Goal: Information Seeking & Learning: Learn about a topic

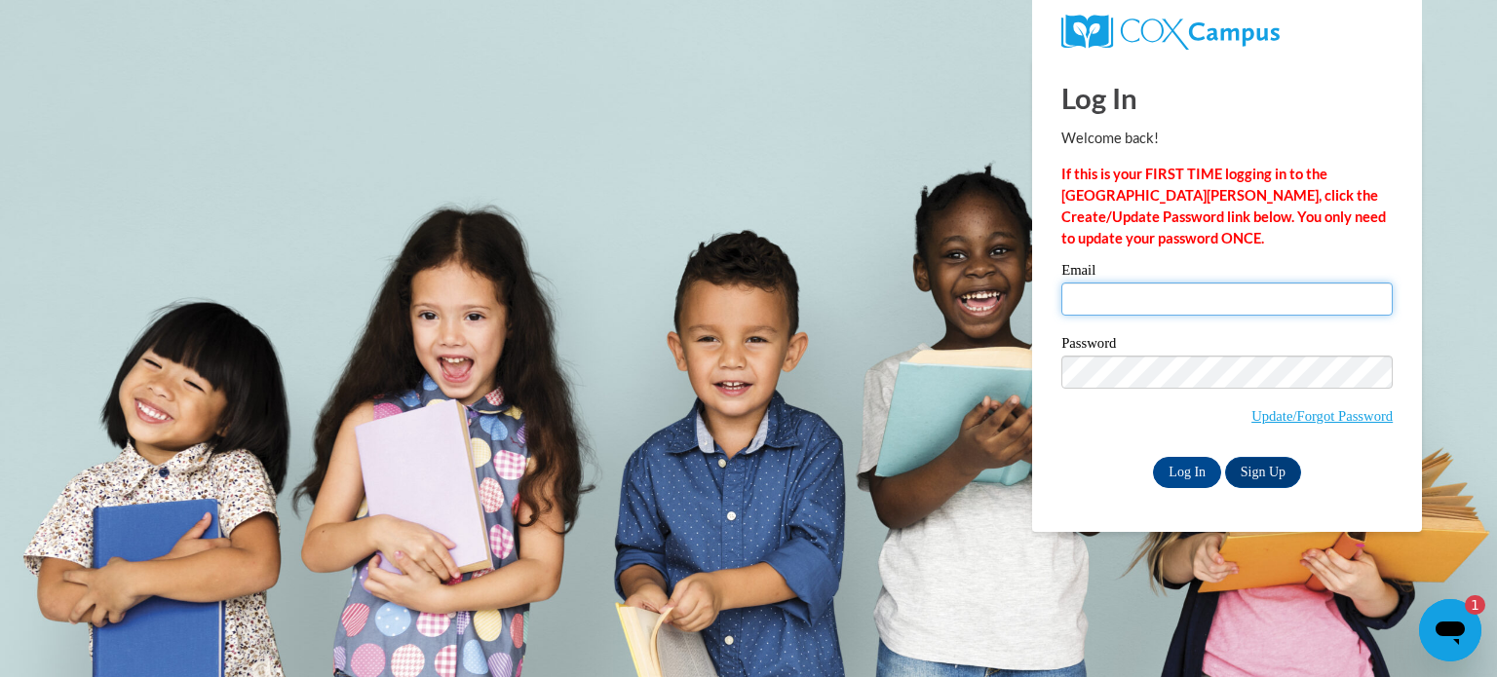
click at [1208, 312] on input "Email" at bounding box center [1226, 299] width 331 height 33
type input "sferguson@waupun.k12.wi.us"
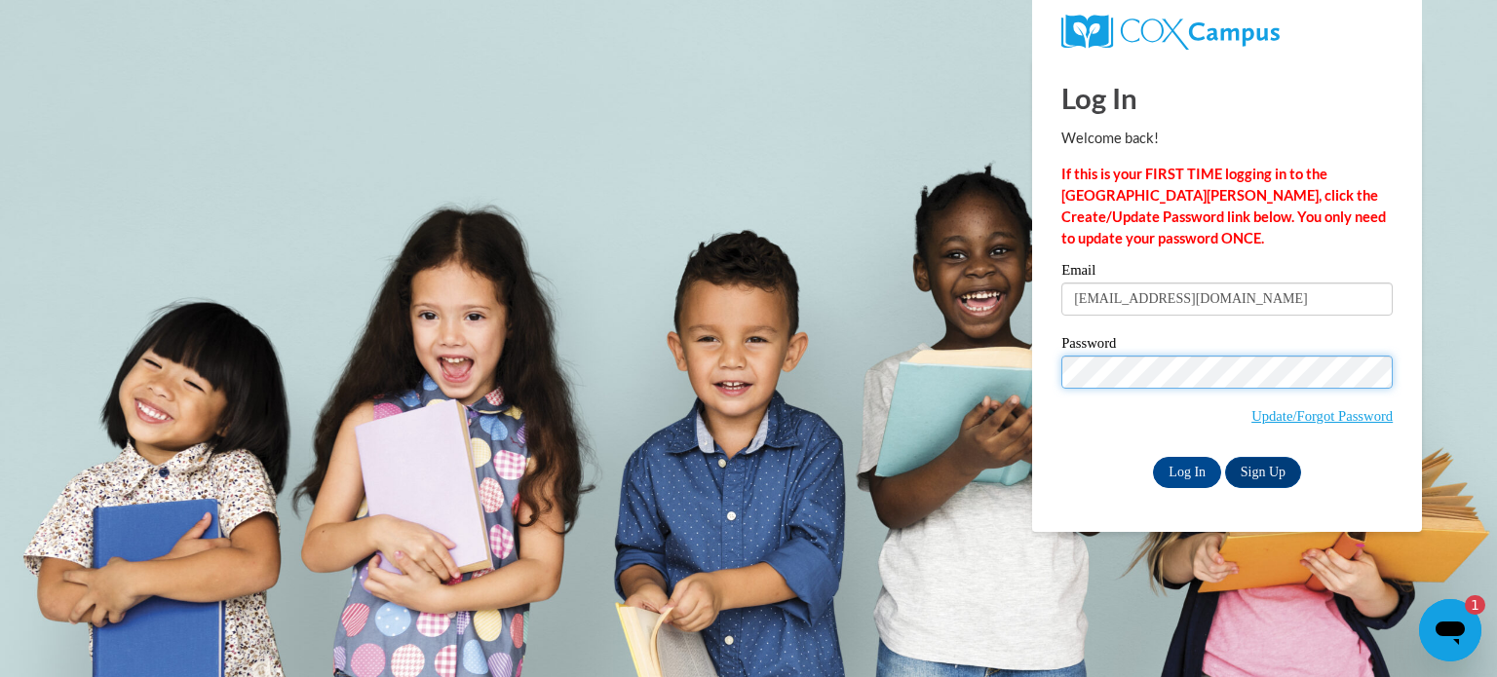
click at [1153, 457] on input "Log In" at bounding box center [1187, 472] width 68 height 31
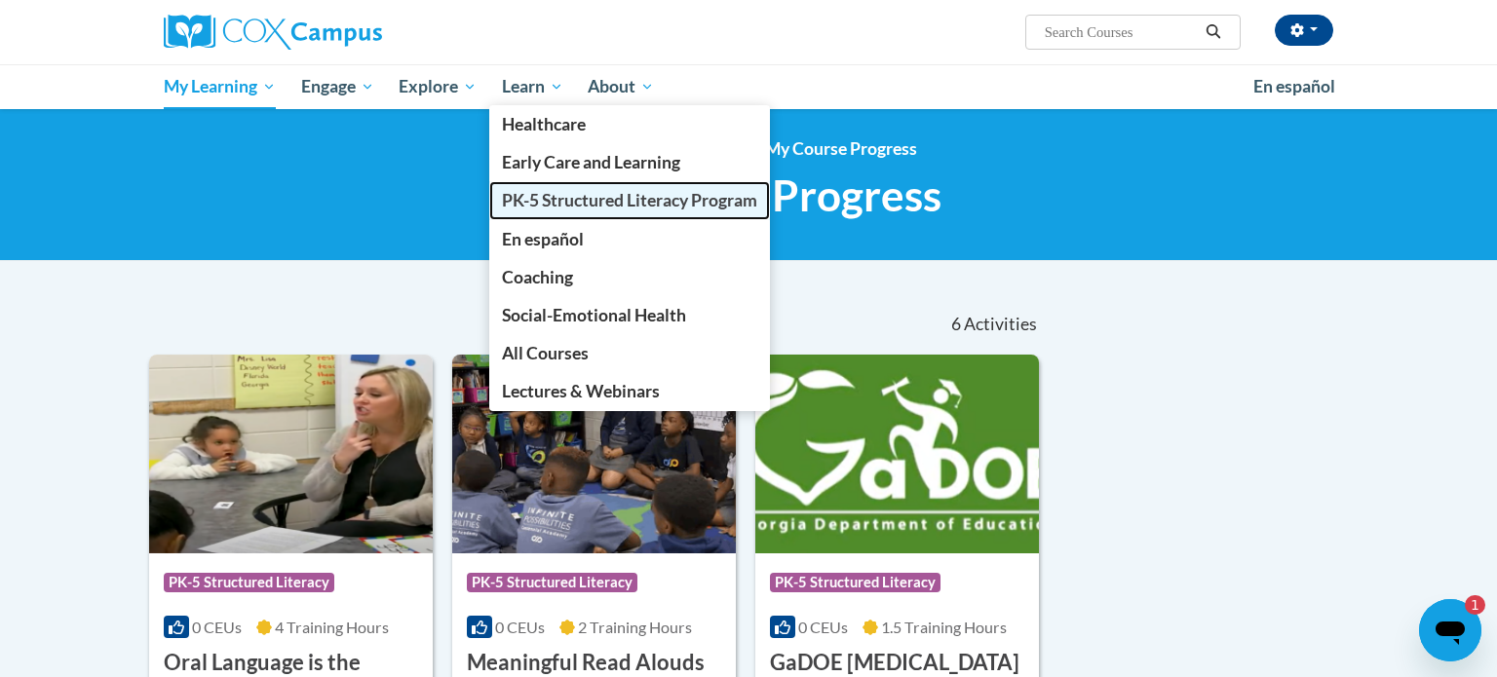
click at [550, 203] on span "PK-5 Structured Literacy Program" at bounding box center [629, 200] width 255 height 20
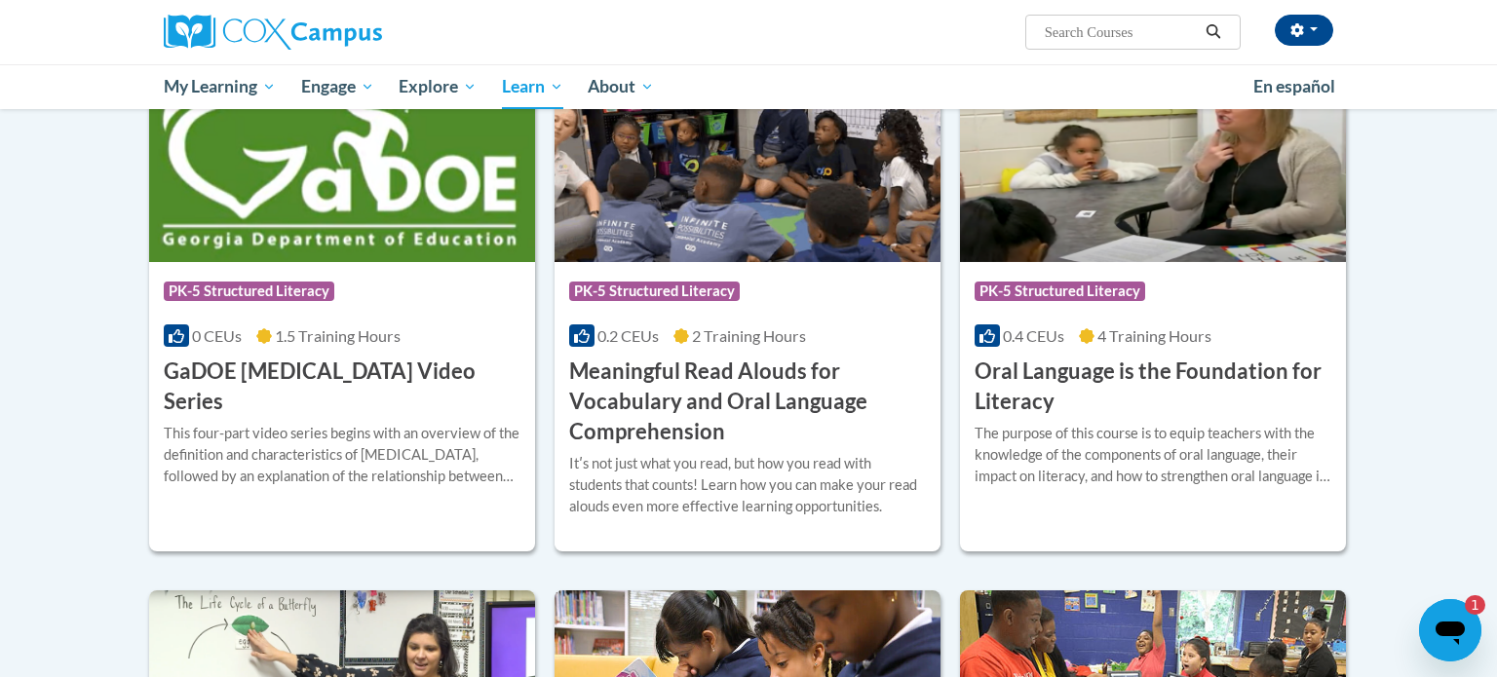
scroll to position [1159, 0]
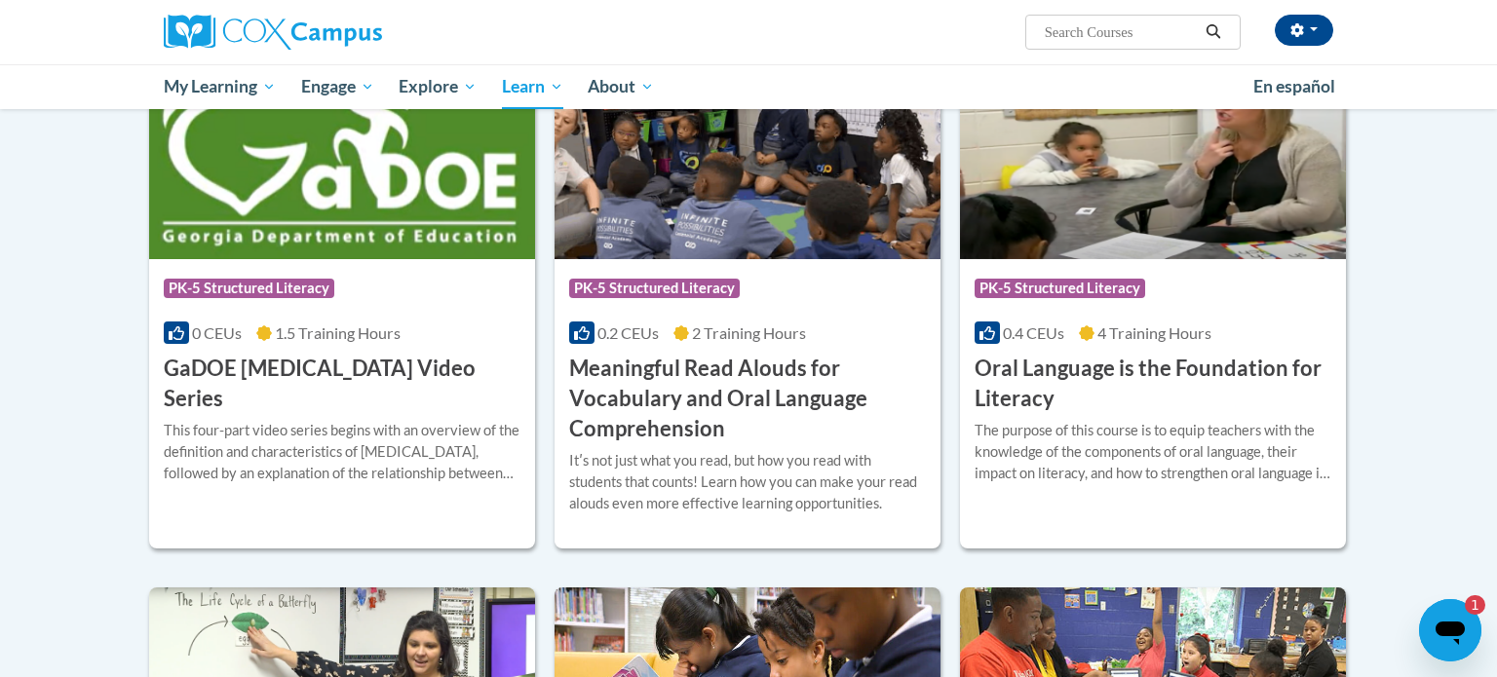
click at [1022, 401] on h3 "Oral Language is the Foundation for Literacy" at bounding box center [1153, 384] width 357 height 60
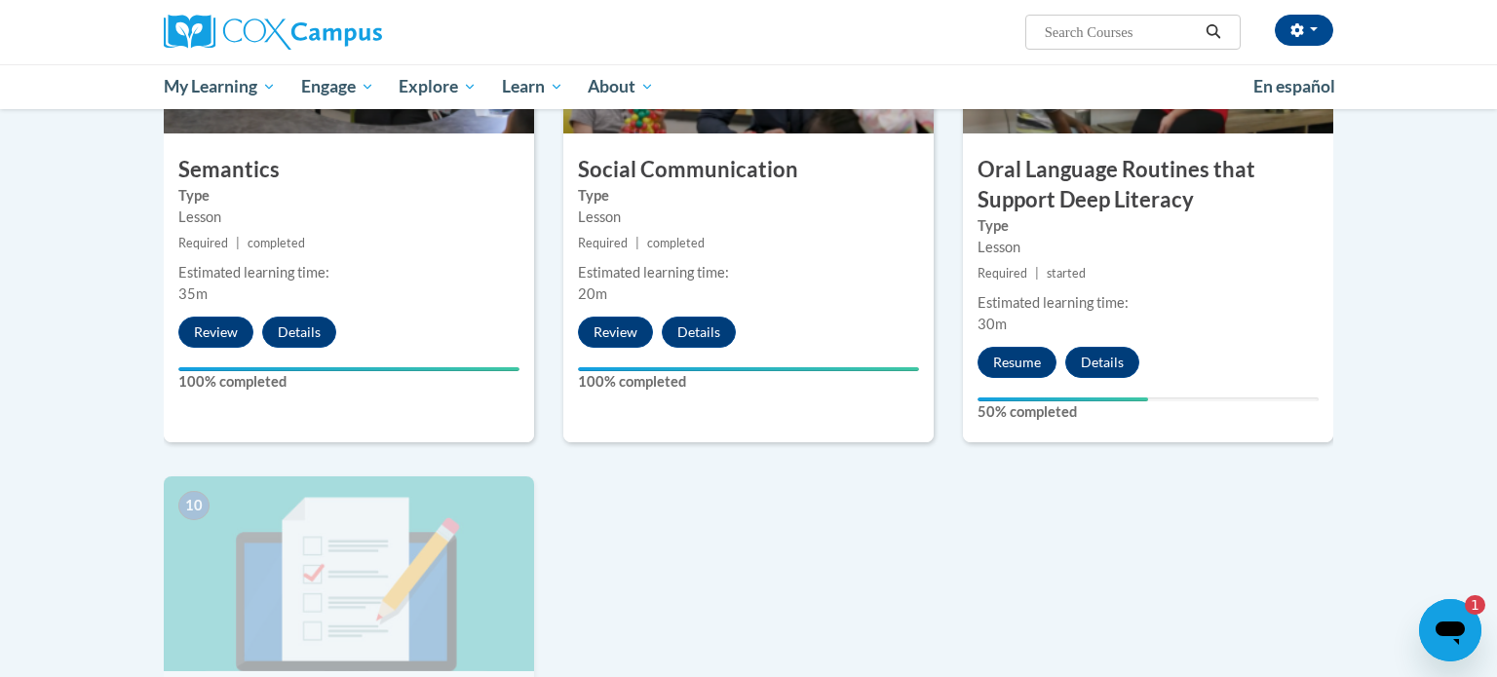
scroll to position [1637, 0]
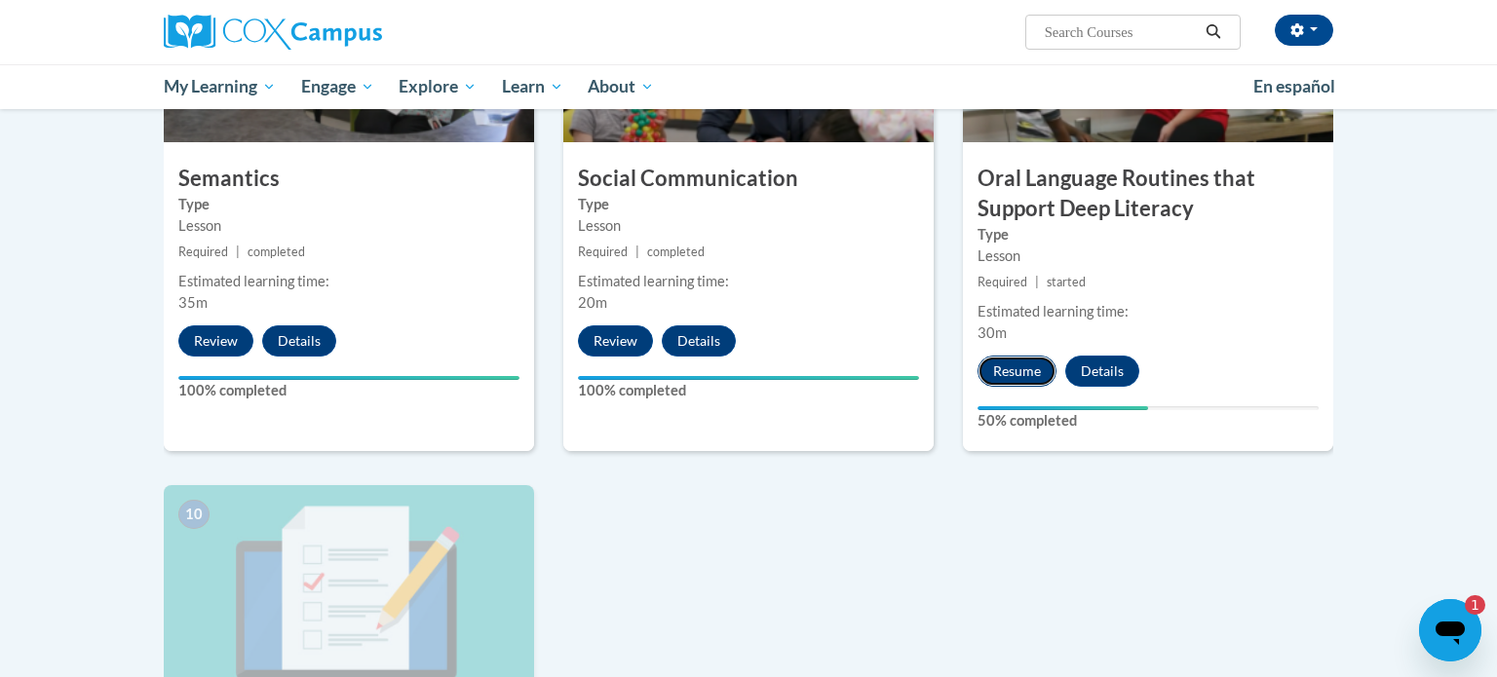
click at [1019, 366] on button "Resume" at bounding box center [1017, 371] width 79 height 31
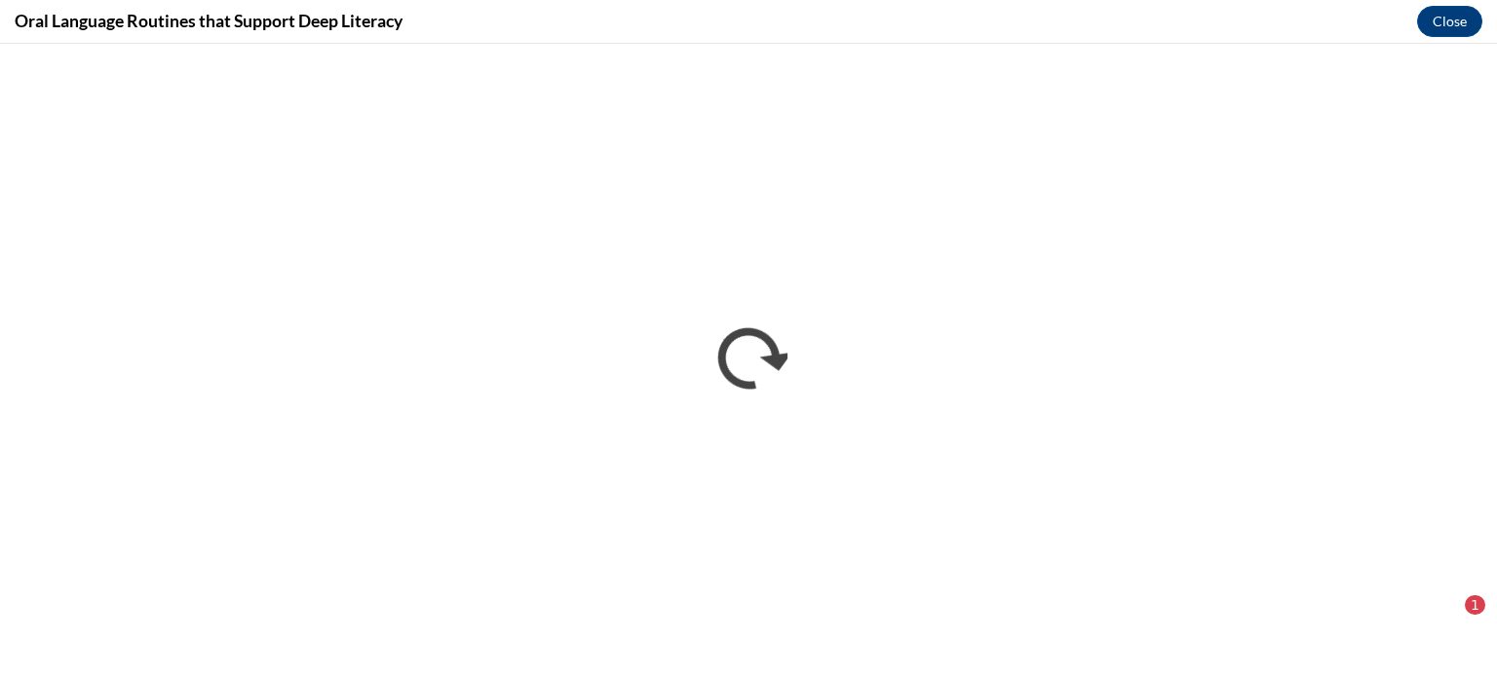
scroll to position [0, 0]
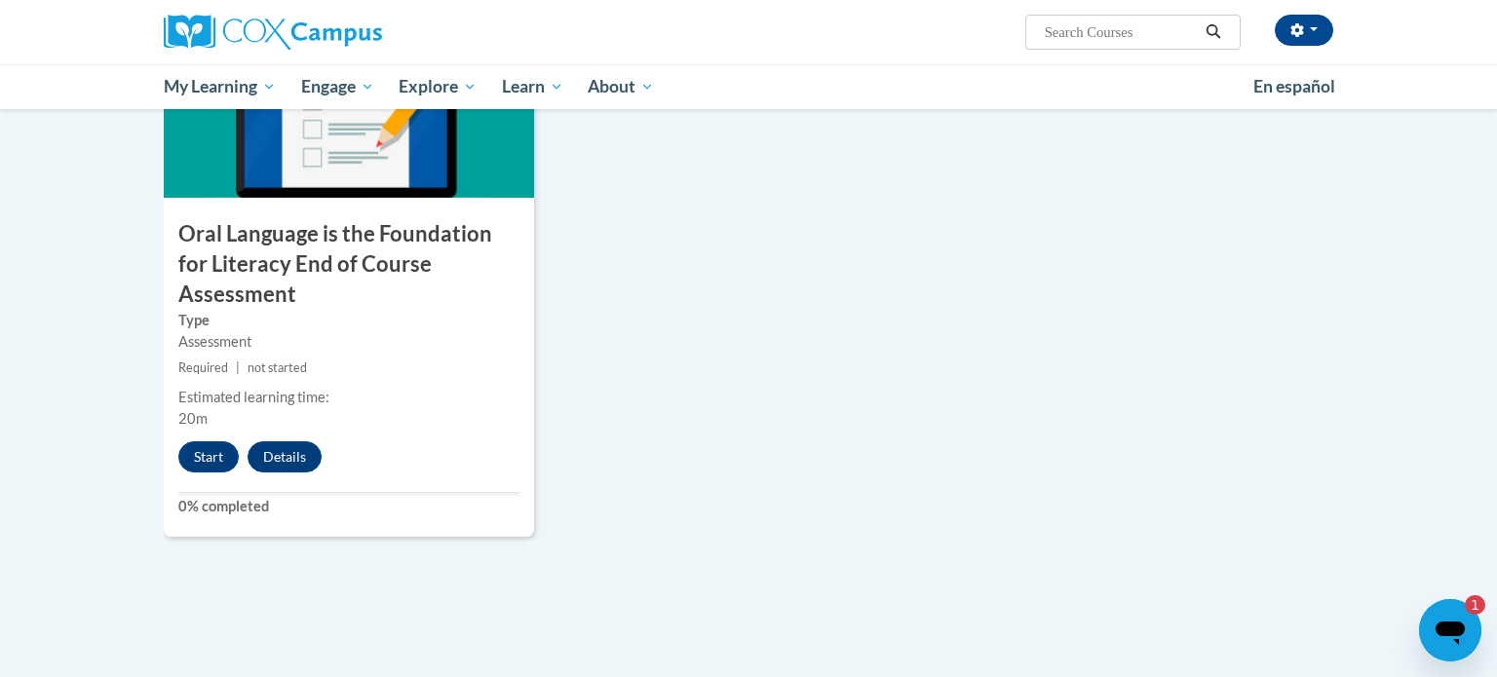
scroll to position [2144, 0]
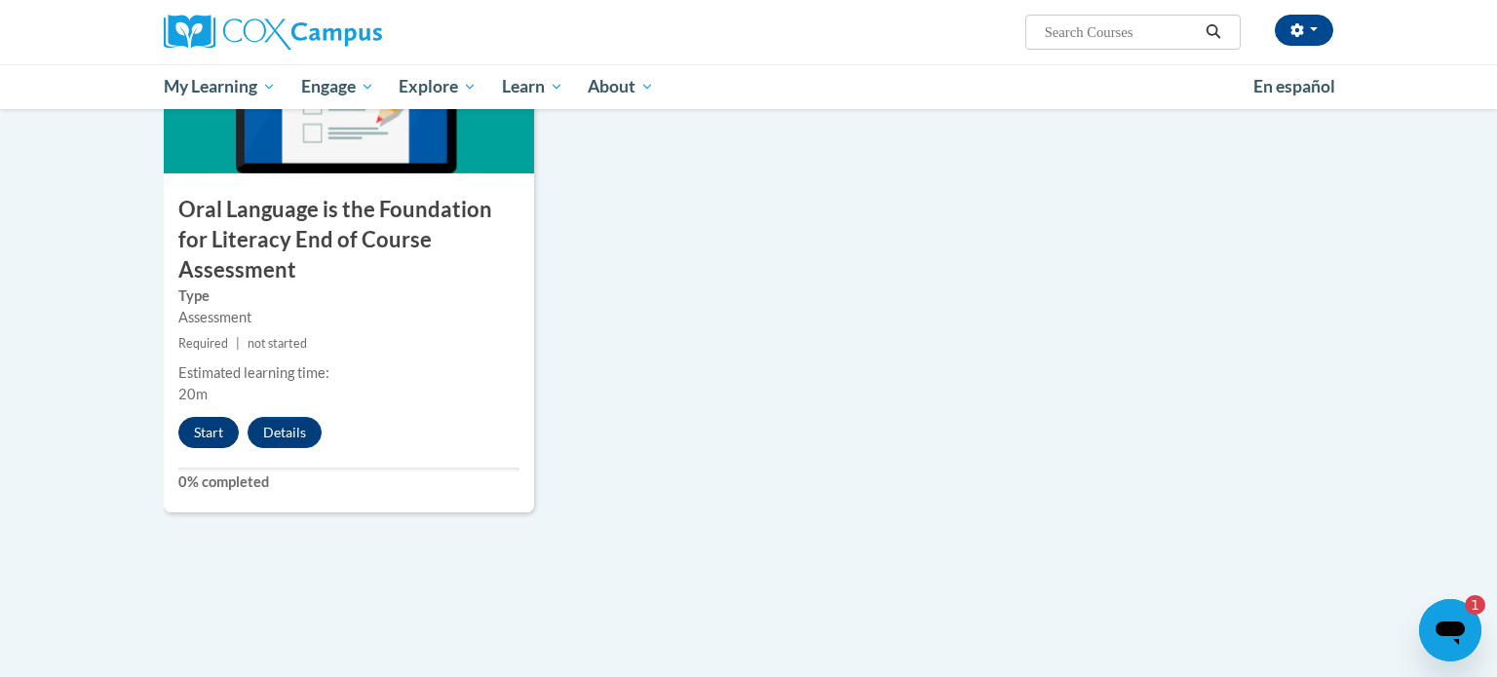
click at [187, 417] on button "Start" at bounding box center [208, 432] width 60 height 31
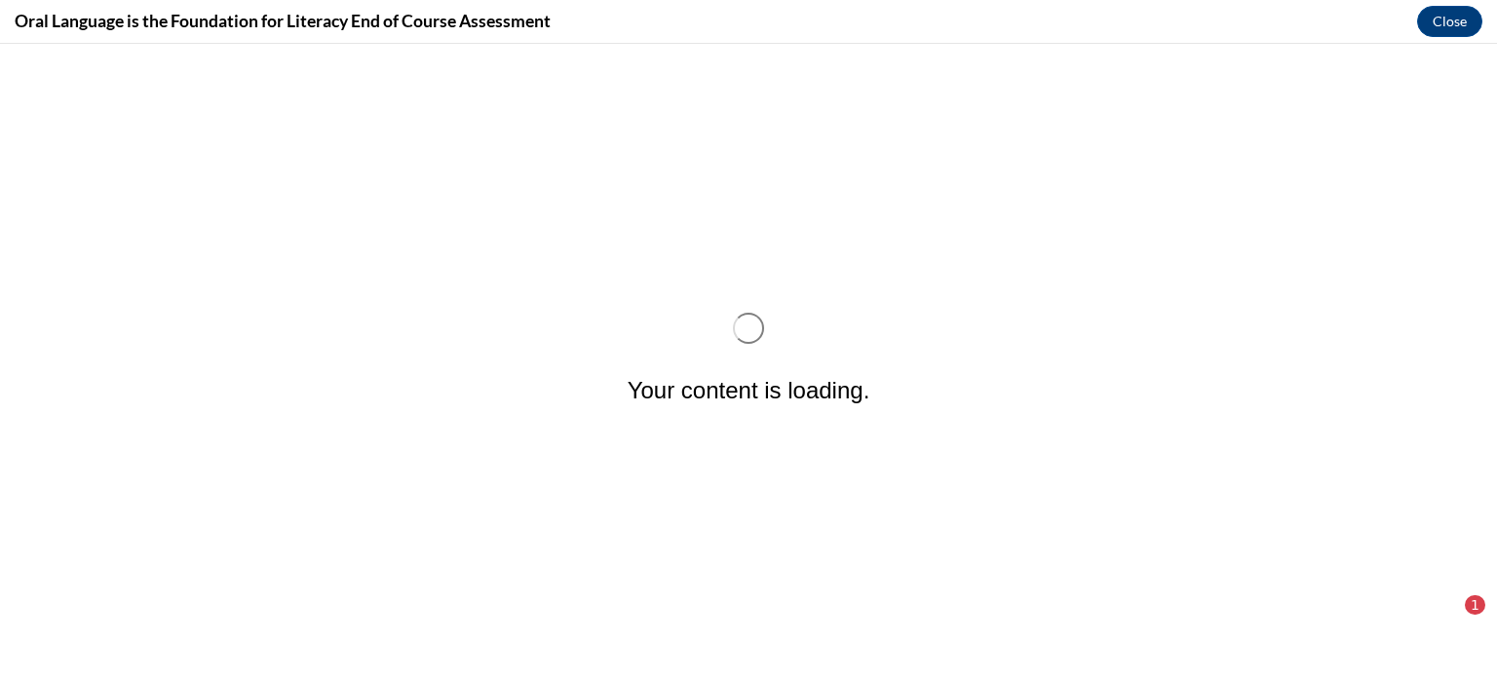
scroll to position [0, 0]
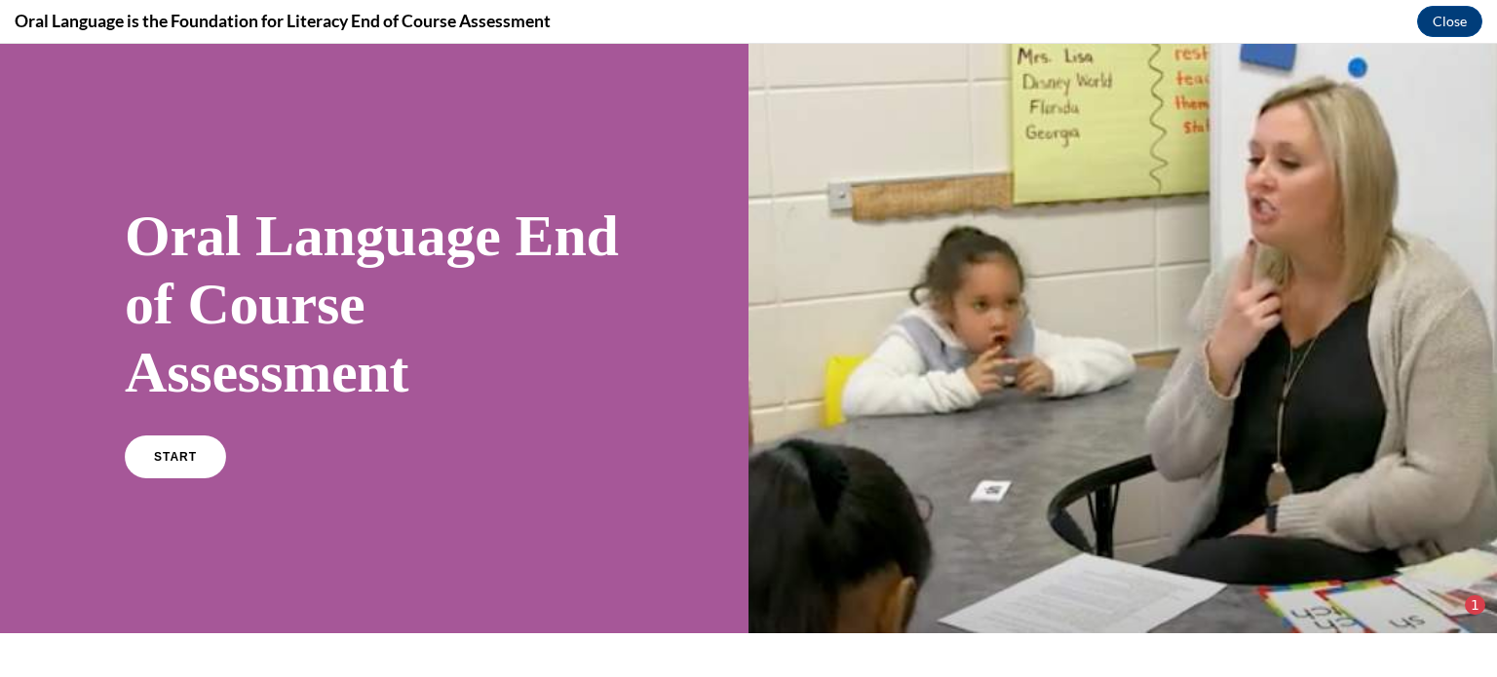
click at [138, 481] on div "START" at bounding box center [374, 465] width 499 height 59
click at [156, 462] on span "START" at bounding box center [175, 457] width 45 height 15
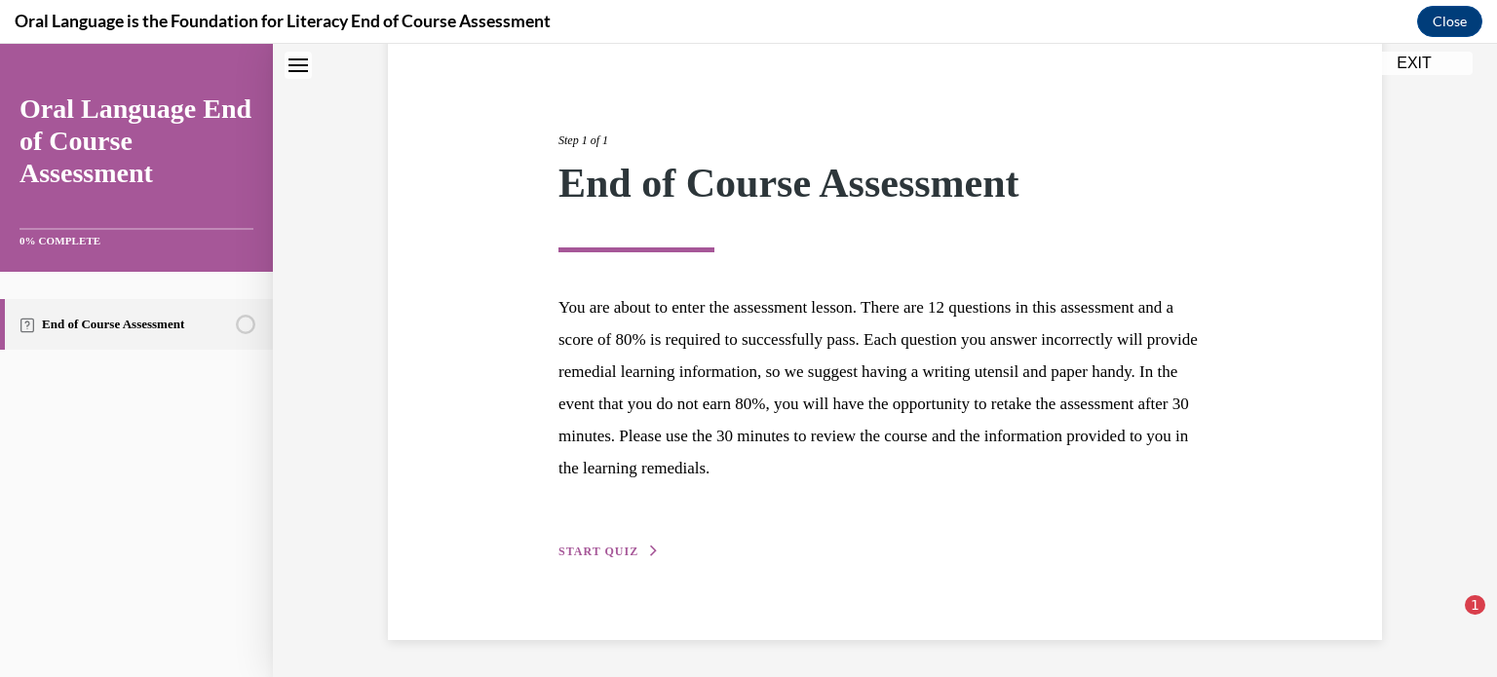
scroll to position [183, 0]
click at [598, 544] on button "START QUIZ" at bounding box center [608, 553] width 101 height 18
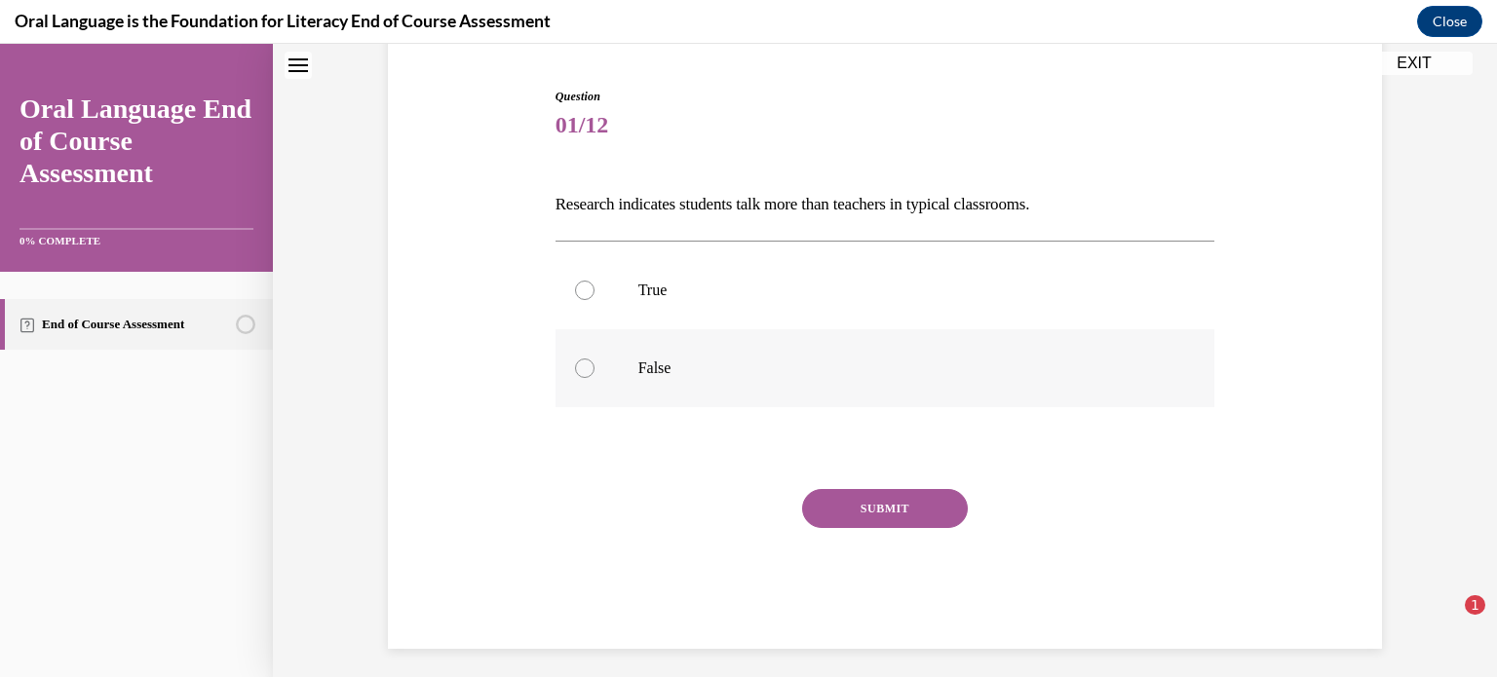
click at [581, 371] on div at bounding box center [584, 368] width 19 height 19
click at [581, 371] on input "False" at bounding box center [584, 368] width 19 height 19
radio input "true"
click at [955, 505] on button "SUBMIT" at bounding box center [885, 508] width 166 height 39
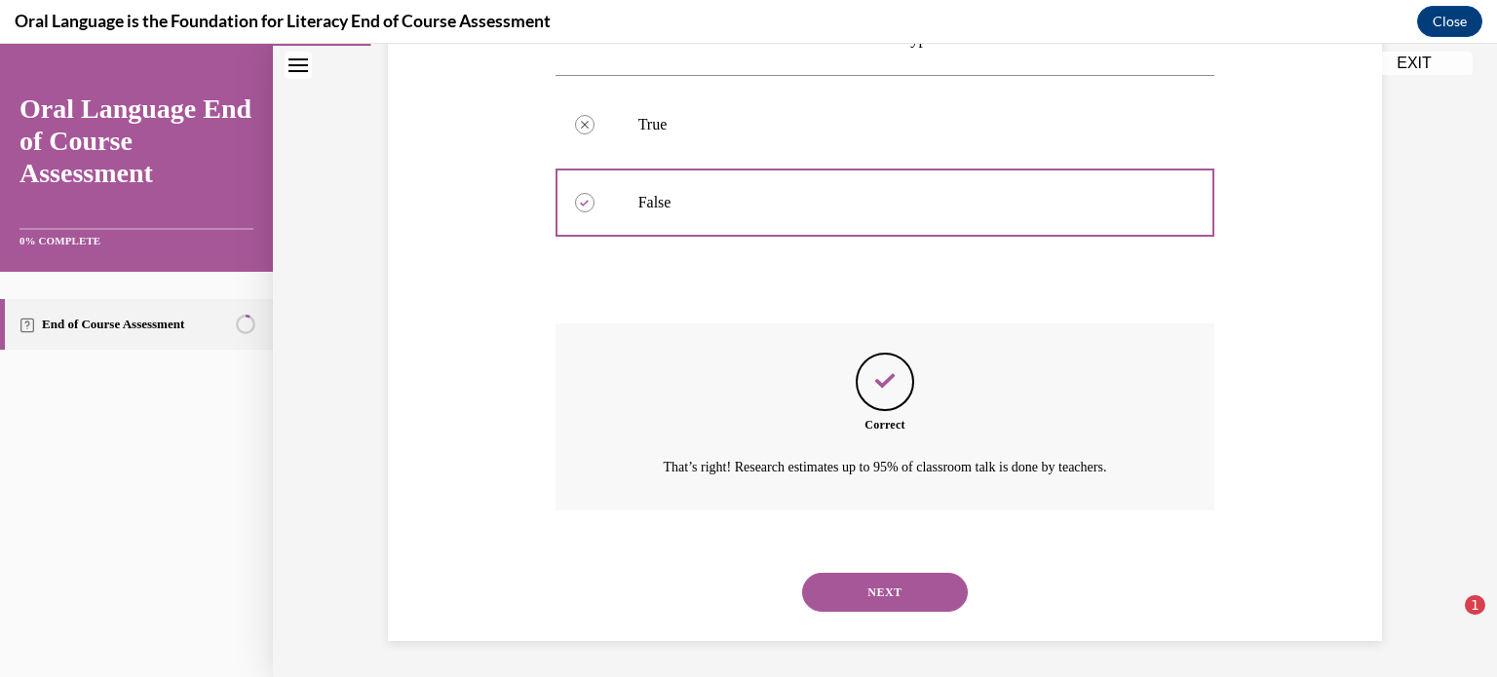
scroll to position [351, 0]
click at [948, 597] on button "NEXT" at bounding box center [885, 590] width 166 height 39
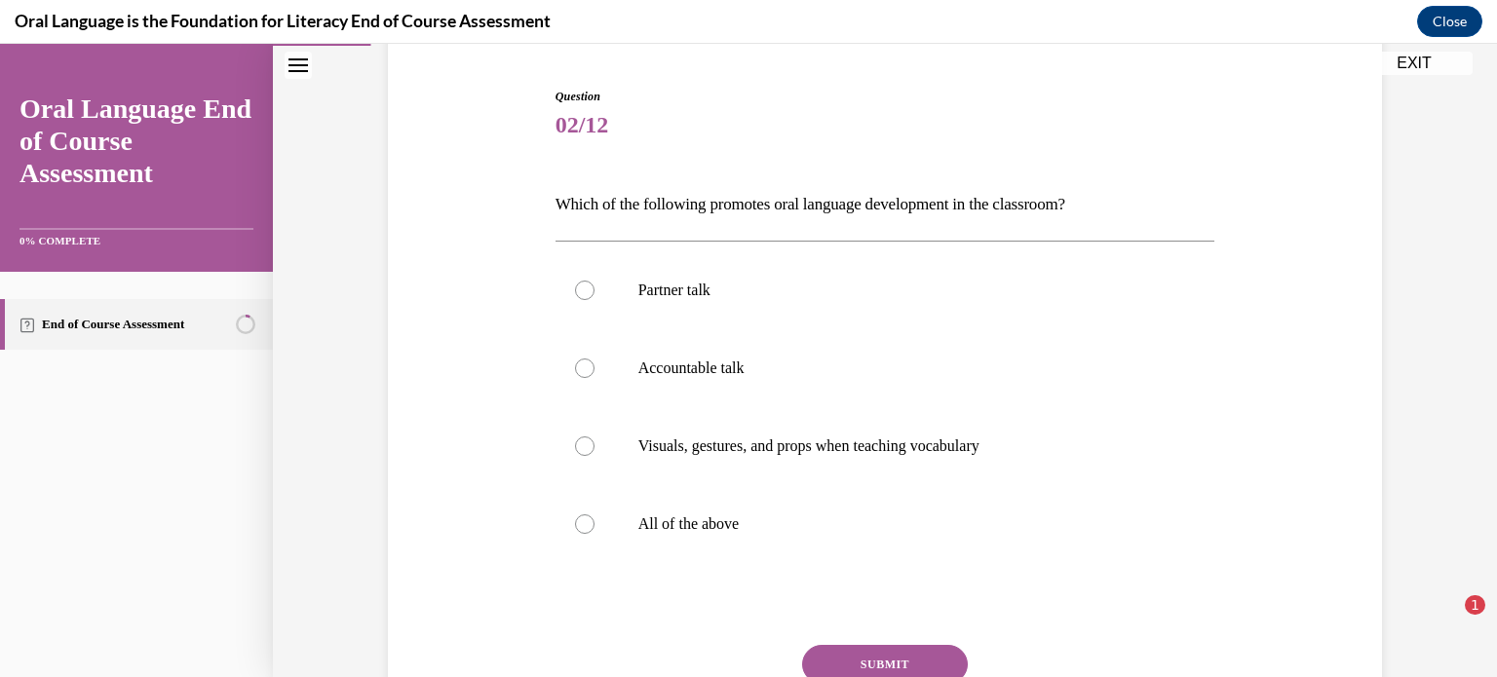
scroll to position [184, 0]
click at [587, 529] on div at bounding box center [584, 523] width 19 height 19
click at [587, 529] on input "All of the above" at bounding box center [584, 523] width 19 height 19
radio input "true"
click at [902, 659] on button "SUBMIT" at bounding box center [885, 663] width 166 height 39
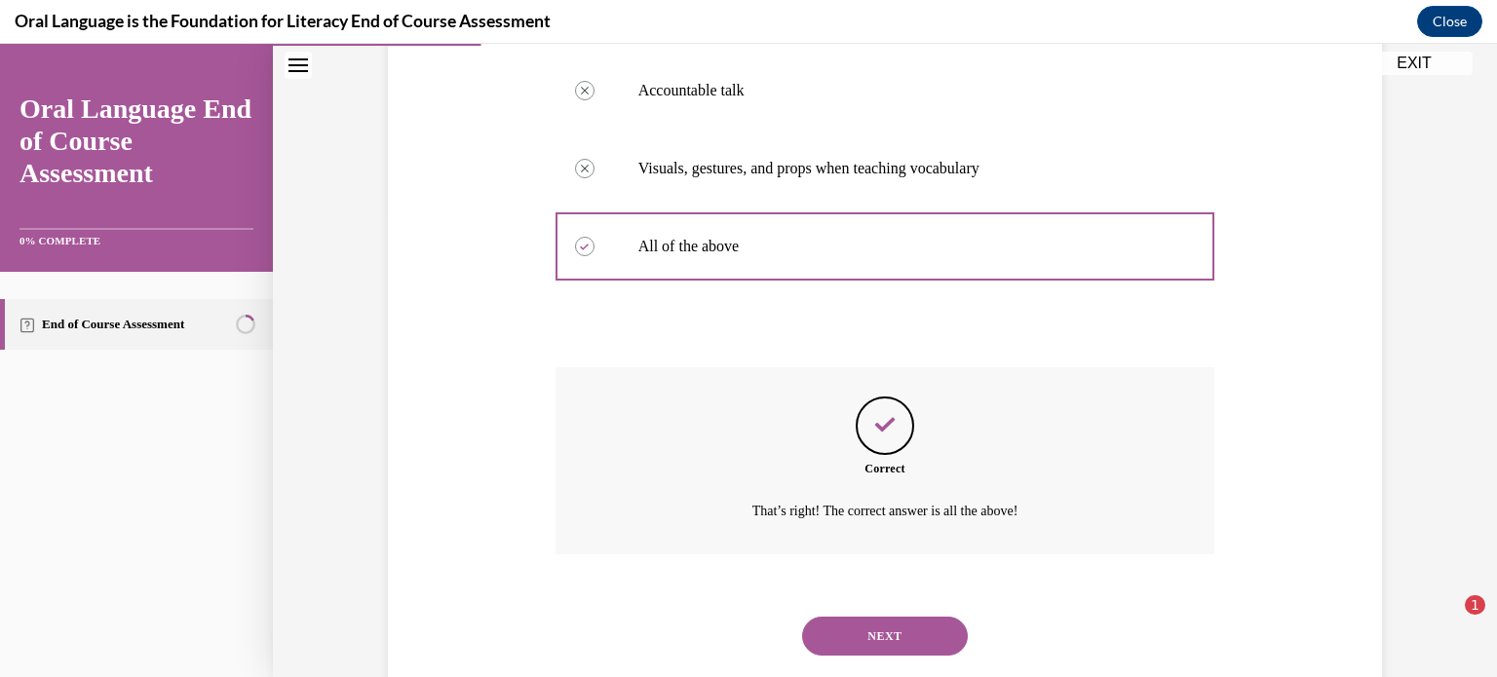
scroll to position [507, 0]
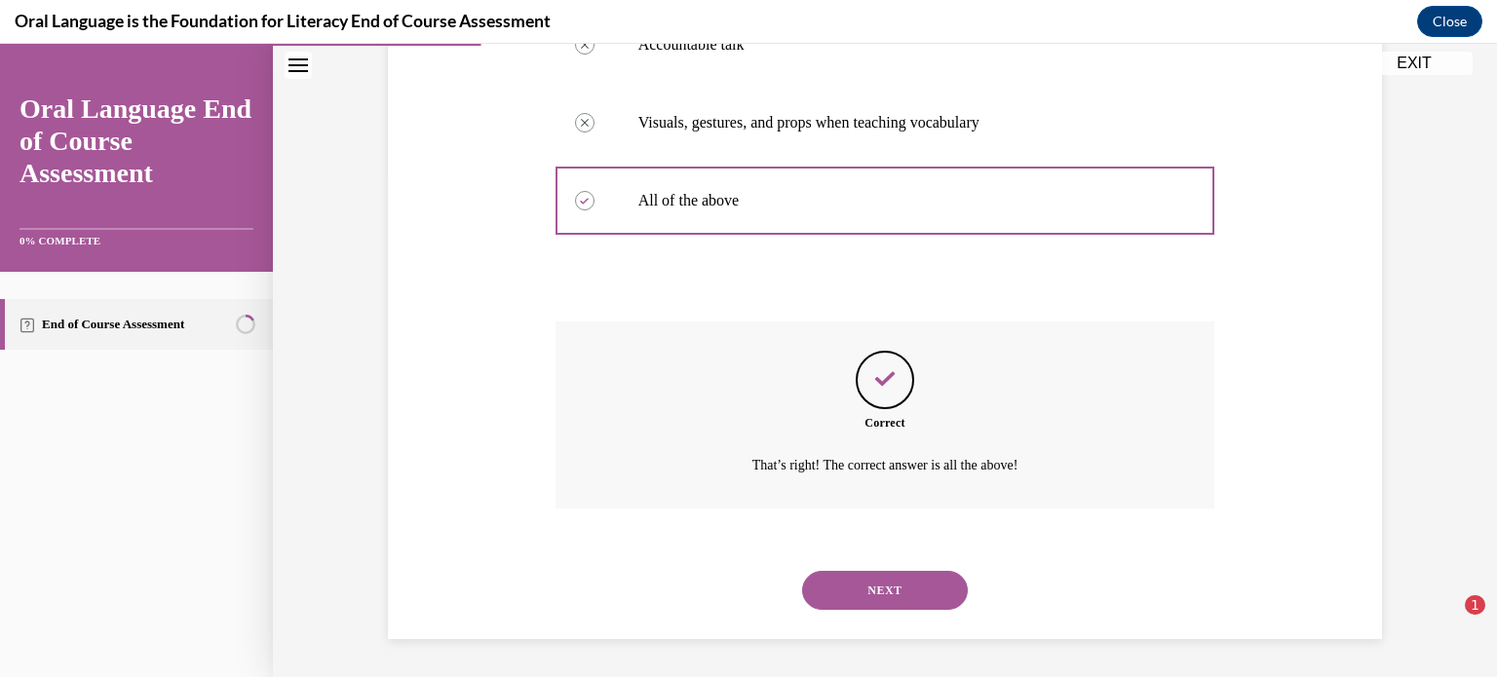
click at [894, 577] on button "NEXT" at bounding box center [885, 590] width 166 height 39
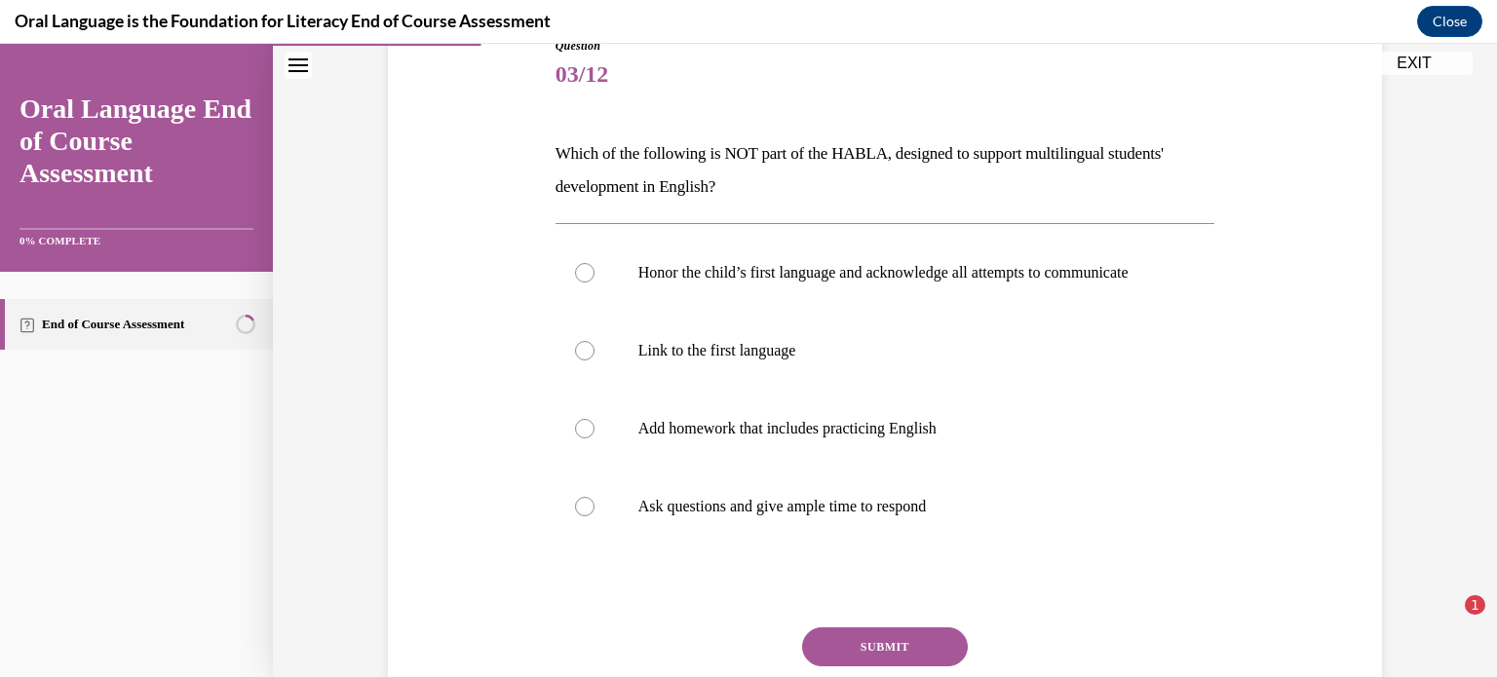
scroll to position [269, 0]
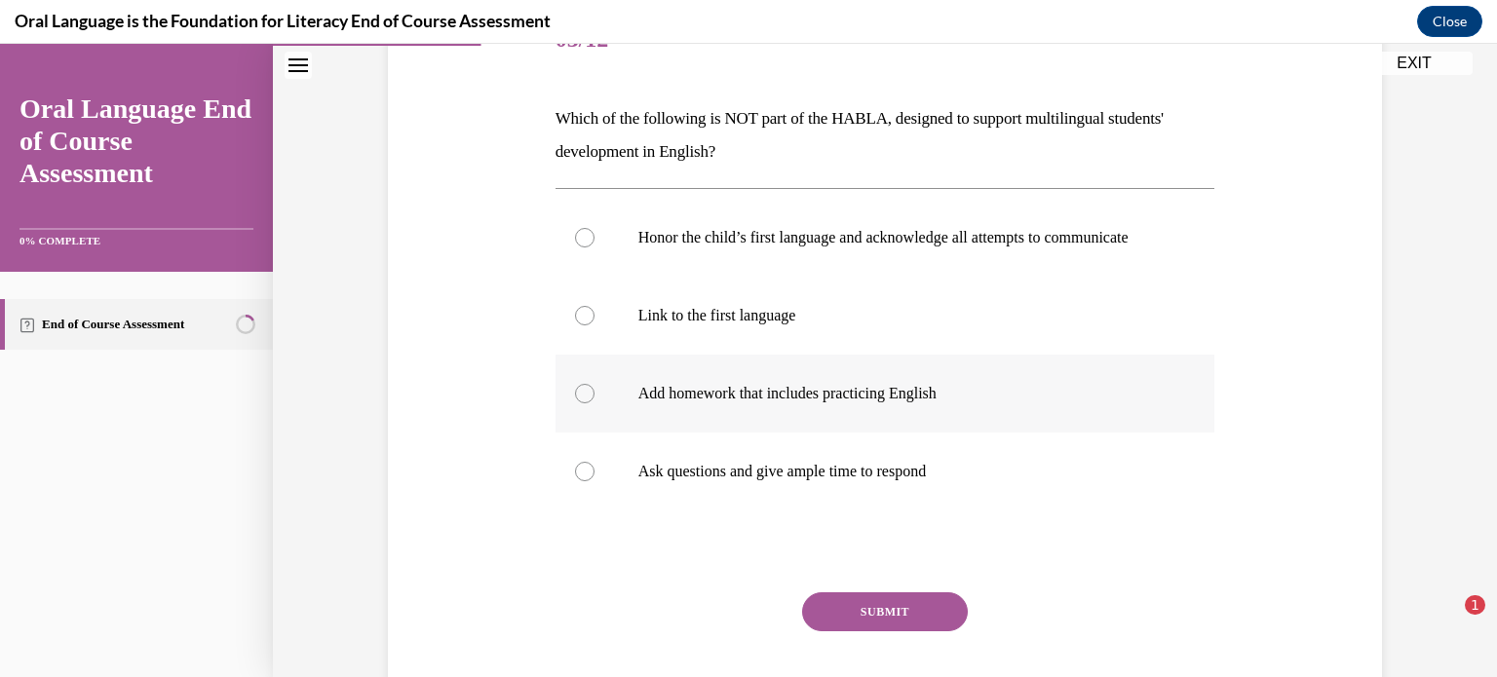
click at [585, 403] on div at bounding box center [584, 393] width 19 height 19
click at [585, 403] on input "Add homework that includes practicing English" at bounding box center [584, 393] width 19 height 19
radio input "true"
click at [940, 632] on button "SUBMIT" at bounding box center [885, 612] width 166 height 39
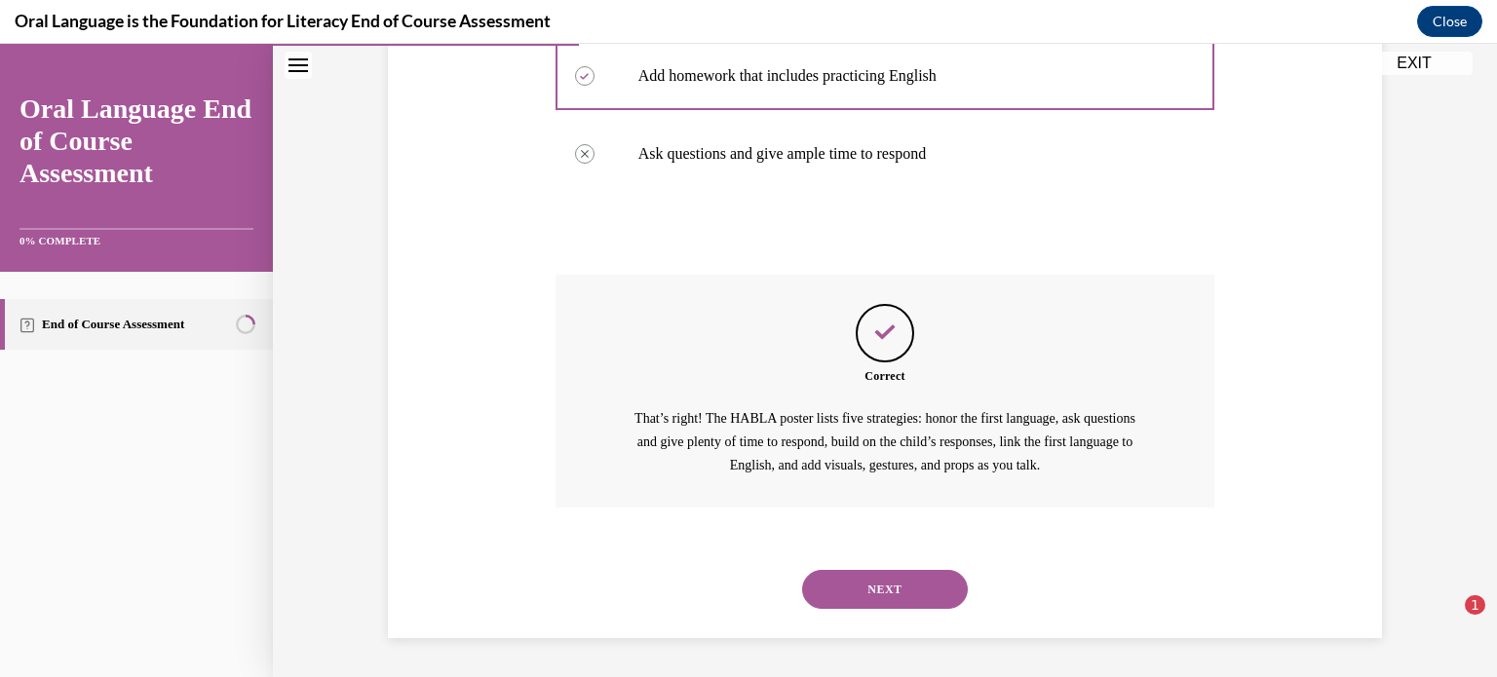
scroll to position [605, 0]
click at [894, 583] on button "NEXT" at bounding box center [885, 589] width 166 height 39
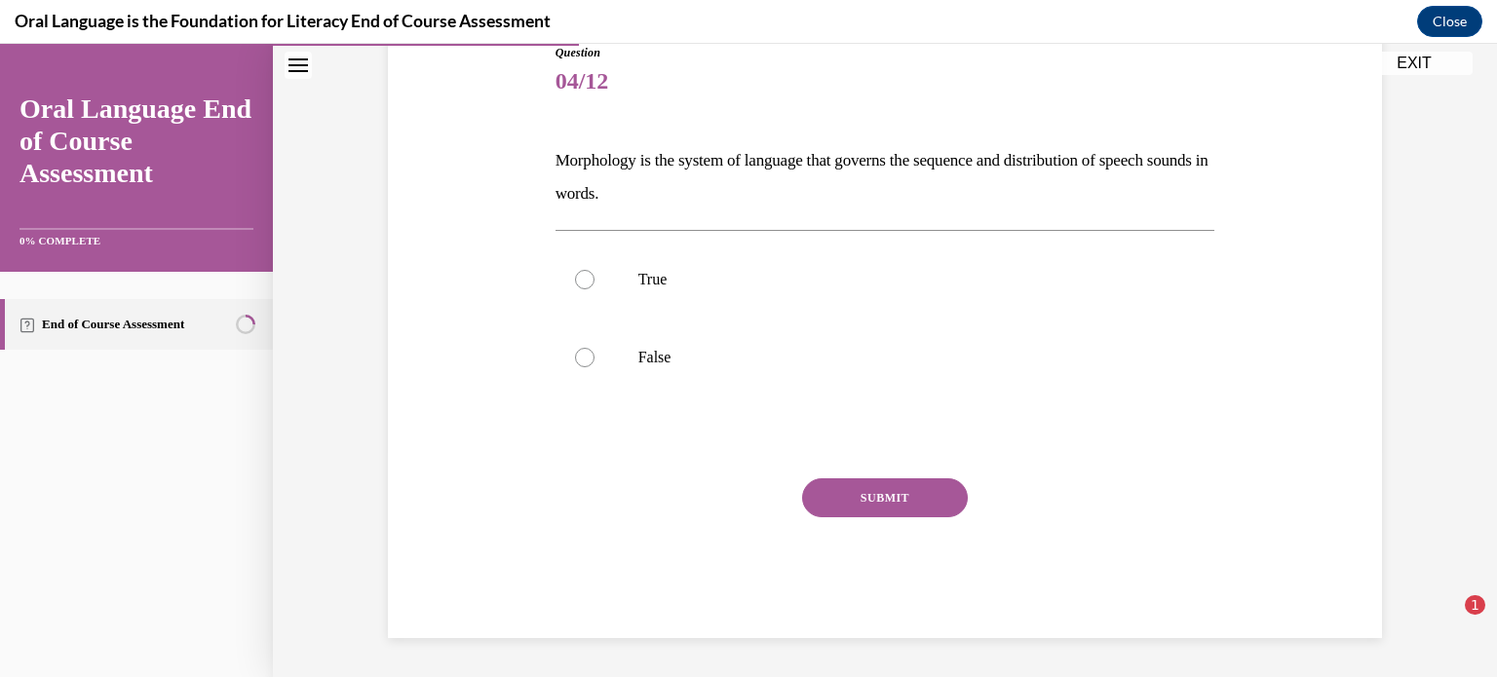
scroll to position [215, 0]
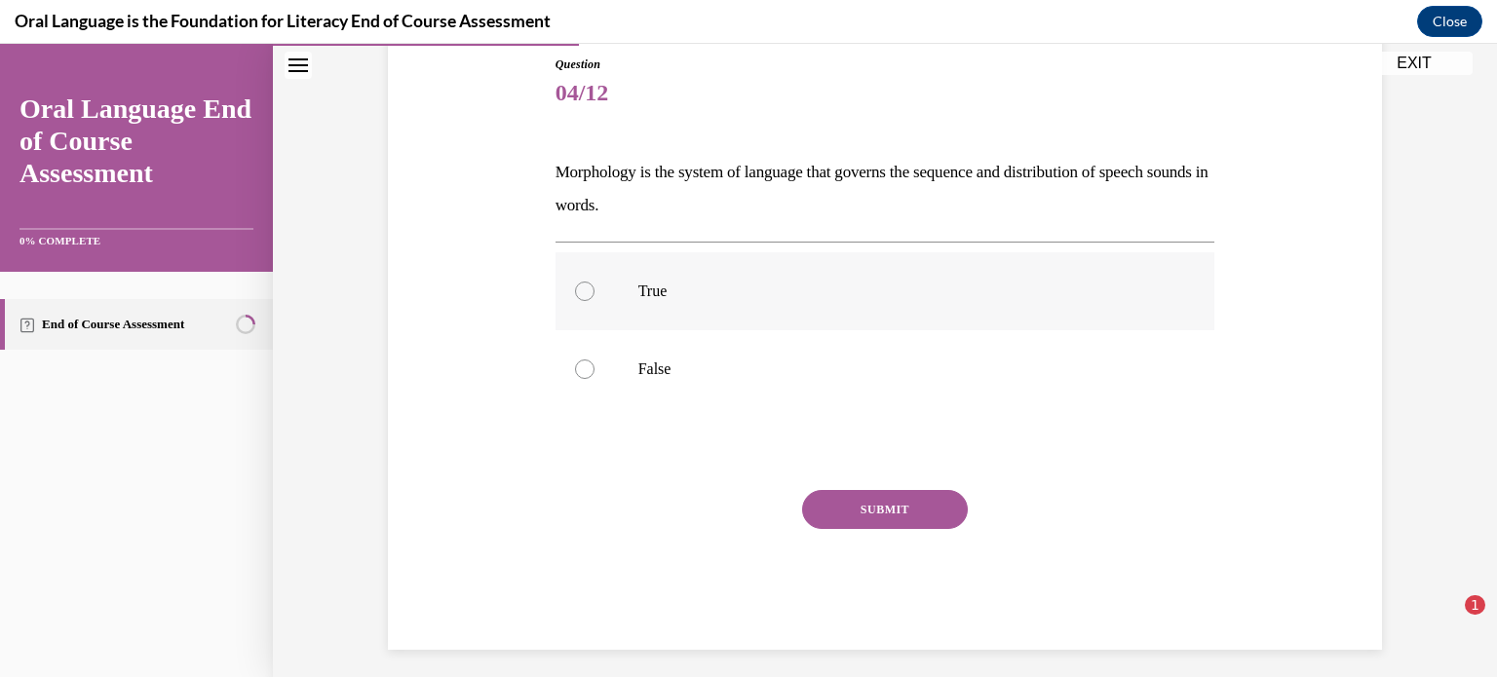
click at [613, 267] on label "True" at bounding box center [886, 291] width 660 height 78
click at [595, 282] on input "True" at bounding box center [584, 291] width 19 height 19
radio input "true"
click at [902, 507] on button "SUBMIT" at bounding box center [885, 509] width 166 height 39
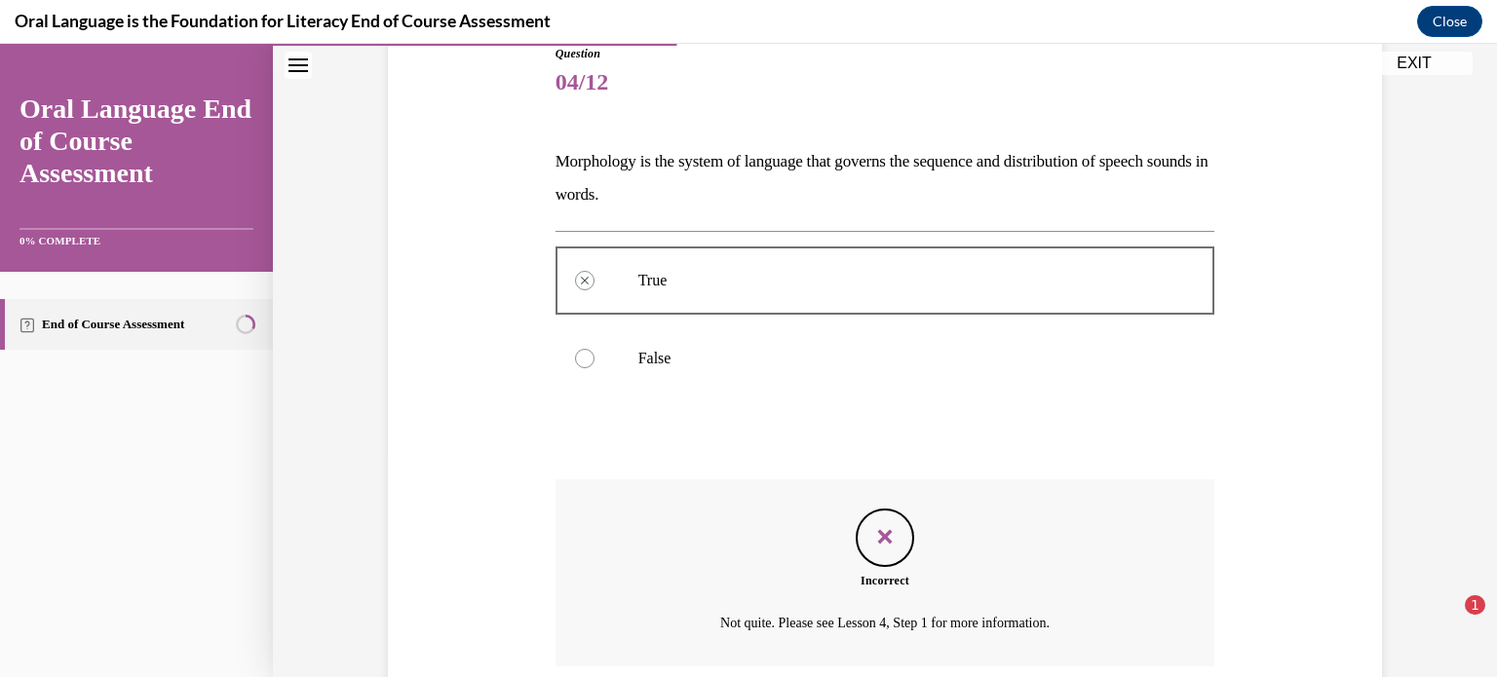
scroll to position [384, 0]
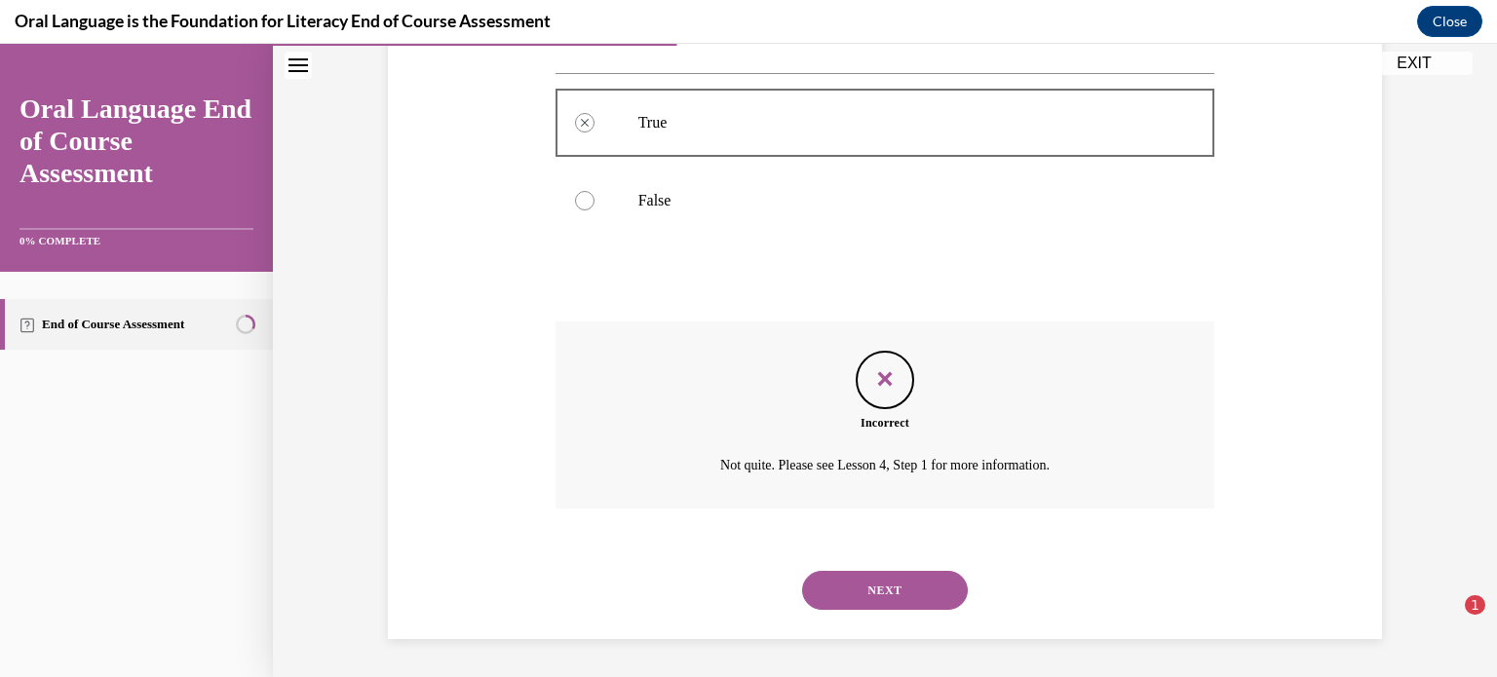
click at [899, 594] on button "NEXT" at bounding box center [885, 590] width 166 height 39
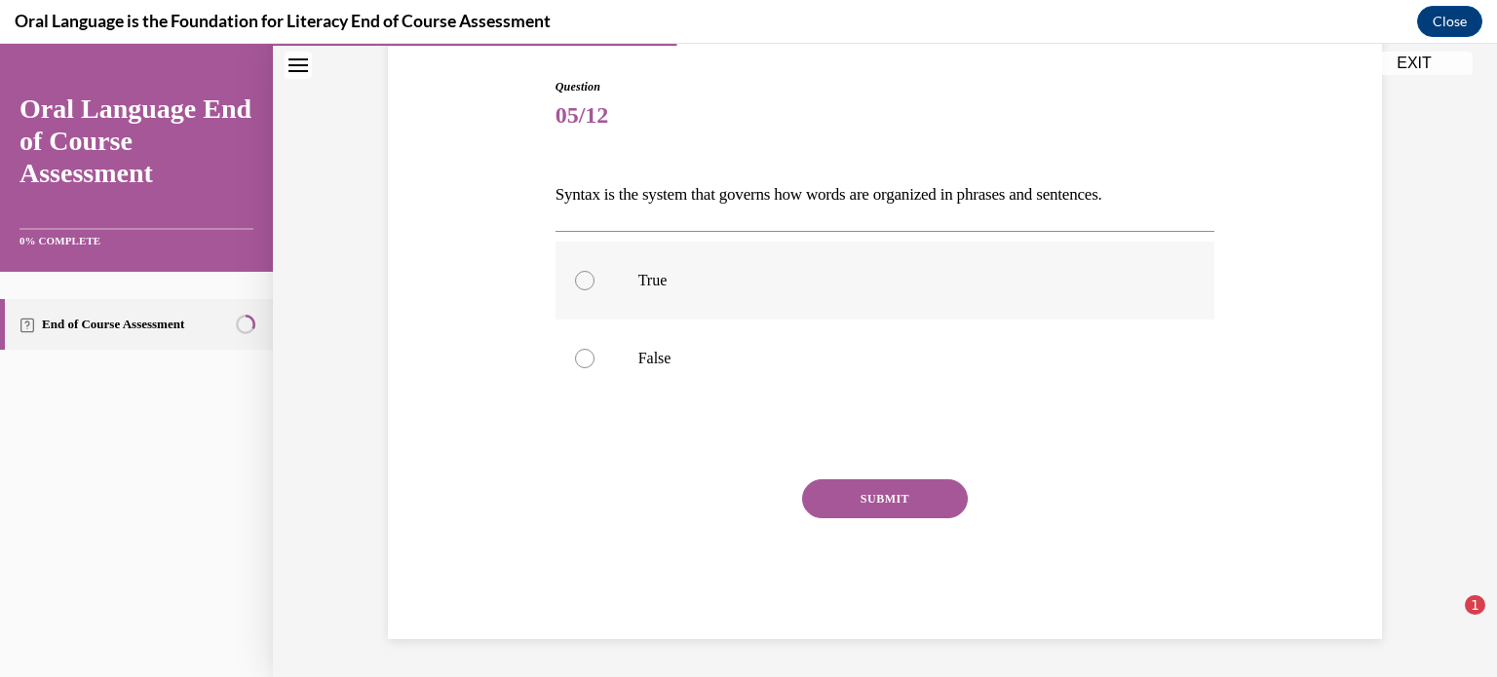
click at [586, 266] on label "True" at bounding box center [886, 281] width 660 height 78
click at [586, 271] on input "True" at bounding box center [584, 280] width 19 height 19
radio input "true"
click at [918, 487] on button "SUBMIT" at bounding box center [885, 499] width 166 height 39
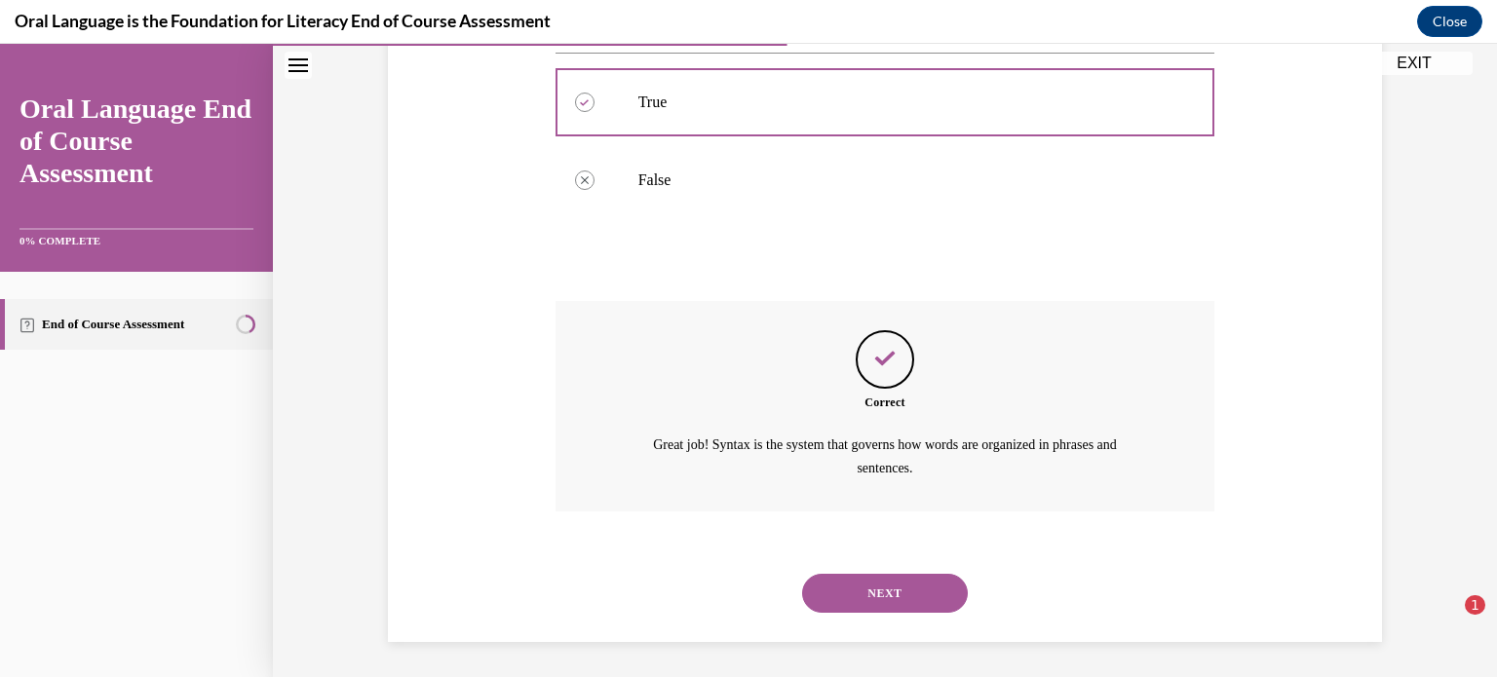
scroll to position [374, 0]
click at [897, 581] on button "NEXT" at bounding box center [885, 590] width 166 height 39
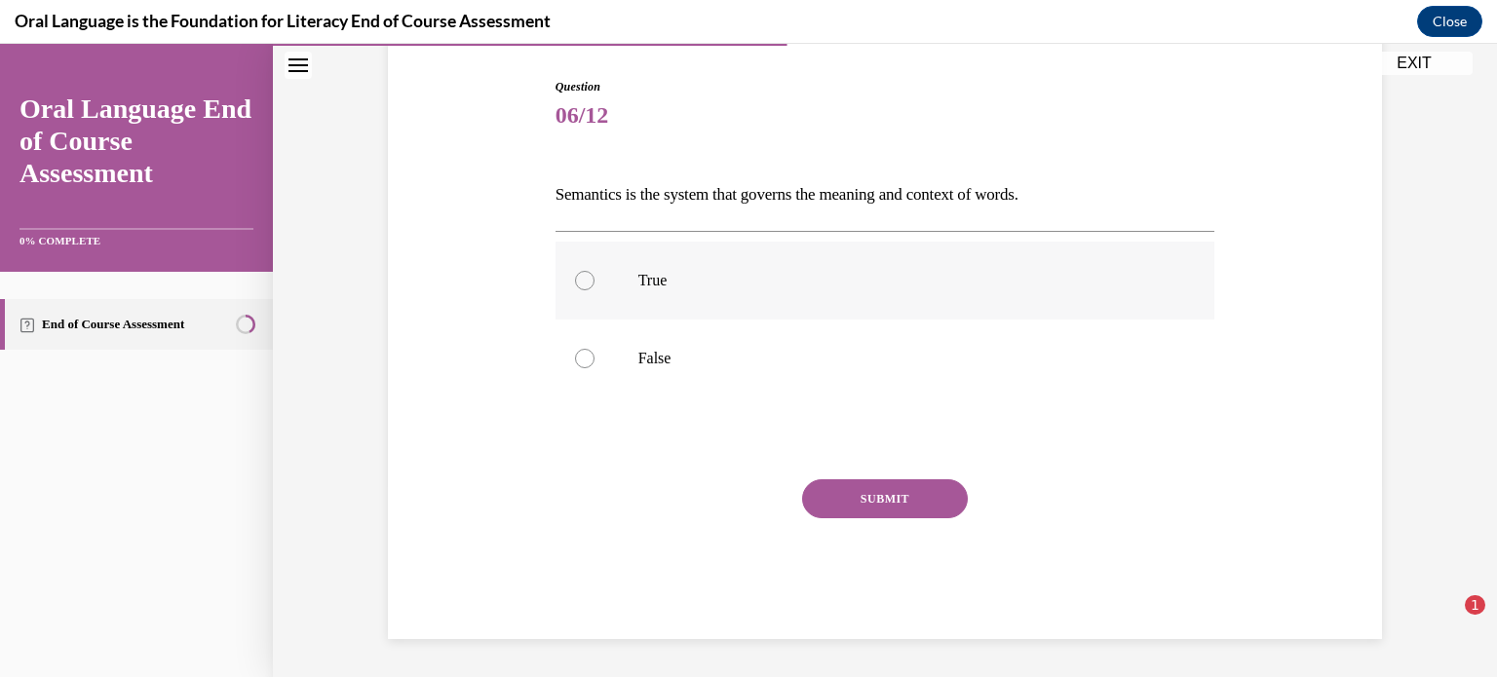
click at [633, 282] on label "True" at bounding box center [886, 281] width 660 height 78
click at [595, 282] on input "True" at bounding box center [584, 280] width 19 height 19
radio input "true"
click at [911, 502] on button "SUBMIT" at bounding box center [885, 499] width 166 height 39
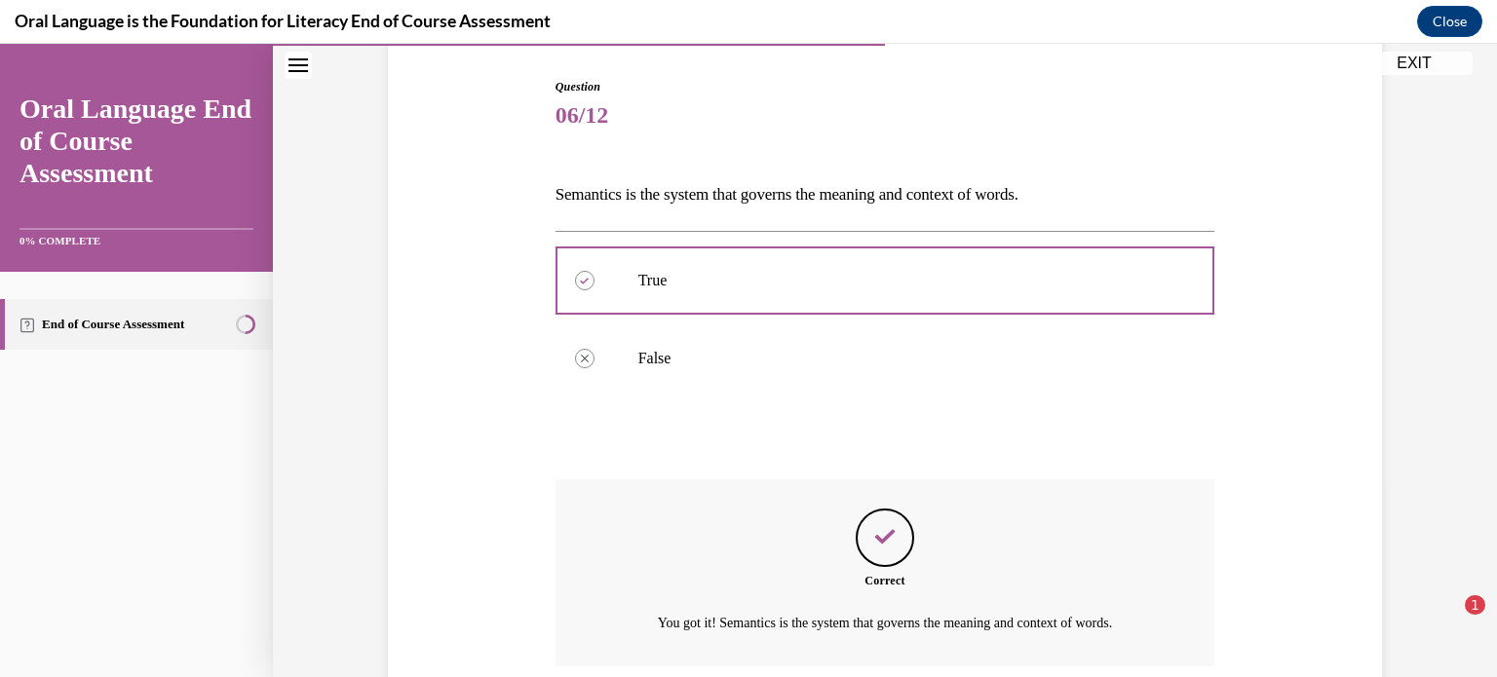
scroll to position [351, 0]
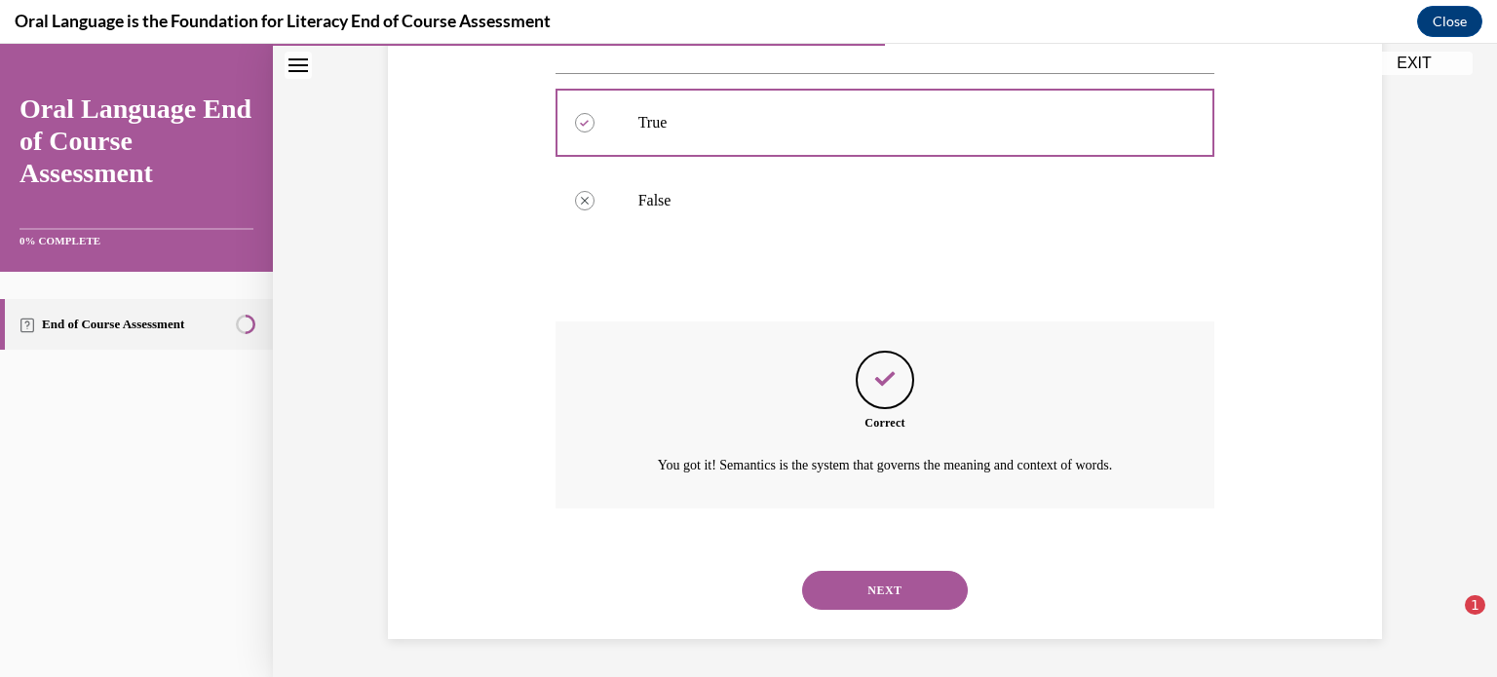
click at [901, 583] on button "NEXT" at bounding box center [885, 590] width 166 height 39
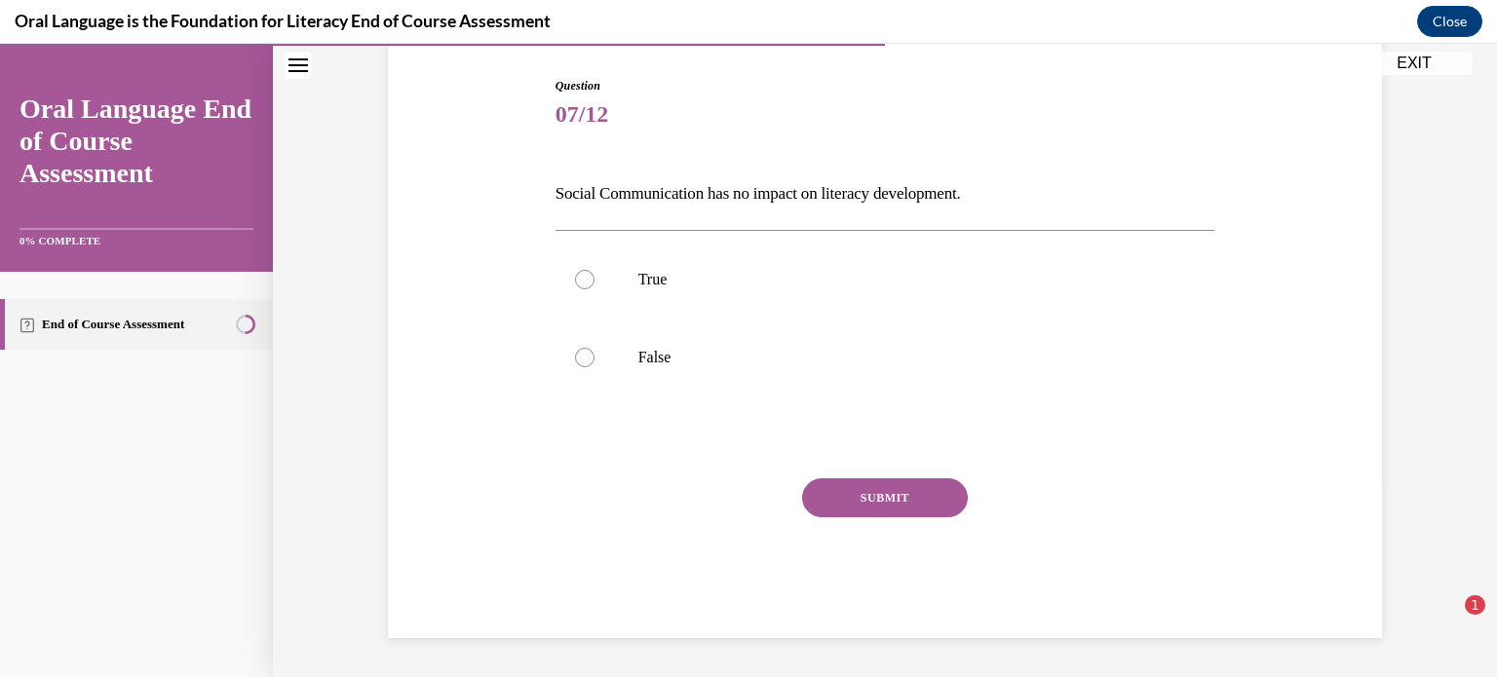
scroll to position [193, 0]
click at [593, 359] on div at bounding box center [584, 358] width 19 height 19
click at [593, 359] on input "False" at bounding box center [584, 358] width 19 height 19
radio input "true"
click at [923, 507] on button "SUBMIT" at bounding box center [885, 499] width 166 height 39
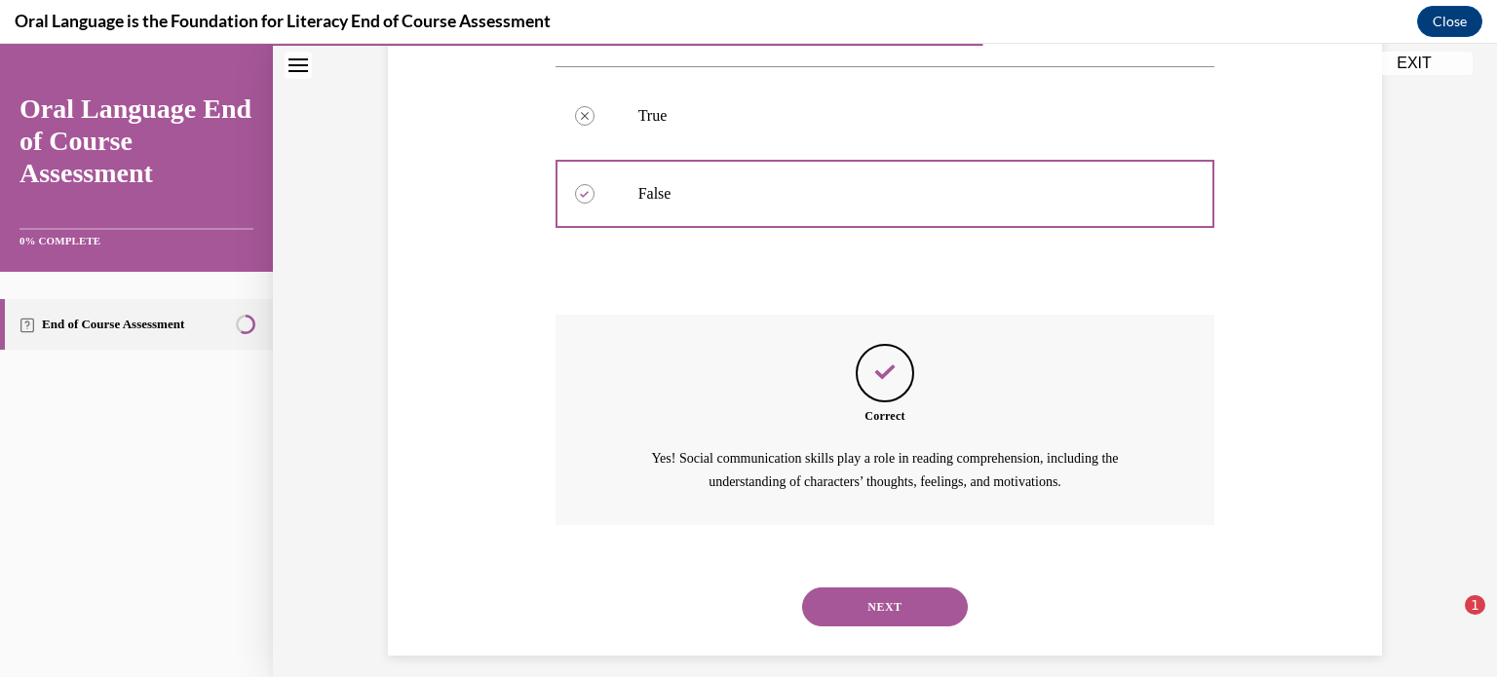
scroll to position [374, 0]
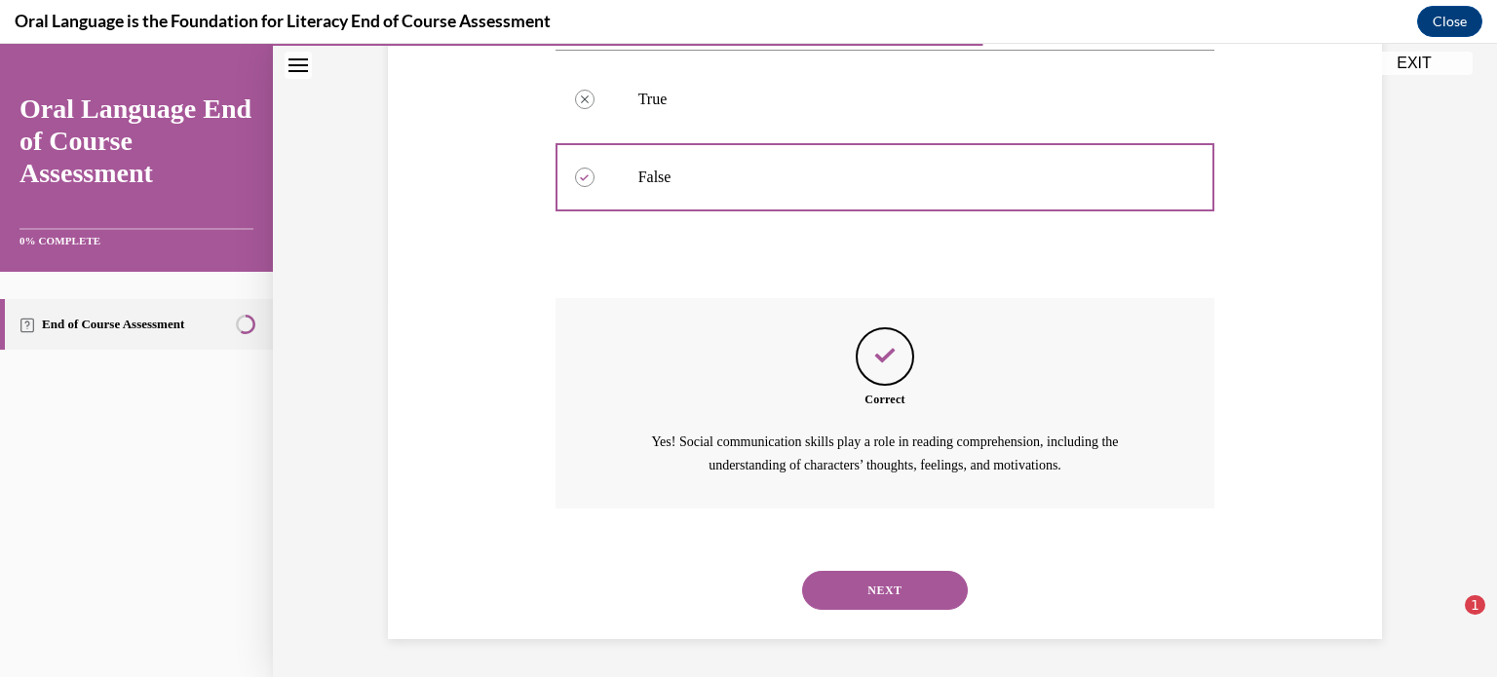
click at [898, 591] on button "NEXT" at bounding box center [885, 590] width 166 height 39
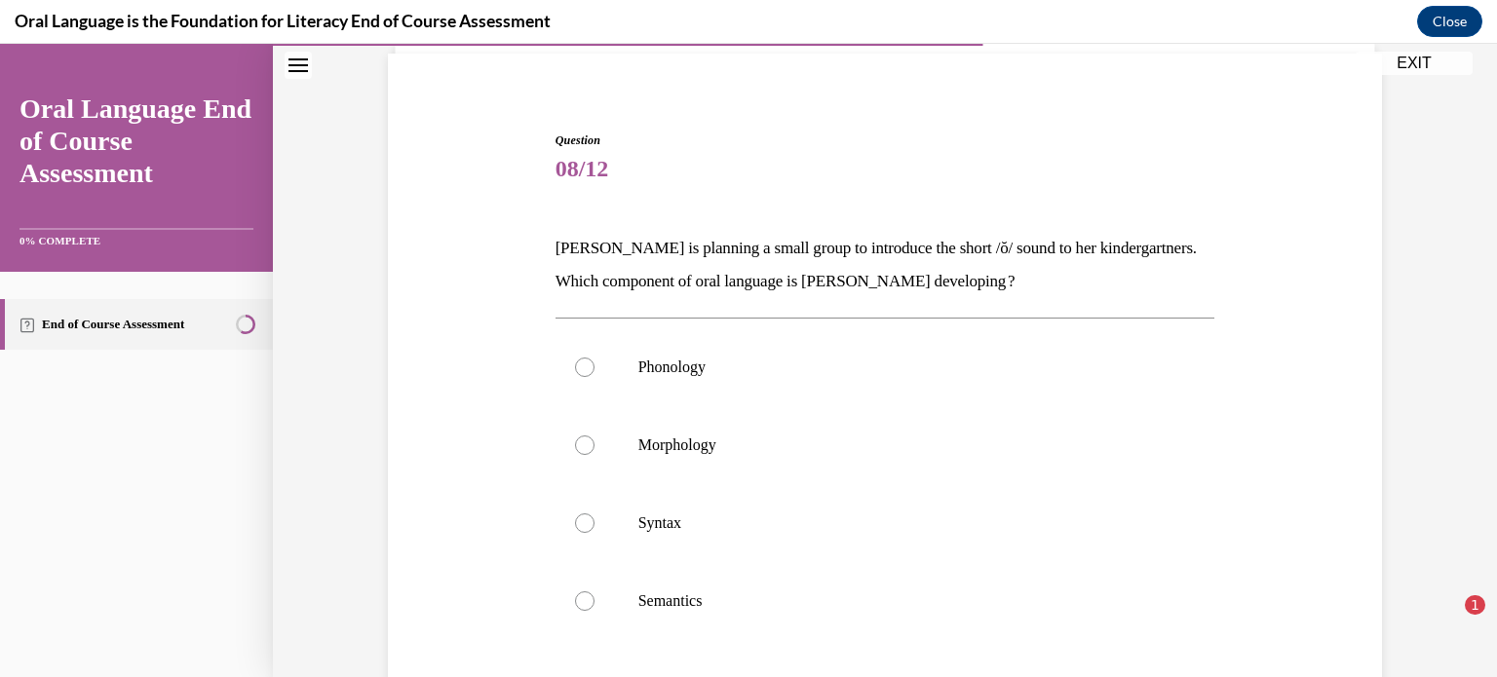
scroll to position [142, 0]
click at [583, 518] on div at bounding box center [584, 520] width 19 height 19
click at [583, 518] on input "Syntax" at bounding box center [584, 520] width 19 height 19
radio input "true"
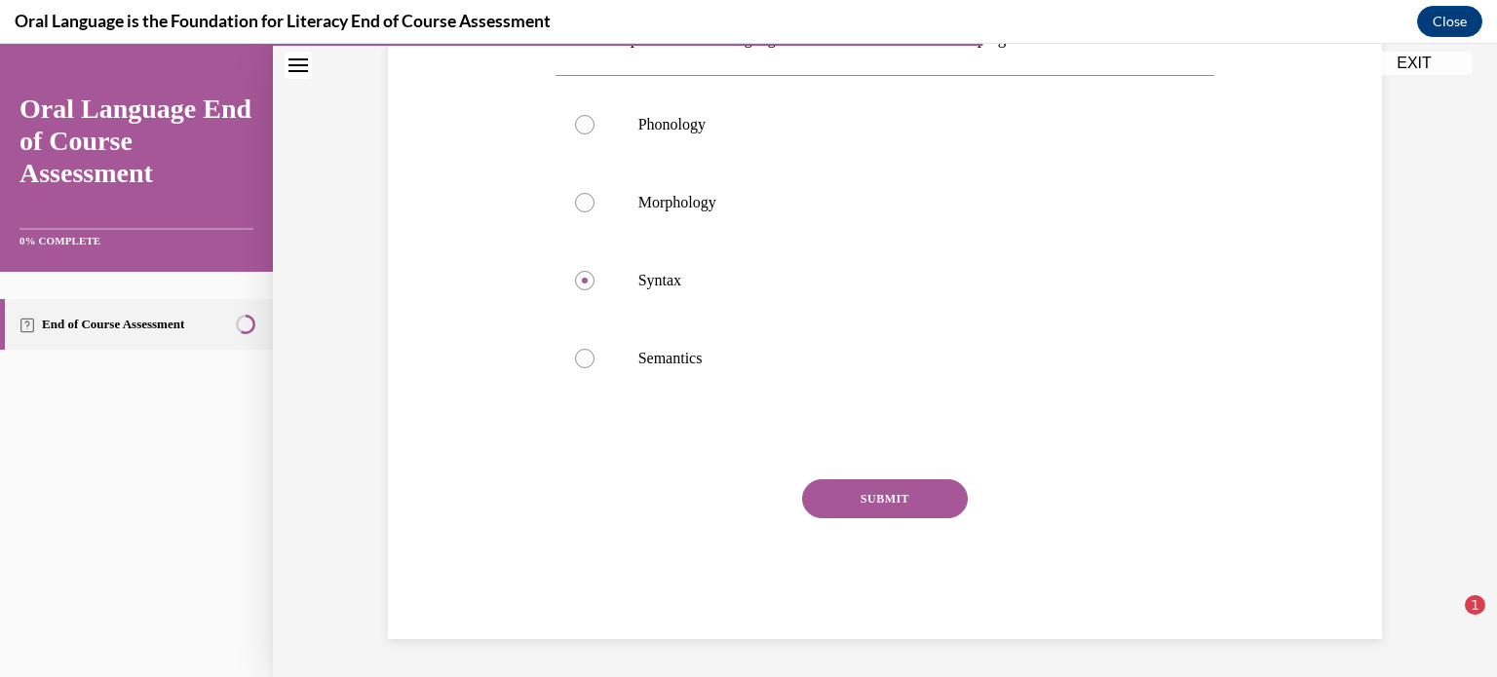
click at [884, 507] on button "SUBMIT" at bounding box center [885, 499] width 166 height 39
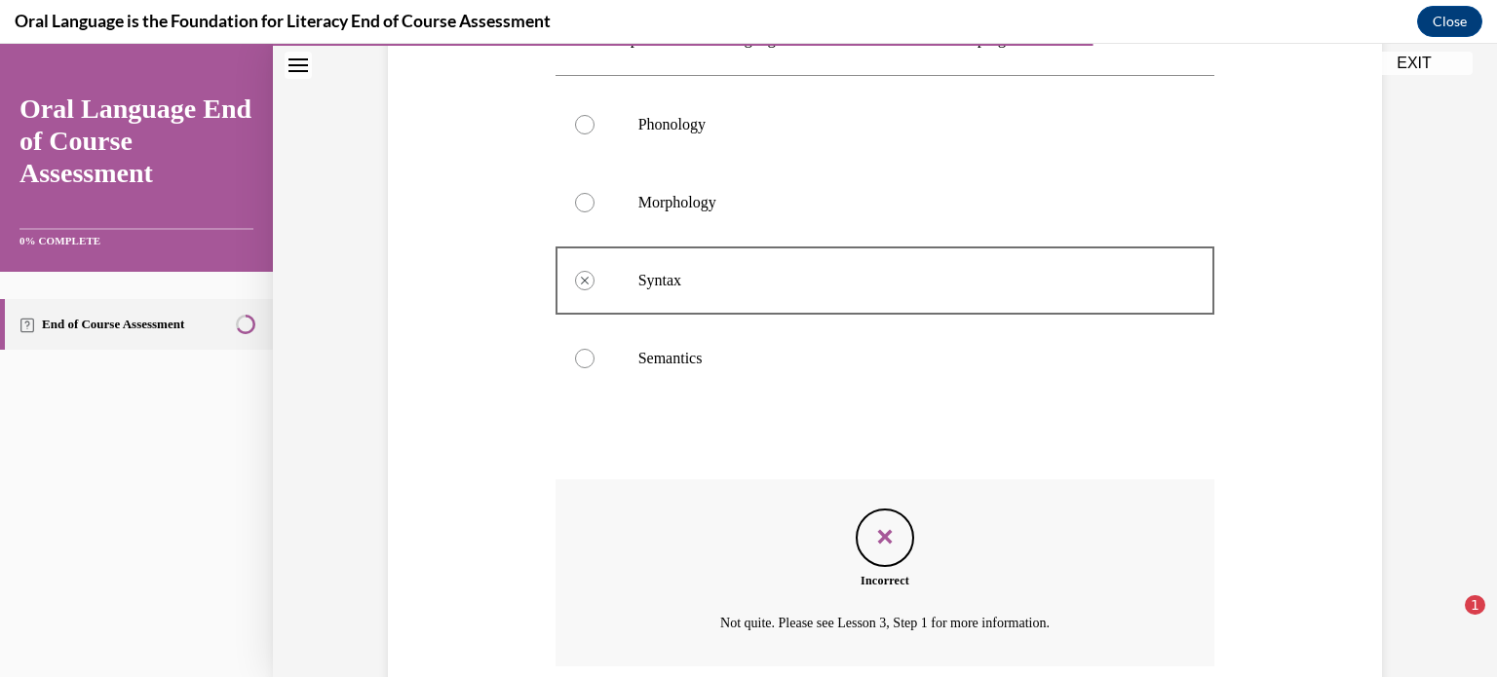
scroll to position [540, 0]
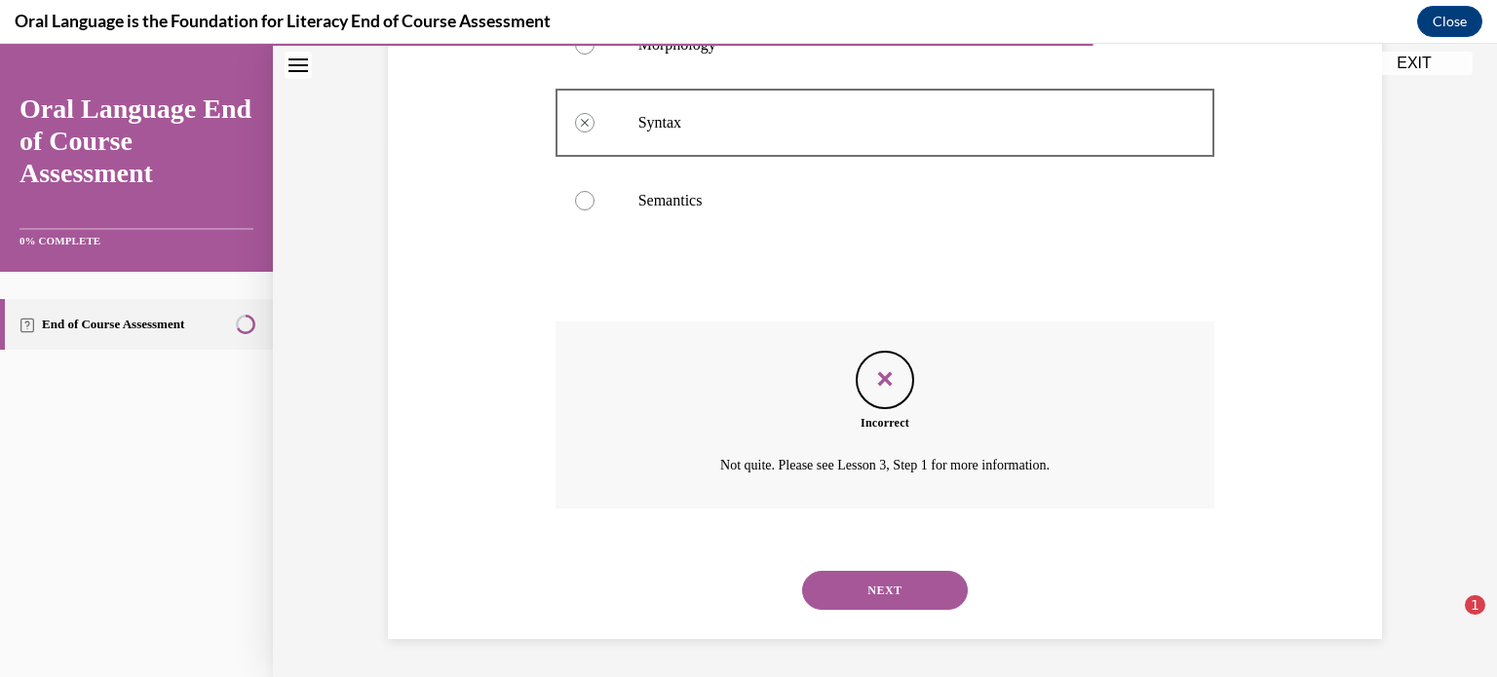
click at [875, 584] on button "NEXT" at bounding box center [885, 590] width 166 height 39
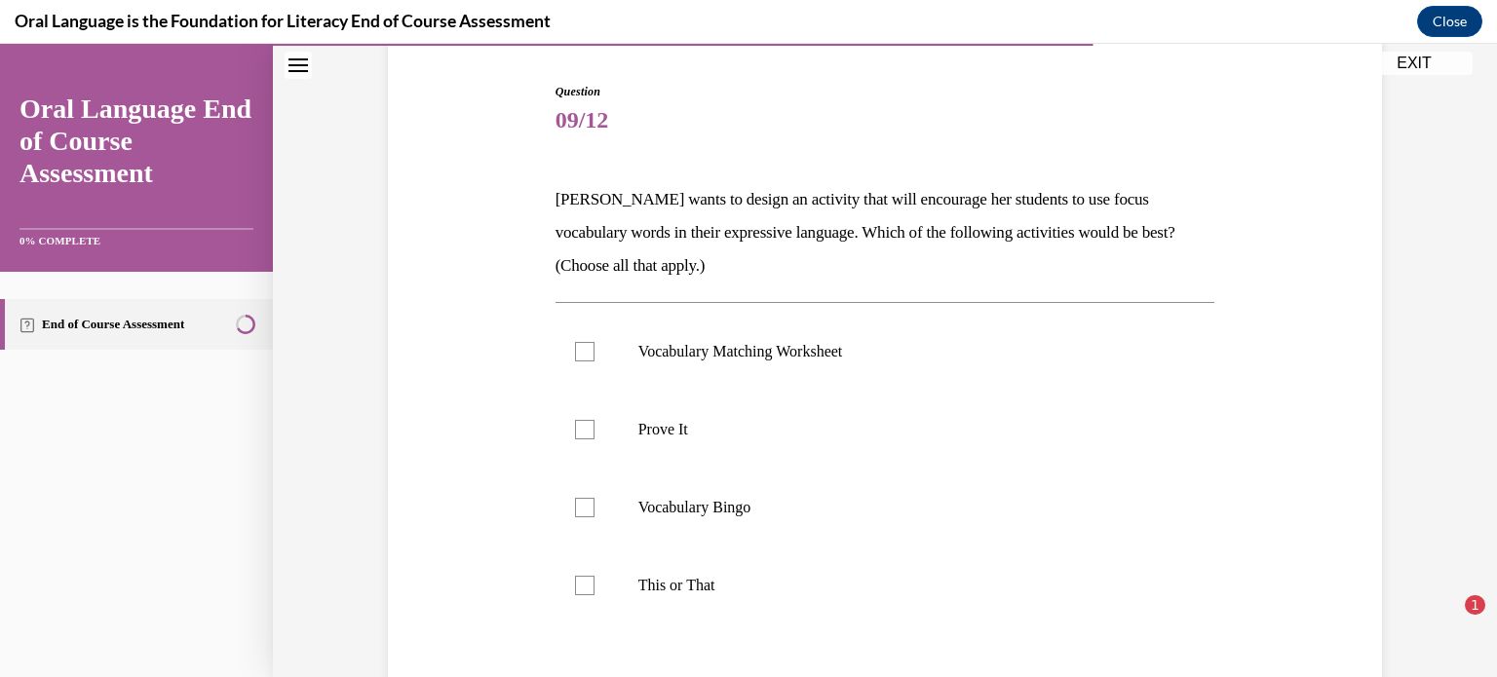
scroll to position [193, 0]
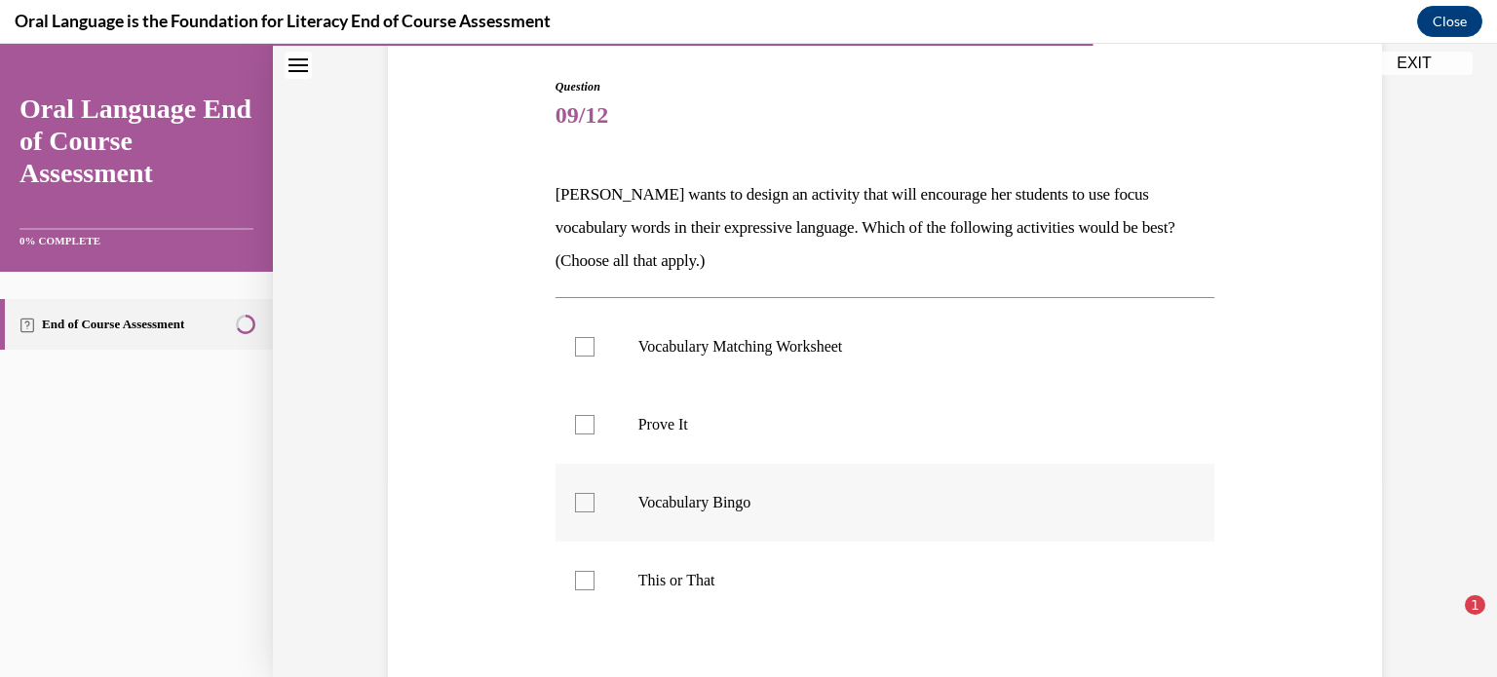
click at [580, 505] on div at bounding box center [584, 502] width 19 height 19
click at [580, 505] on input "Vocabulary Bingo" at bounding box center [584, 502] width 19 height 19
checkbox input "true"
click at [583, 338] on div at bounding box center [584, 346] width 19 height 19
click at [583, 338] on input "Vocabulary Matching Worksheet" at bounding box center [584, 346] width 19 height 19
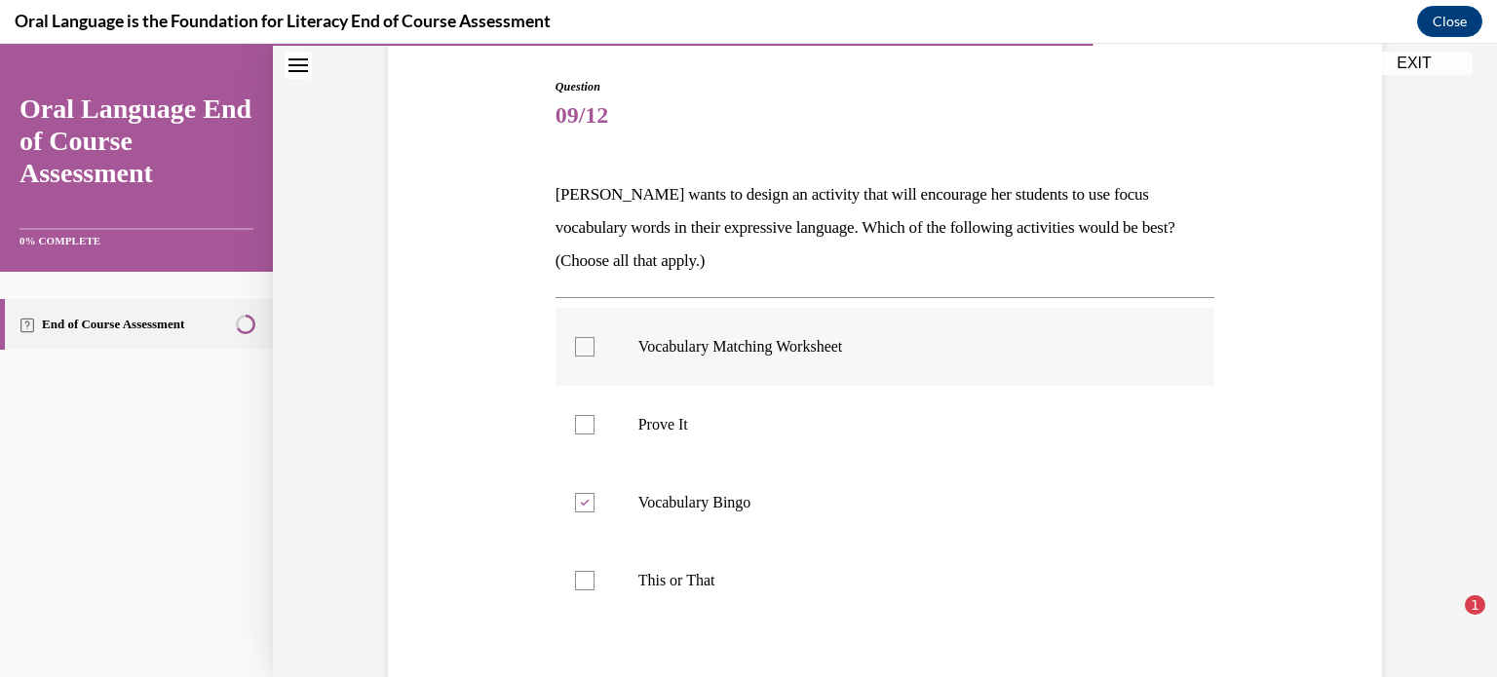
checkbox input "true"
click at [583, 580] on div at bounding box center [584, 580] width 19 height 19
click at [583, 580] on input "This or That" at bounding box center [584, 580] width 19 height 19
checkbox input "true"
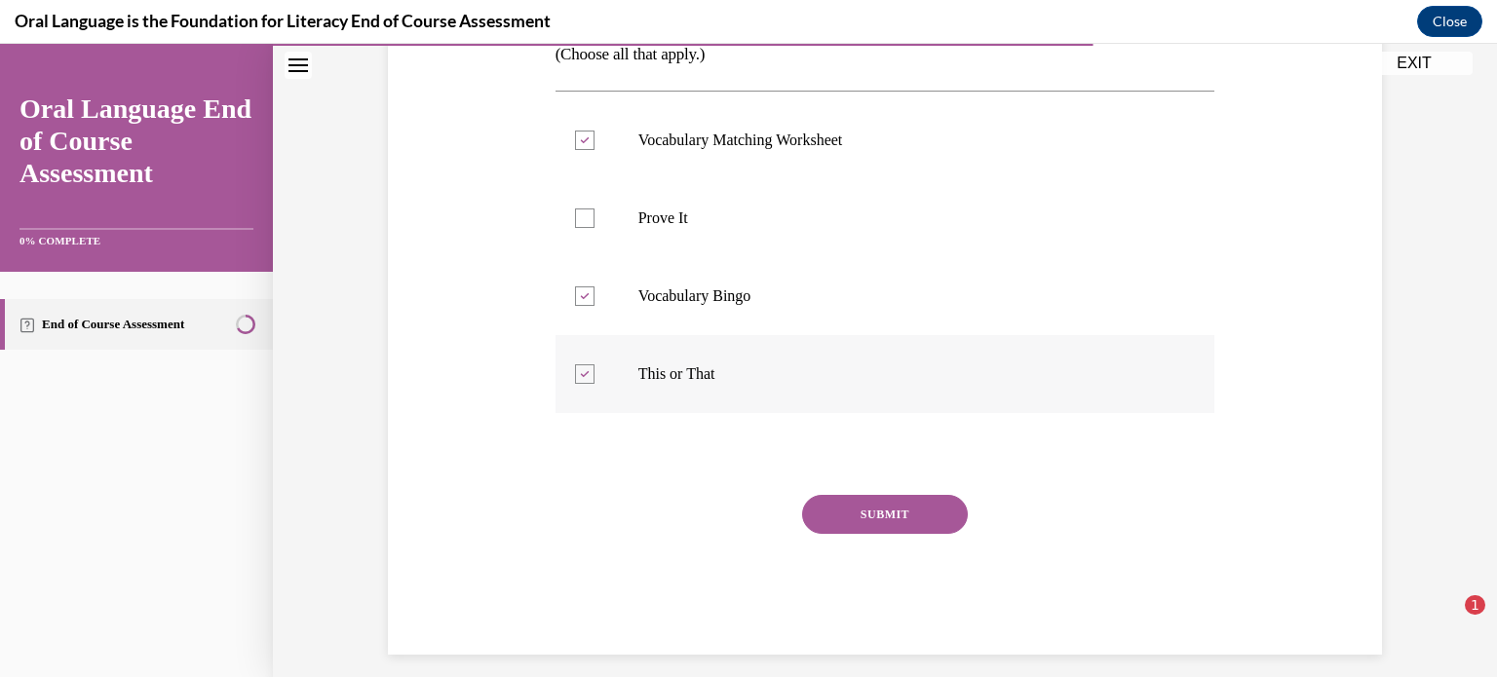
scroll to position [411, 0]
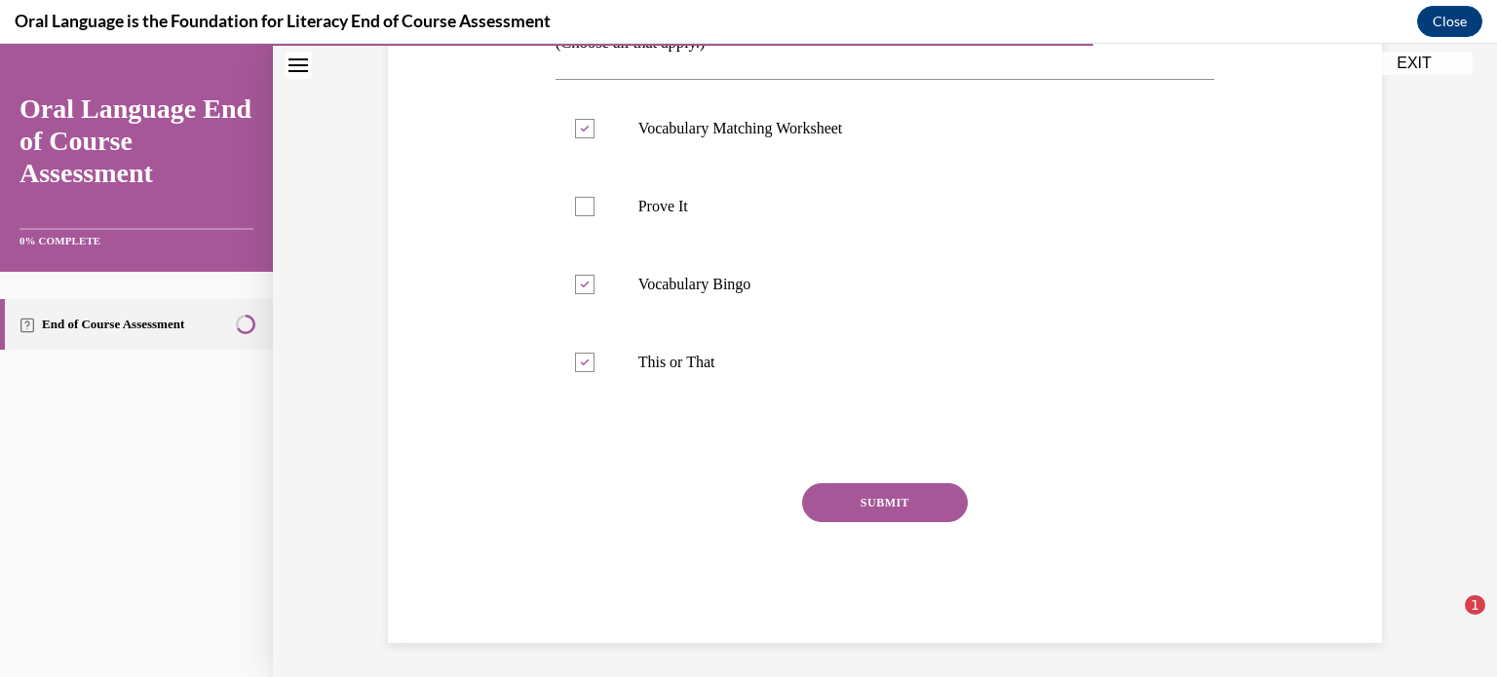
click at [915, 502] on button "SUBMIT" at bounding box center [885, 502] width 166 height 39
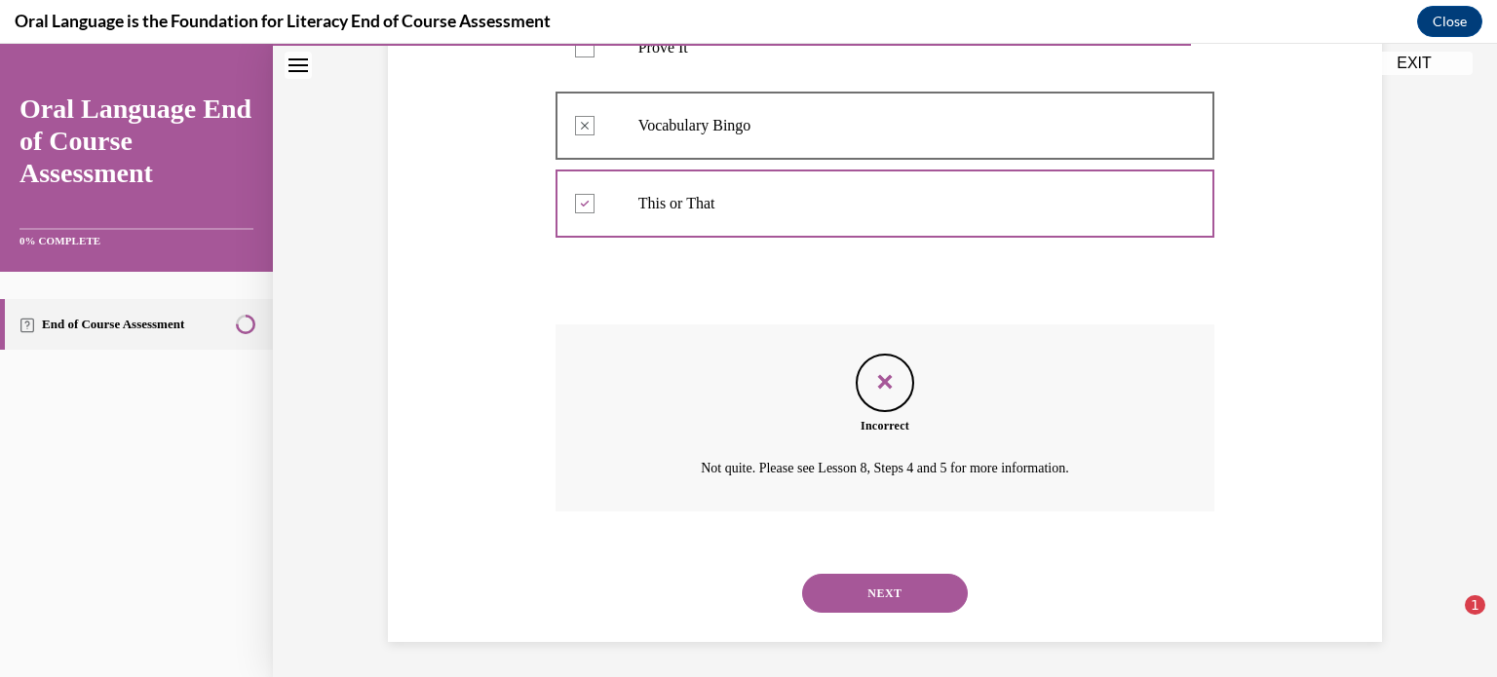
scroll to position [573, 0]
click at [895, 581] on button "NEXT" at bounding box center [885, 590] width 166 height 39
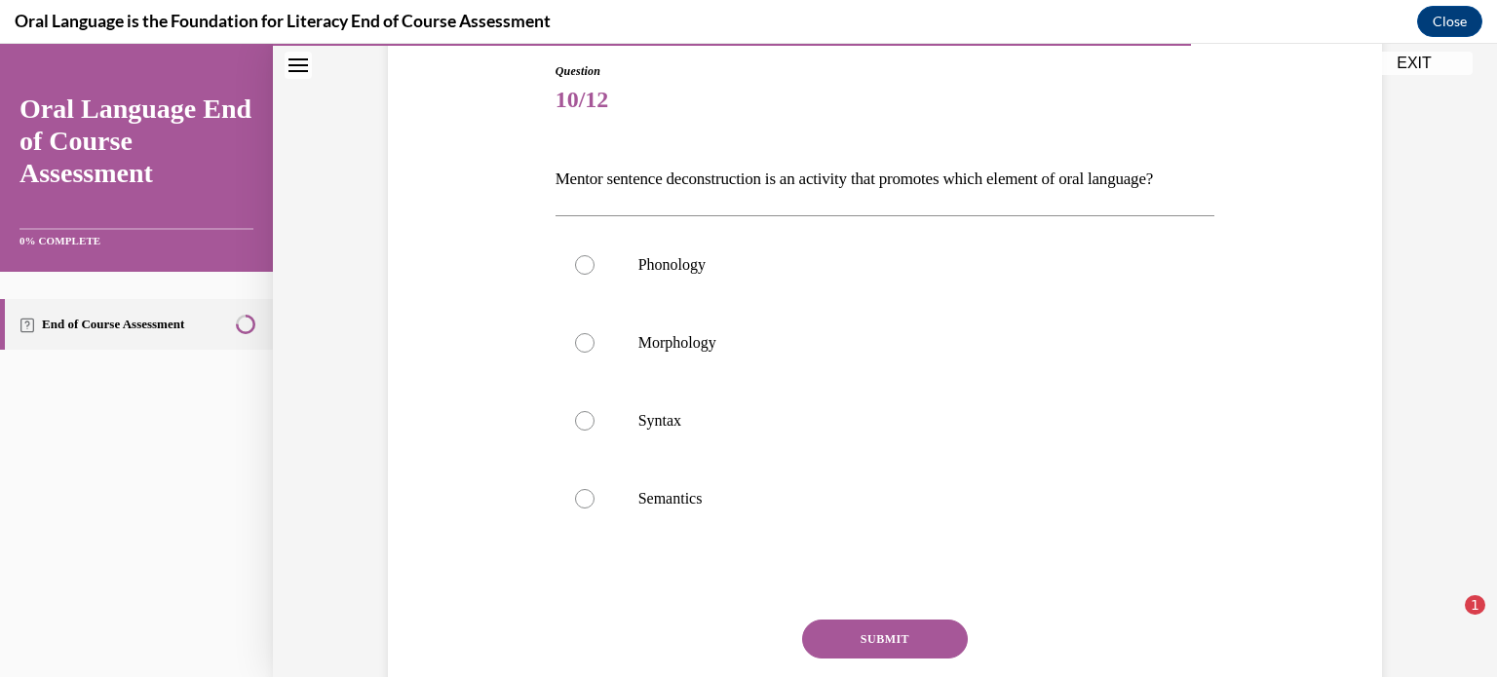
scroll to position [211, 0]
click at [587, 507] on div at bounding box center [584, 496] width 19 height 19
click at [587, 507] on input "Semantics" at bounding box center [584, 496] width 19 height 19
radio input "true"
click at [869, 657] on button "SUBMIT" at bounding box center [885, 637] width 166 height 39
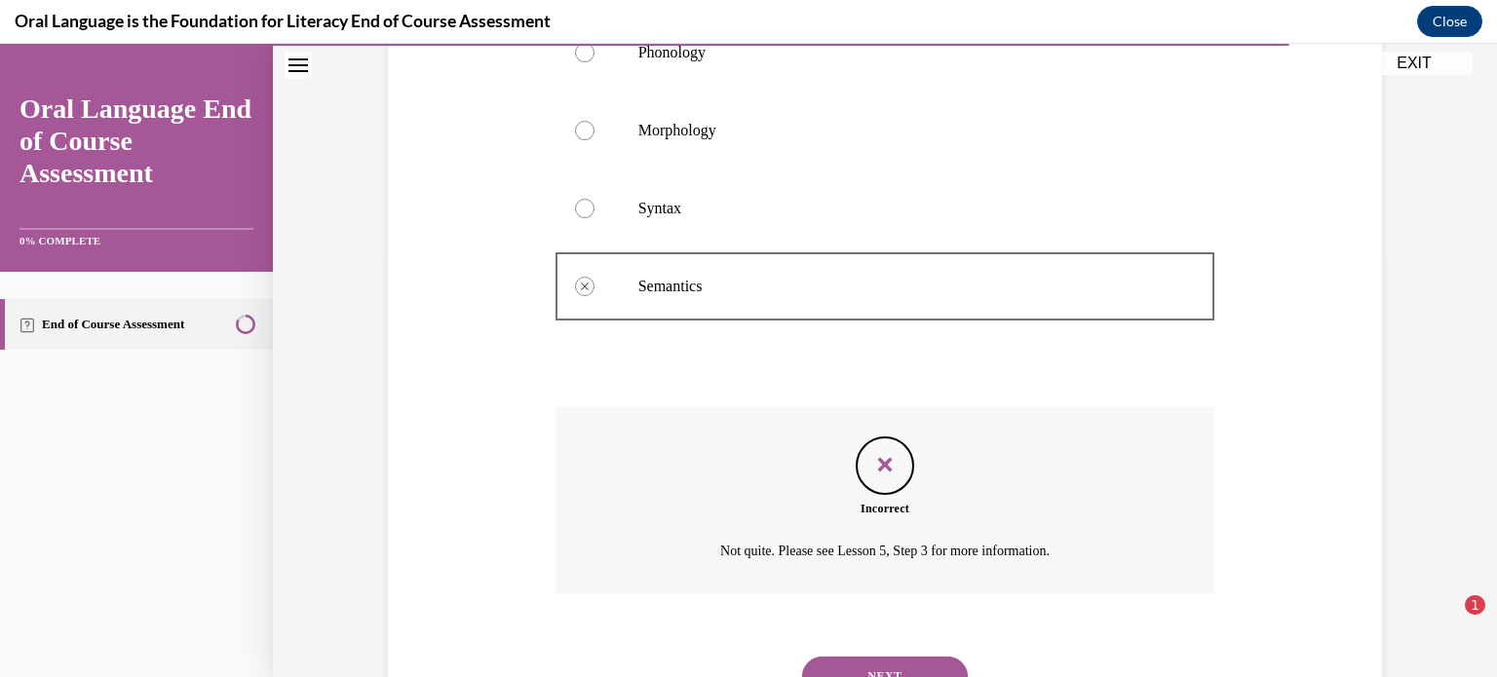
scroll to position [540, 0]
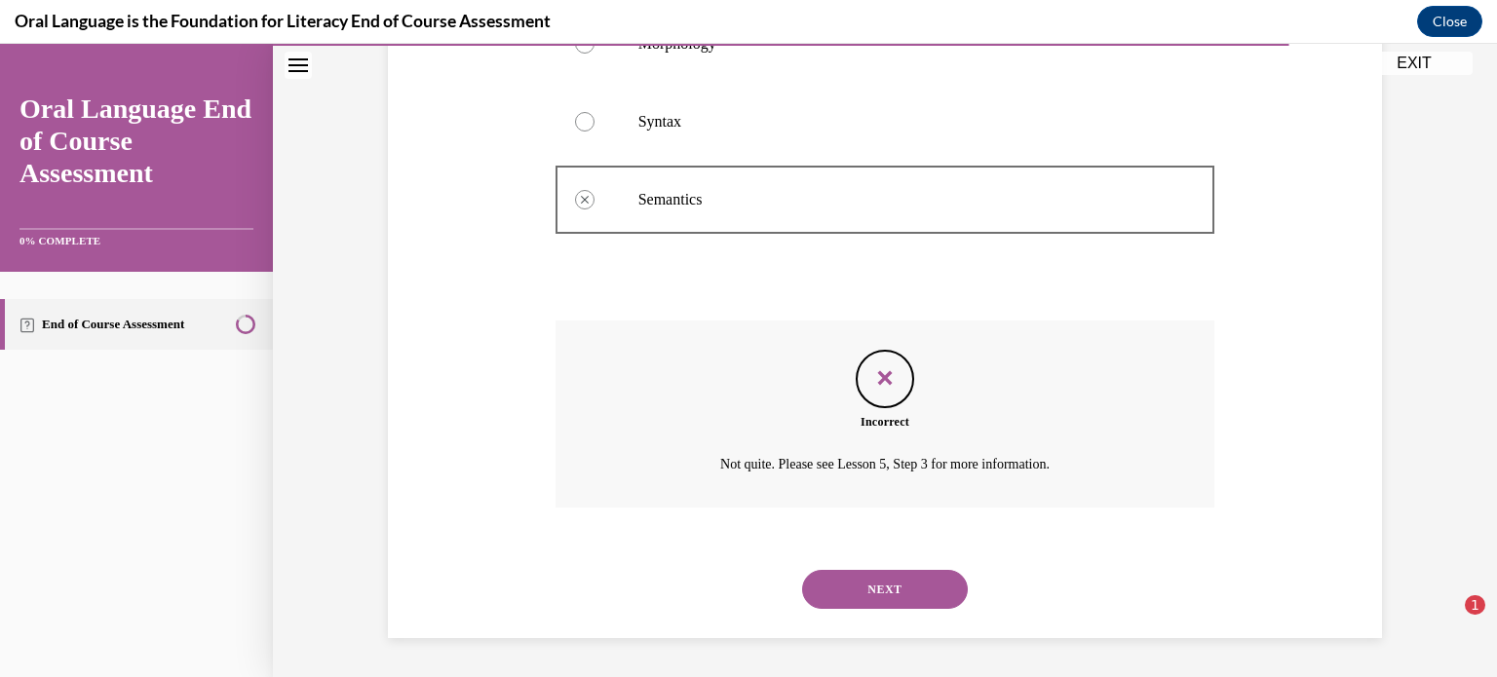
click at [873, 587] on button "NEXT" at bounding box center [885, 589] width 166 height 39
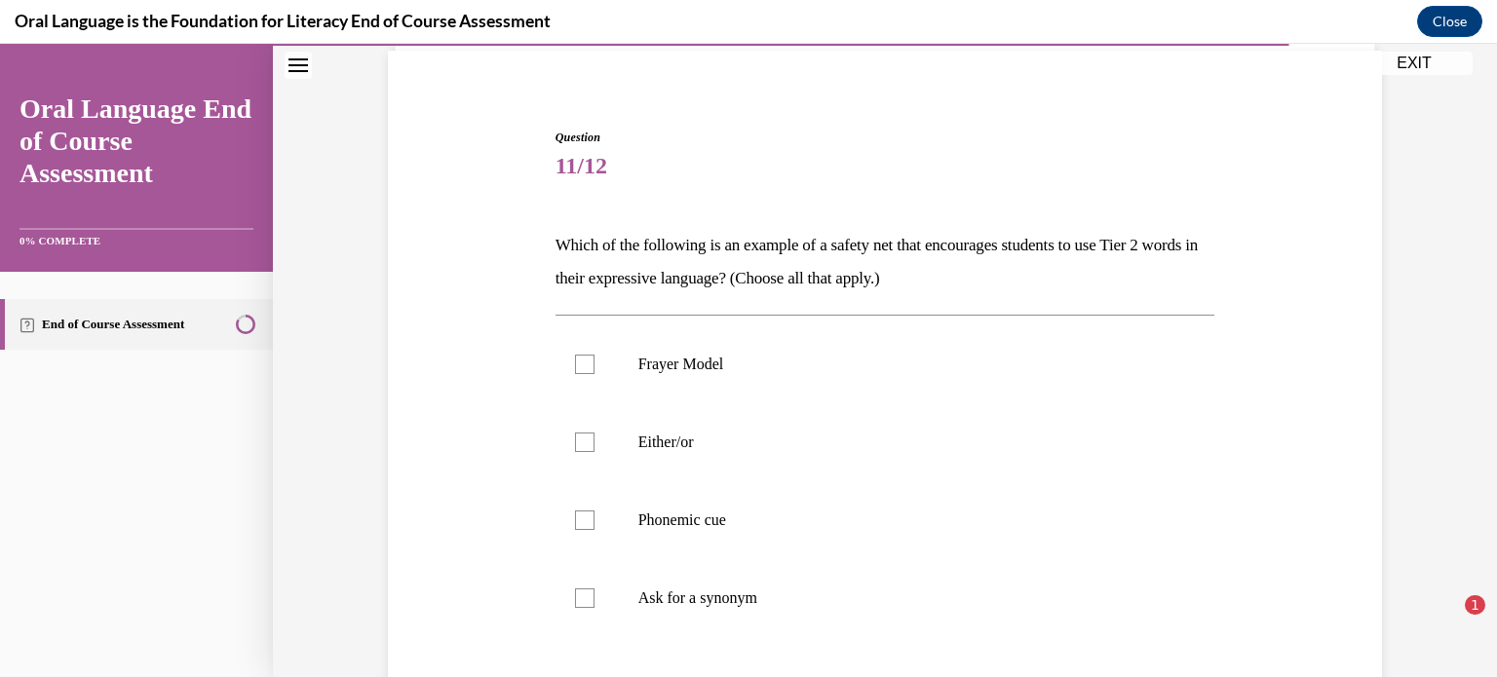
scroll to position [138, 0]
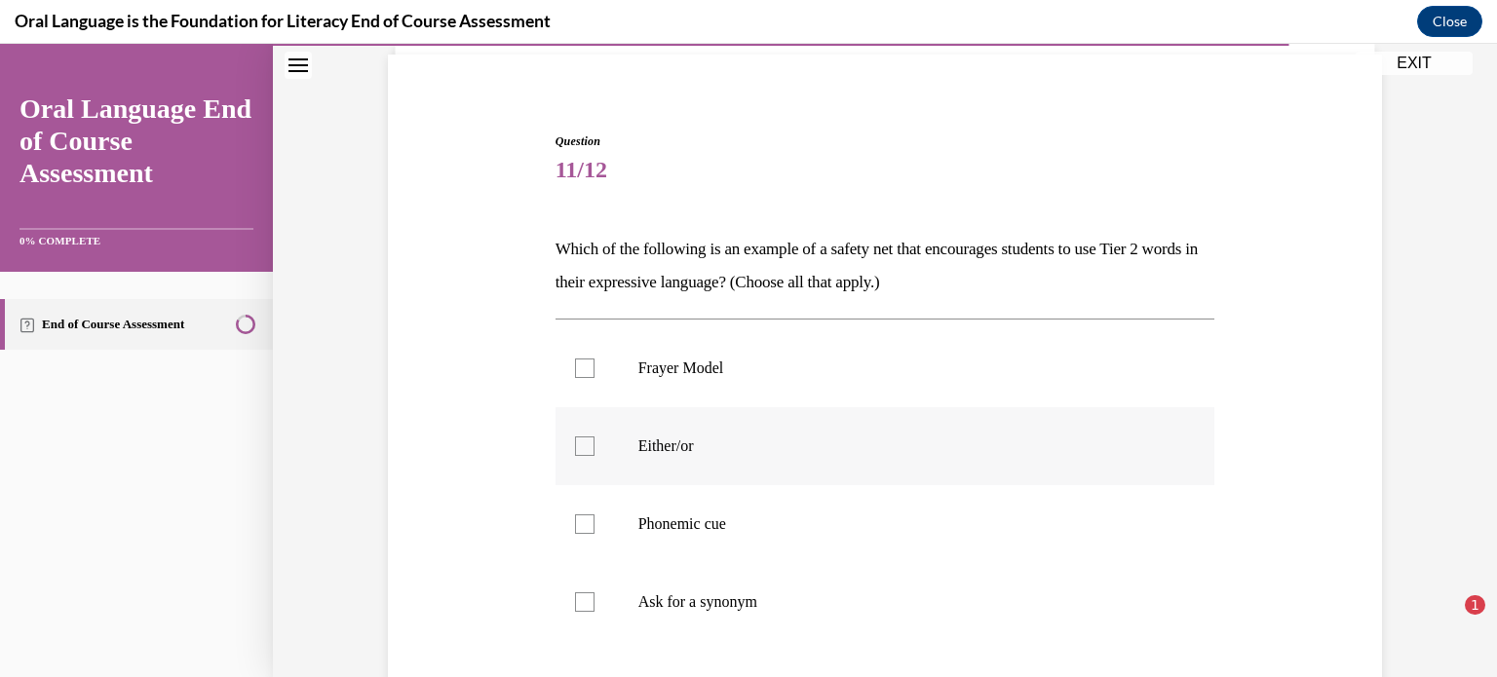
click at [583, 445] on div at bounding box center [584, 446] width 19 height 19
click at [583, 445] on input "Either/or" at bounding box center [584, 446] width 19 height 19
checkbox input "true"
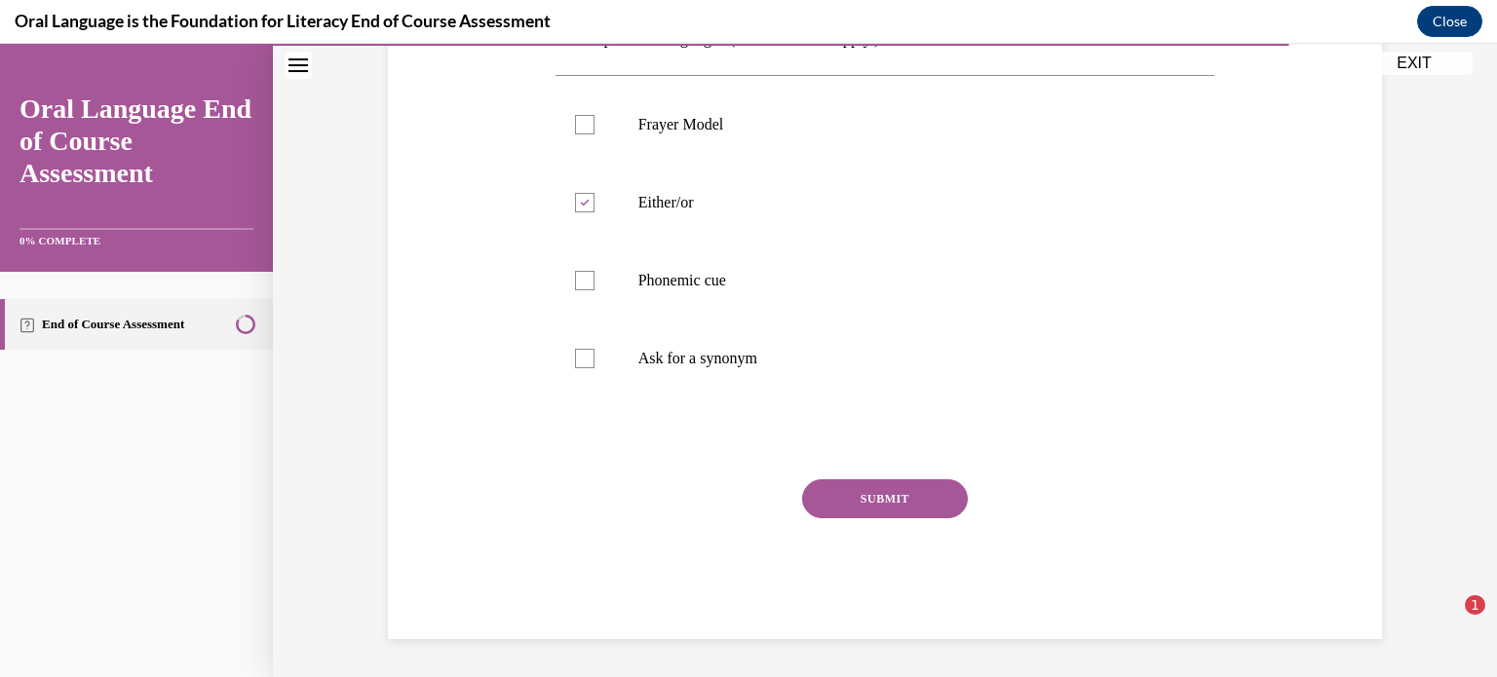
click at [866, 505] on button "SUBMIT" at bounding box center [885, 499] width 166 height 39
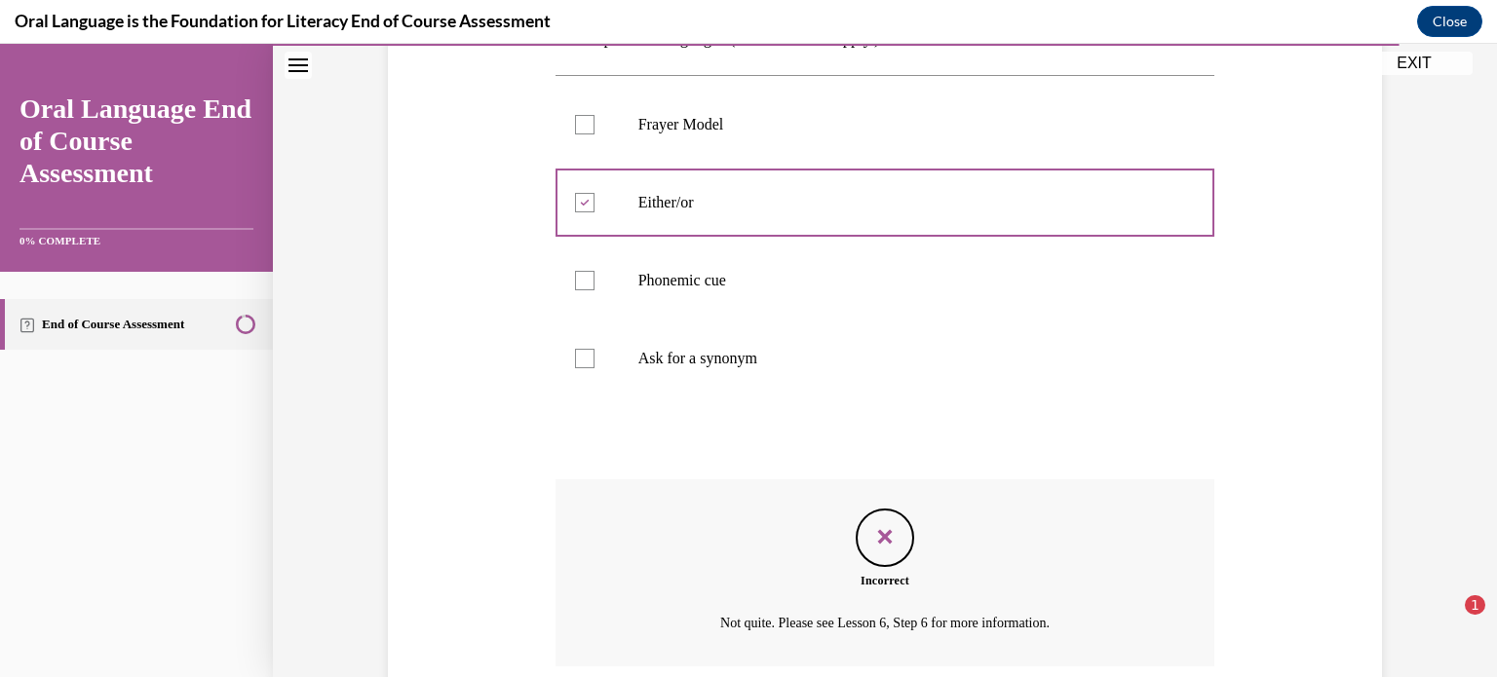
scroll to position [540, 0]
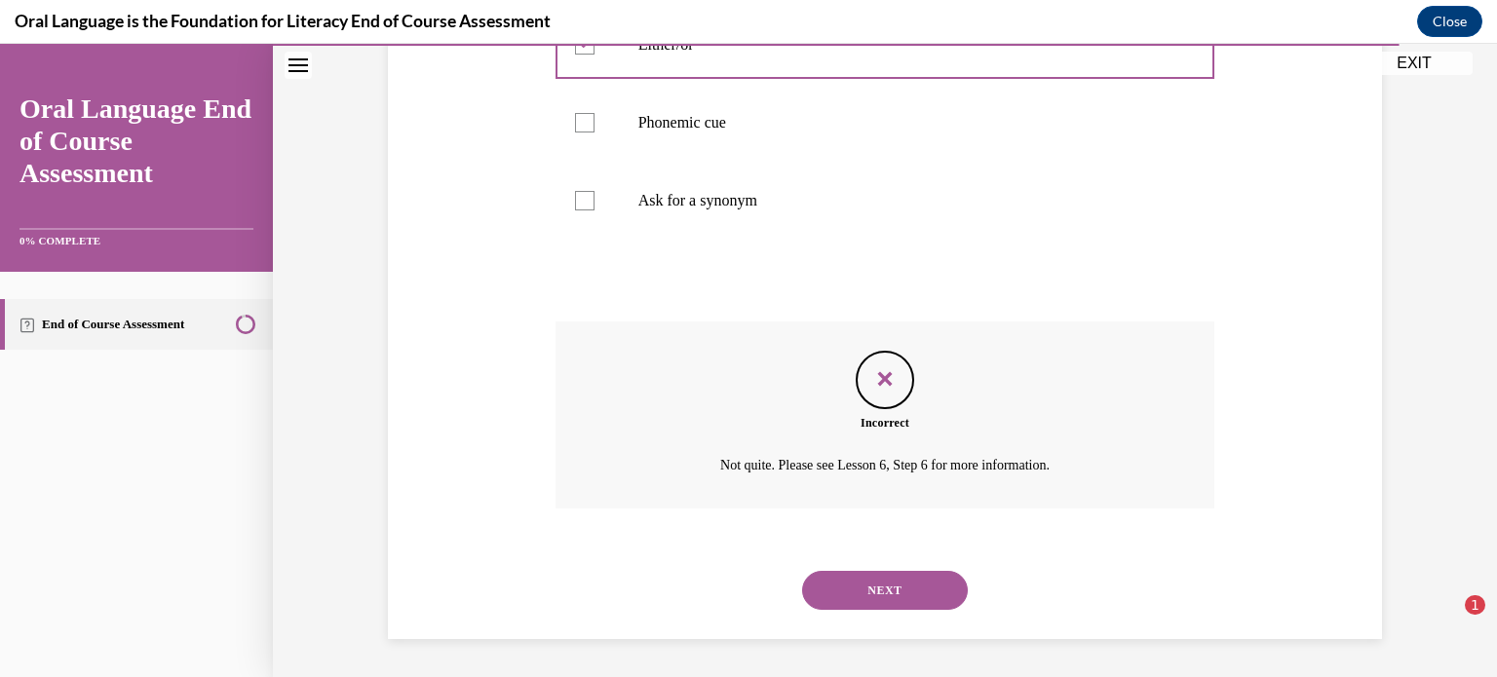
click at [862, 586] on button "NEXT" at bounding box center [885, 590] width 166 height 39
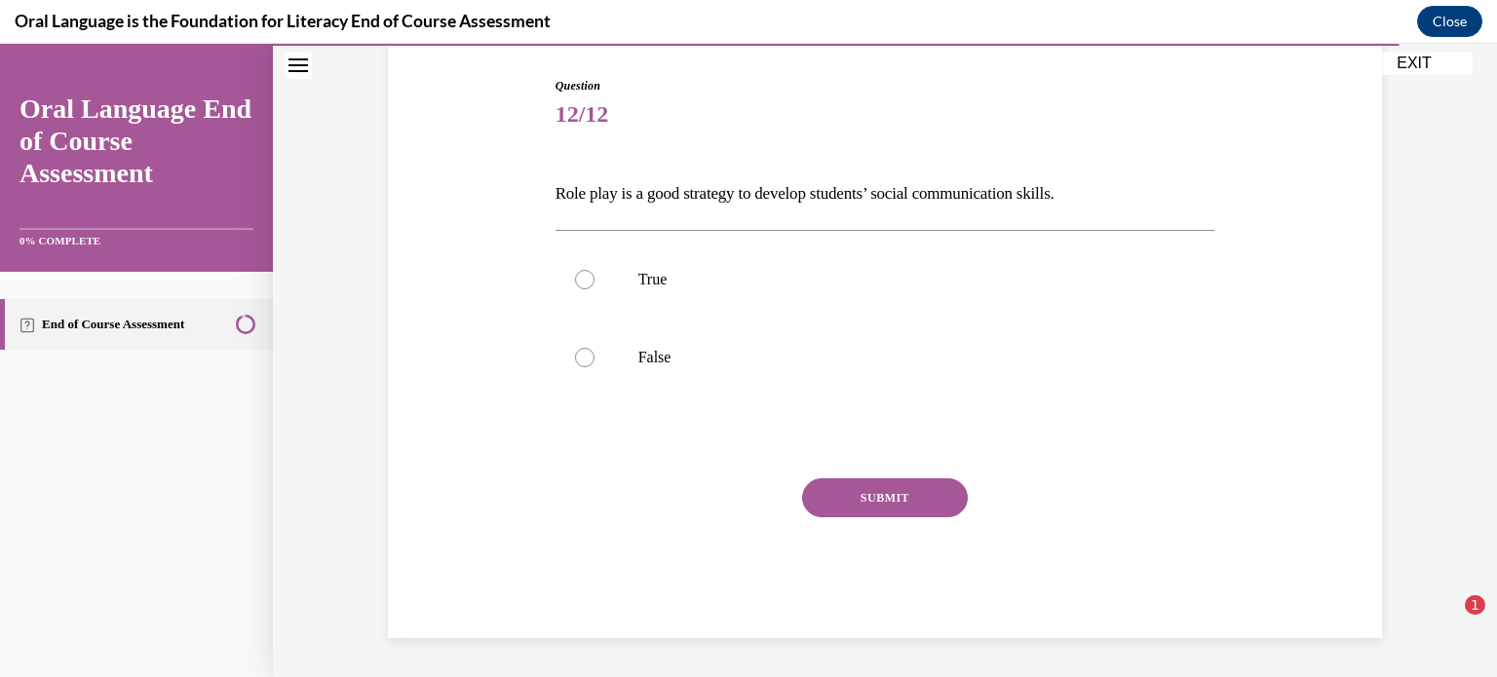
scroll to position [193, 0]
click at [571, 279] on label "True" at bounding box center [886, 281] width 660 height 78
click at [575, 279] on input "True" at bounding box center [584, 280] width 19 height 19
radio input "true"
click at [906, 490] on button "SUBMIT" at bounding box center [885, 499] width 166 height 39
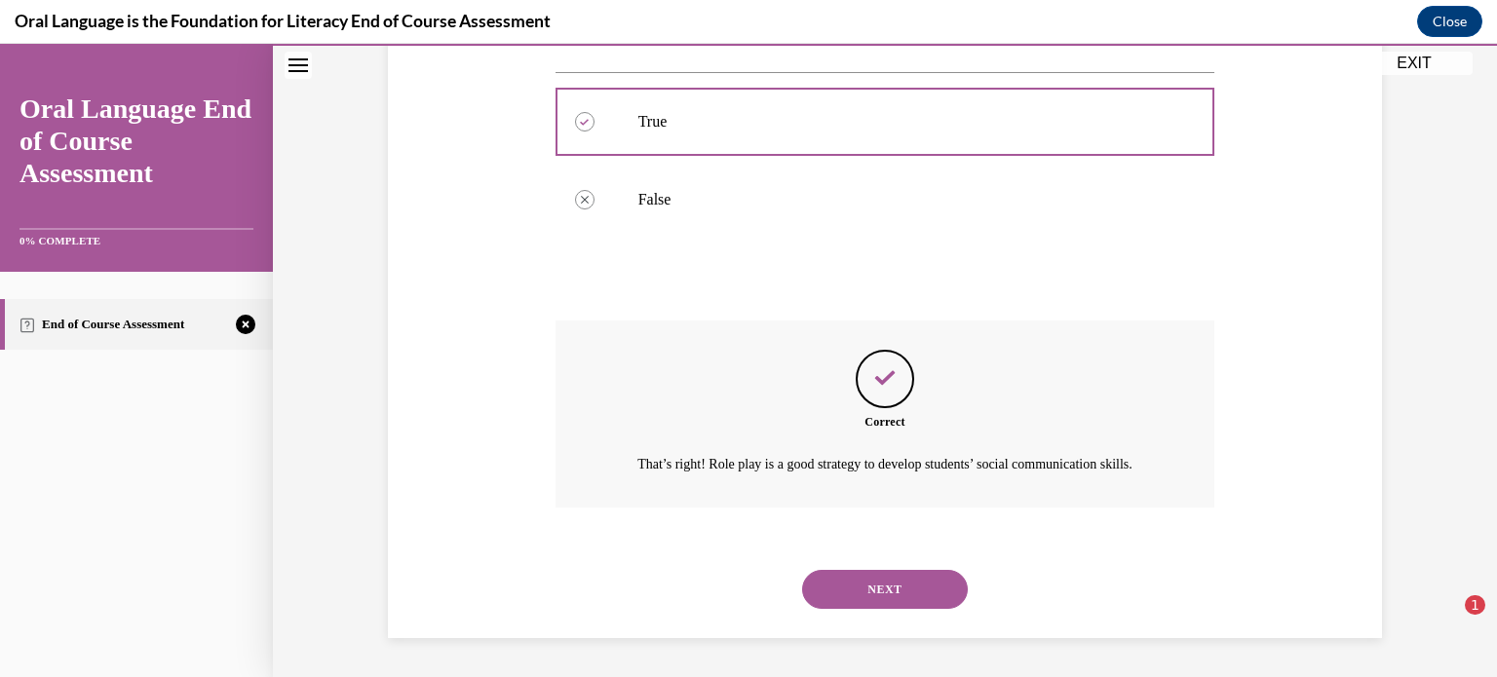
scroll to position [374, 0]
click at [885, 578] on button "NEXT" at bounding box center [885, 589] width 166 height 39
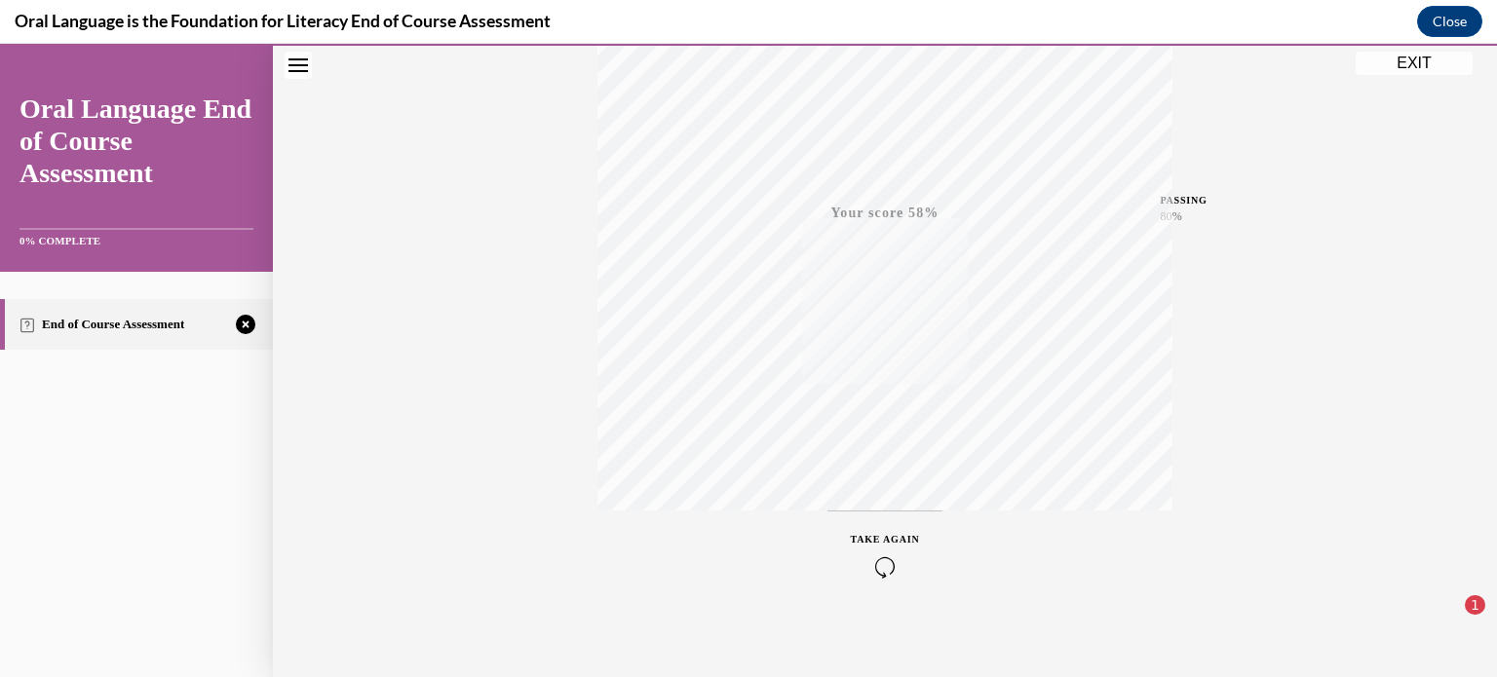
scroll to position [365, 0]
click at [892, 550] on icon "button" at bounding box center [885, 559] width 69 height 21
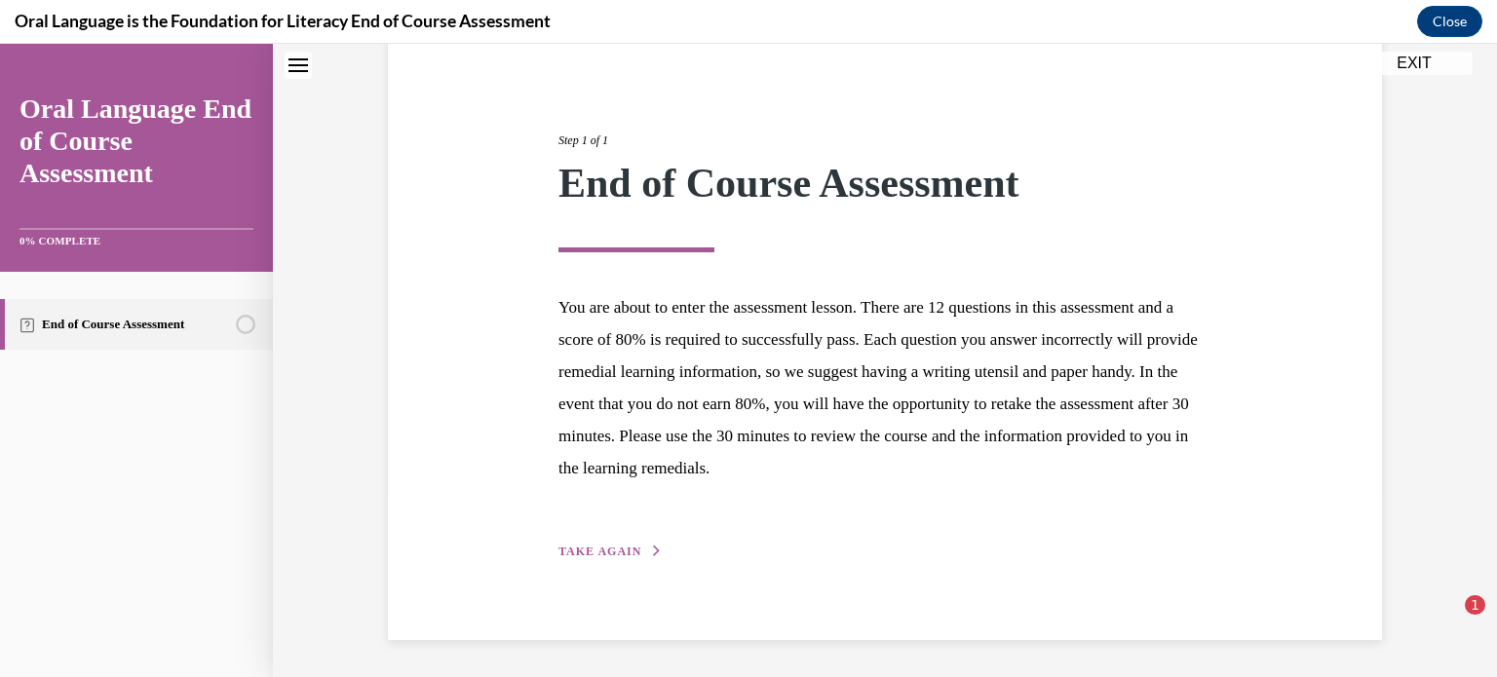
click at [605, 551] on span "TAKE AGAIN" at bounding box center [599, 552] width 83 height 14
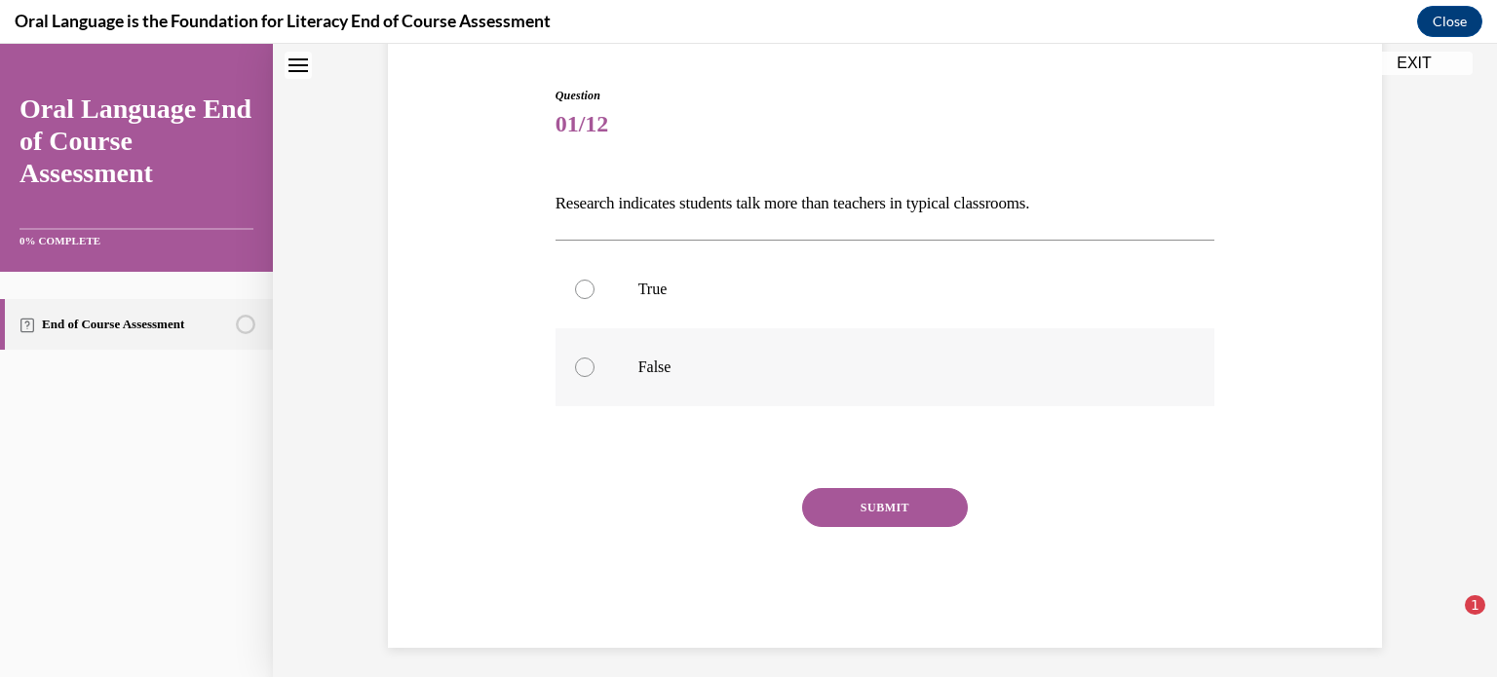
click at [588, 370] on div at bounding box center [584, 367] width 19 height 19
click at [588, 370] on input "False" at bounding box center [584, 367] width 19 height 19
radio input "true"
click at [910, 512] on button "SUBMIT" at bounding box center [885, 507] width 166 height 39
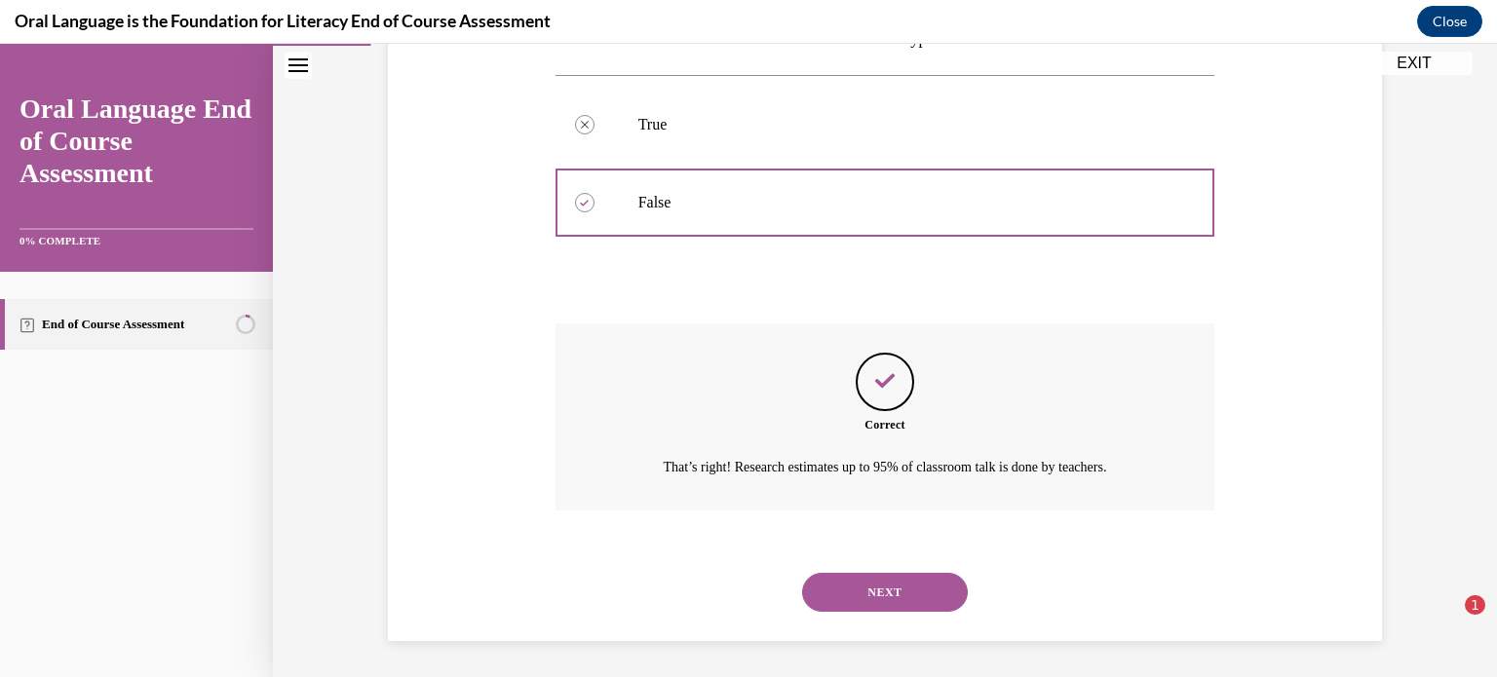
scroll to position [351, 0]
click at [918, 584] on button "NEXT" at bounding box center [885, 590] width 166 height 39
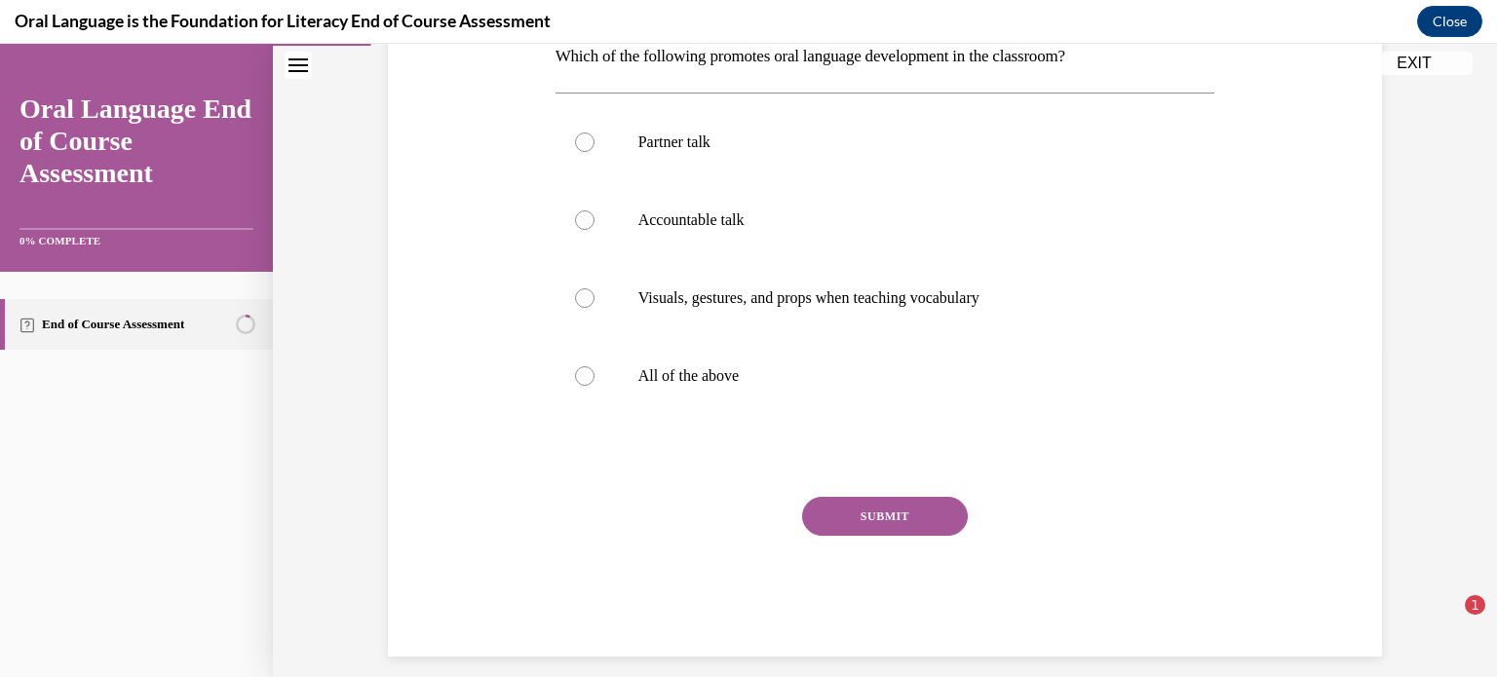
scroll to position [342, 0]
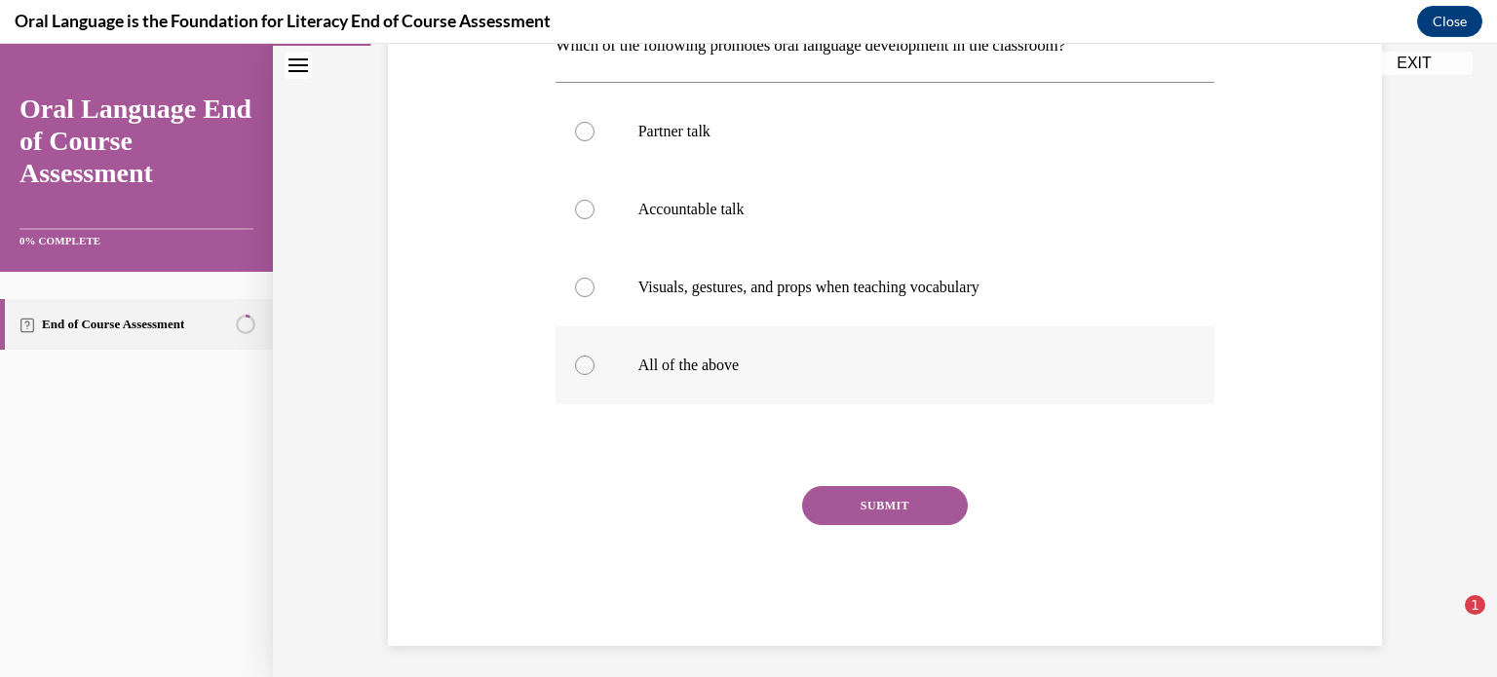
click at [580, 378] on label "All of the above" at bounding box center [886, 365] width 660 height 78
click at [580, 375] on input "All of the above" at bounding box center [584, 365] width 19 height 19
radio input "true"
click at [887, 508] on button "SUBMIT" at bounding box center [885, 505] width 166 height 39
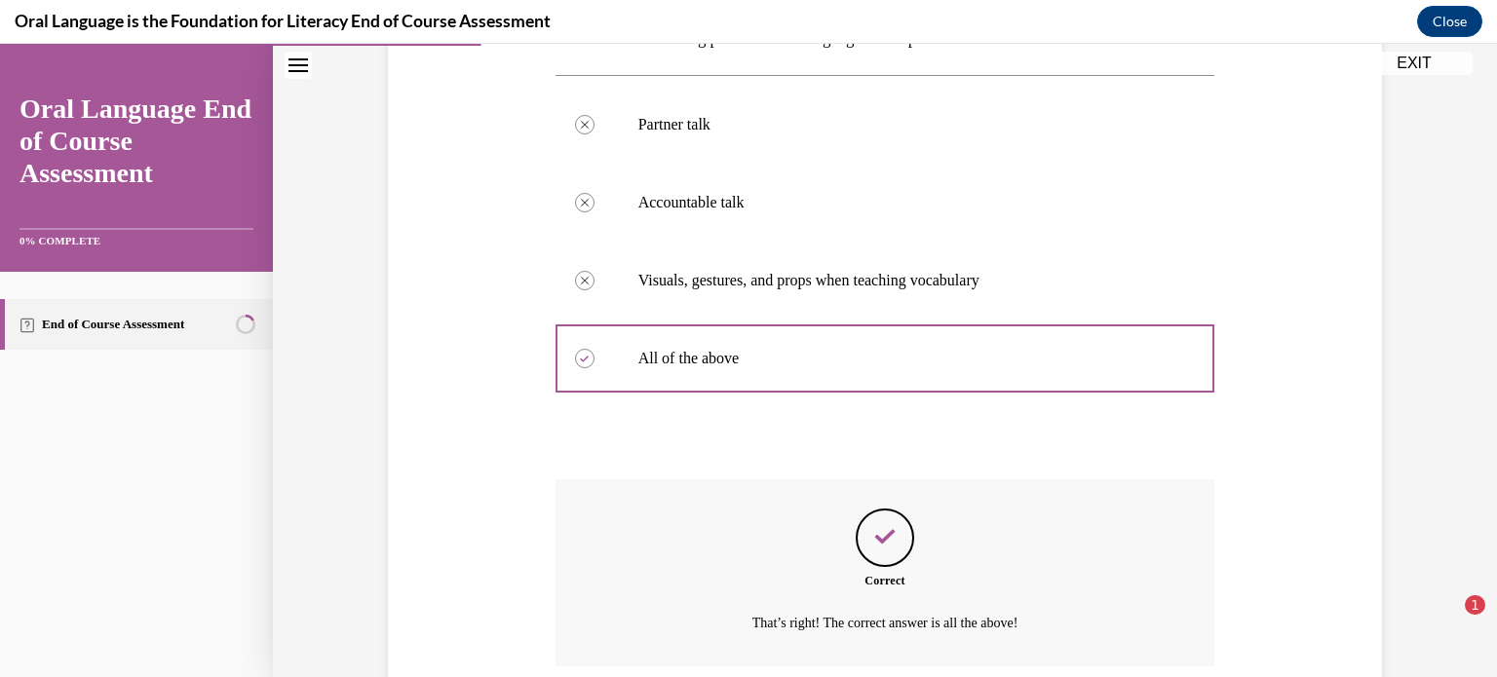
scroll to position [507, 0]
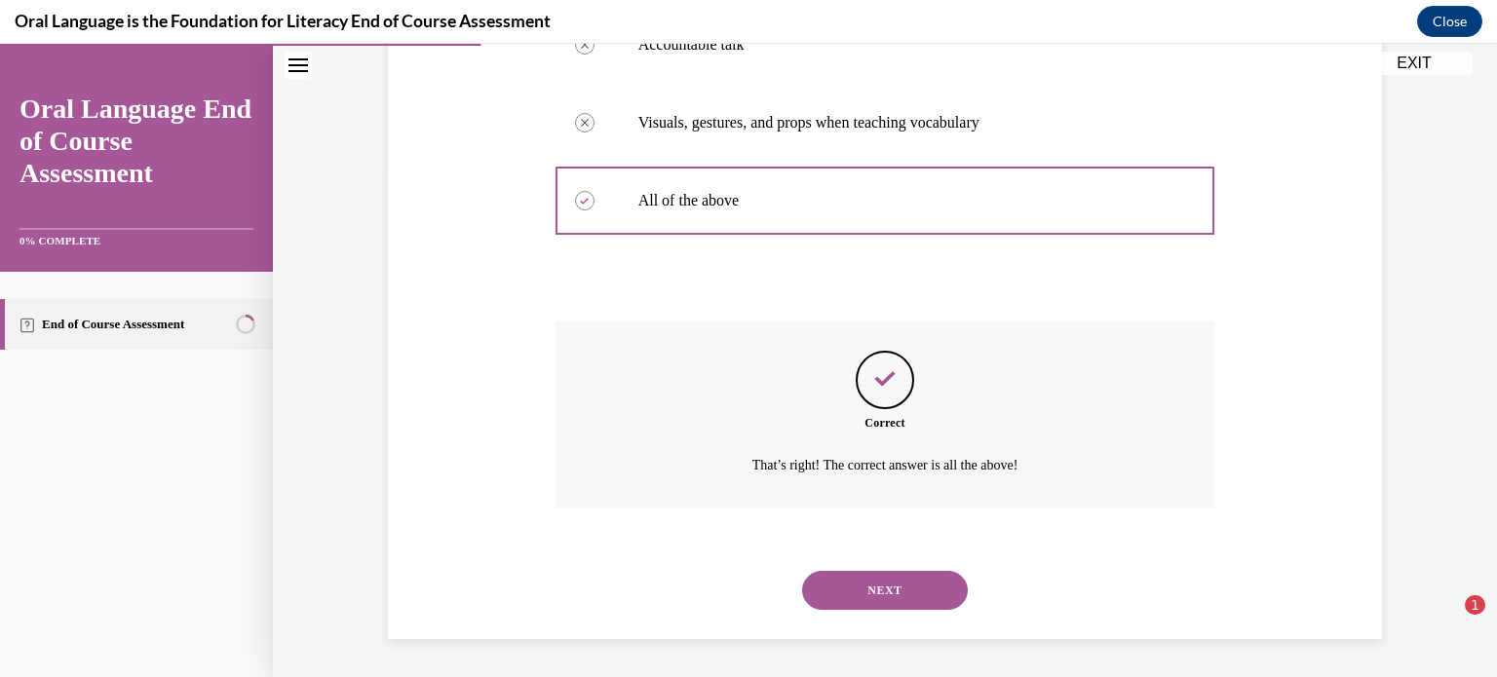
click at [896, 585] on button "NEXT" at bounding box center [885, 590] width 166 height 39
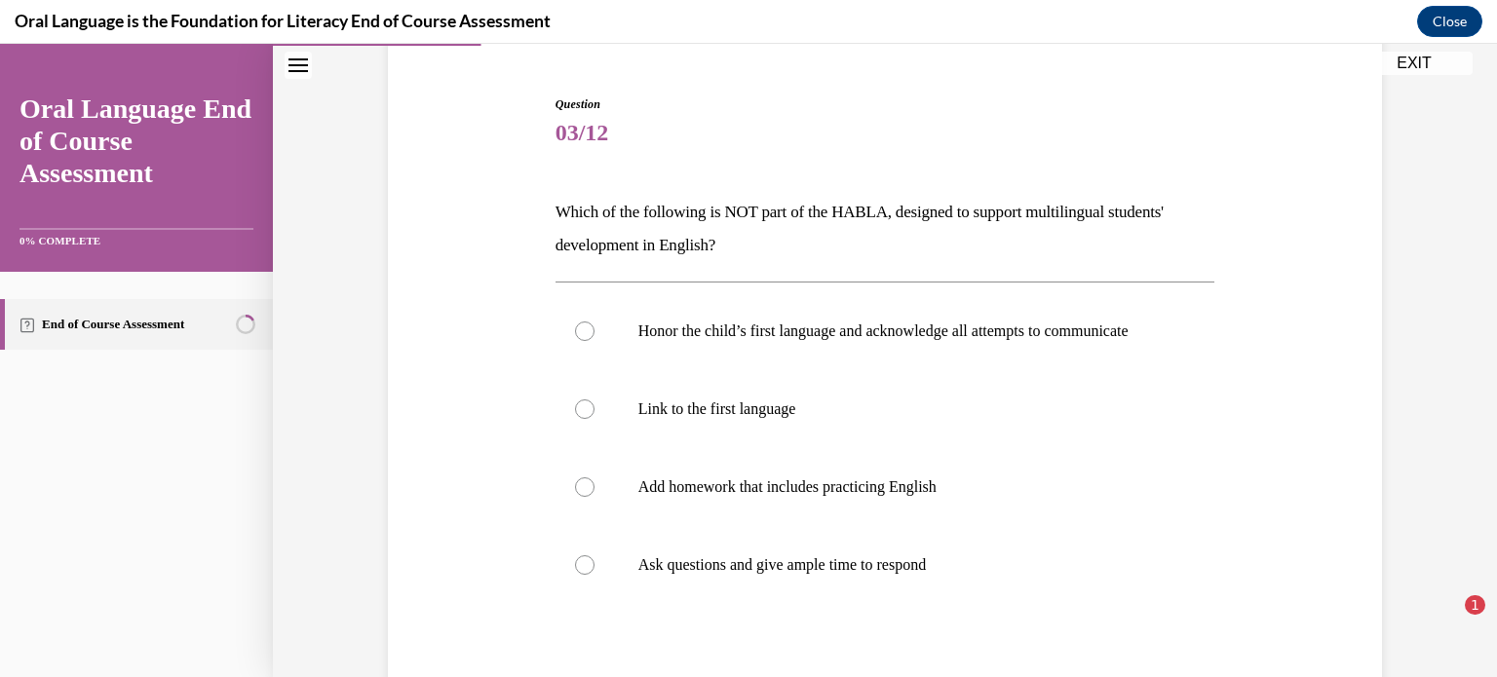
scroll to position [273, 0]
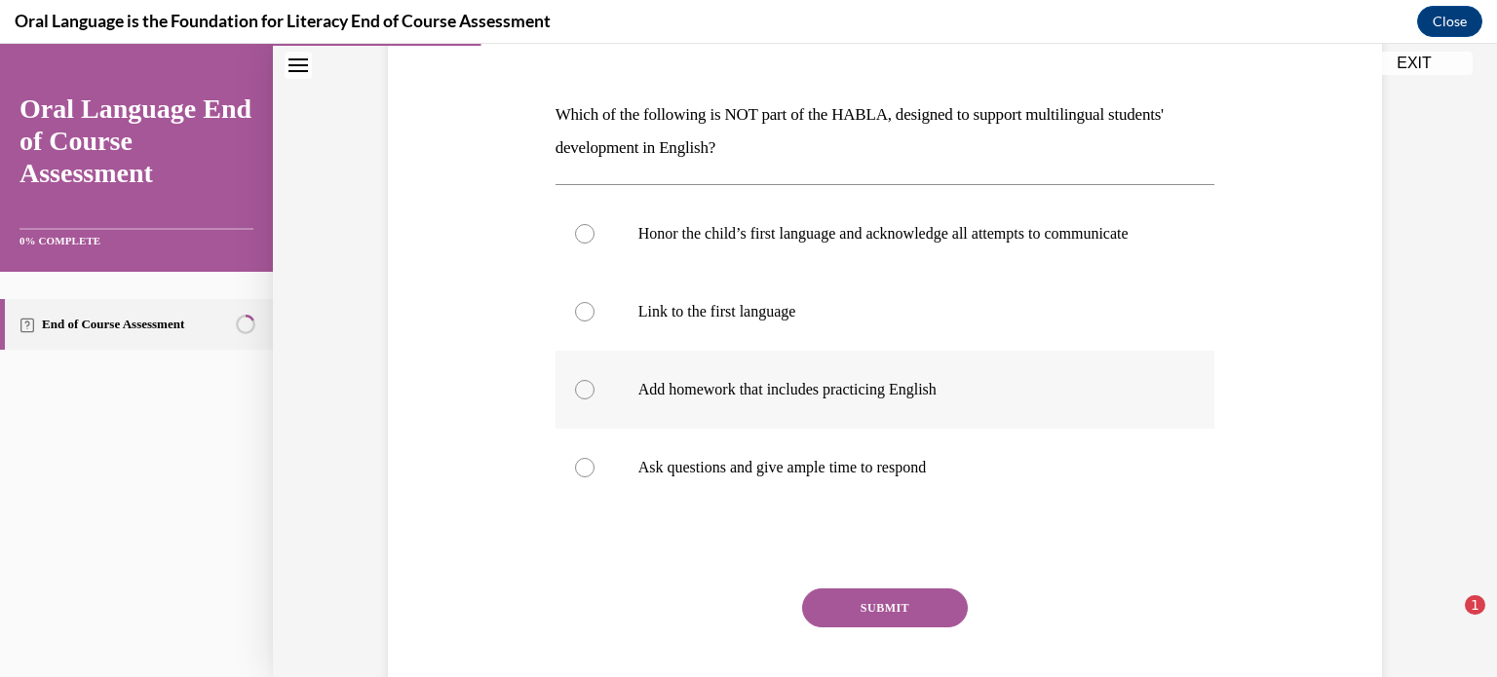
click at [584, 400] on div at bounding box center [584, 389] width 19 height 19
click at [584, 400] on input "Add homework that includes practicing English" at bounding box center [584, 389] width 19 height 19
radio input "true"
click at [888, 609] on button "SUBMIT" at bounding box center [885, 608] width 166 height 39
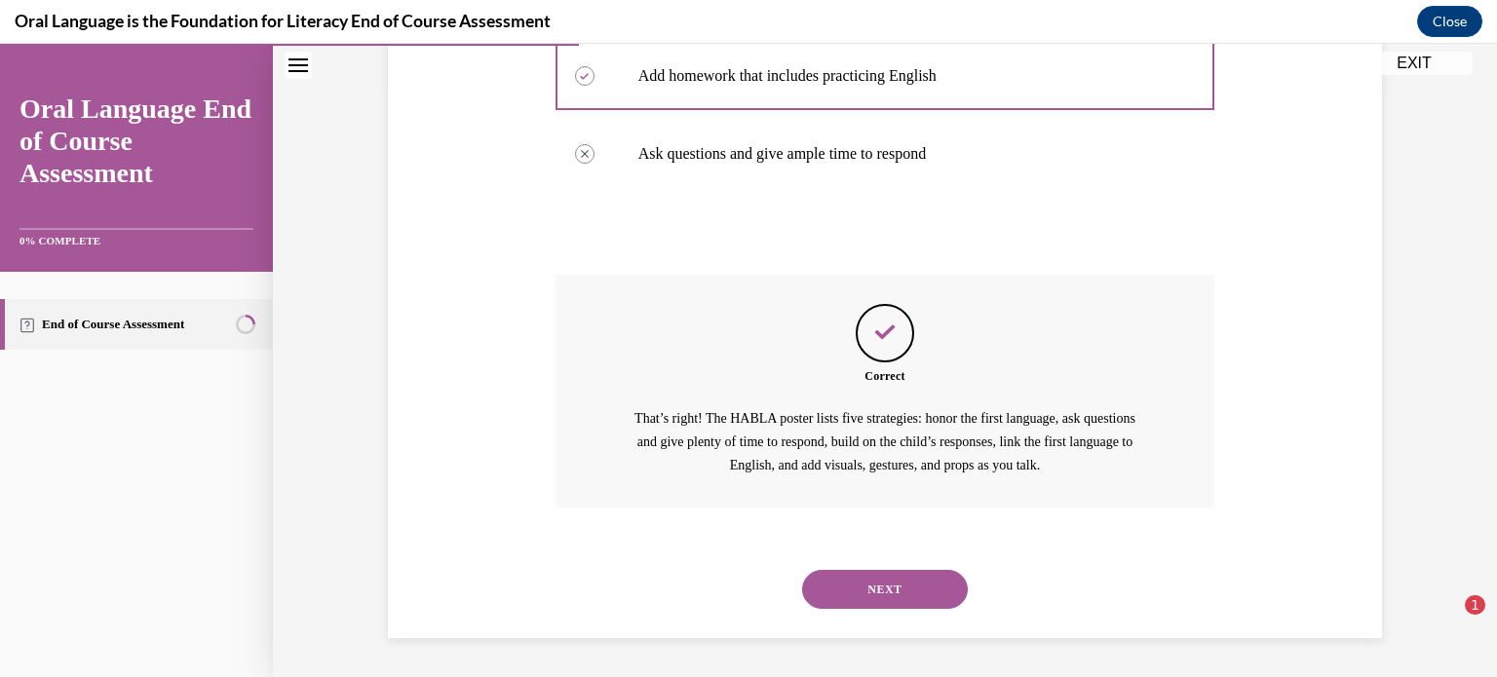
click at [888, 609] on button "NEXT" at bounding box center [885, 589] width 166 height 39
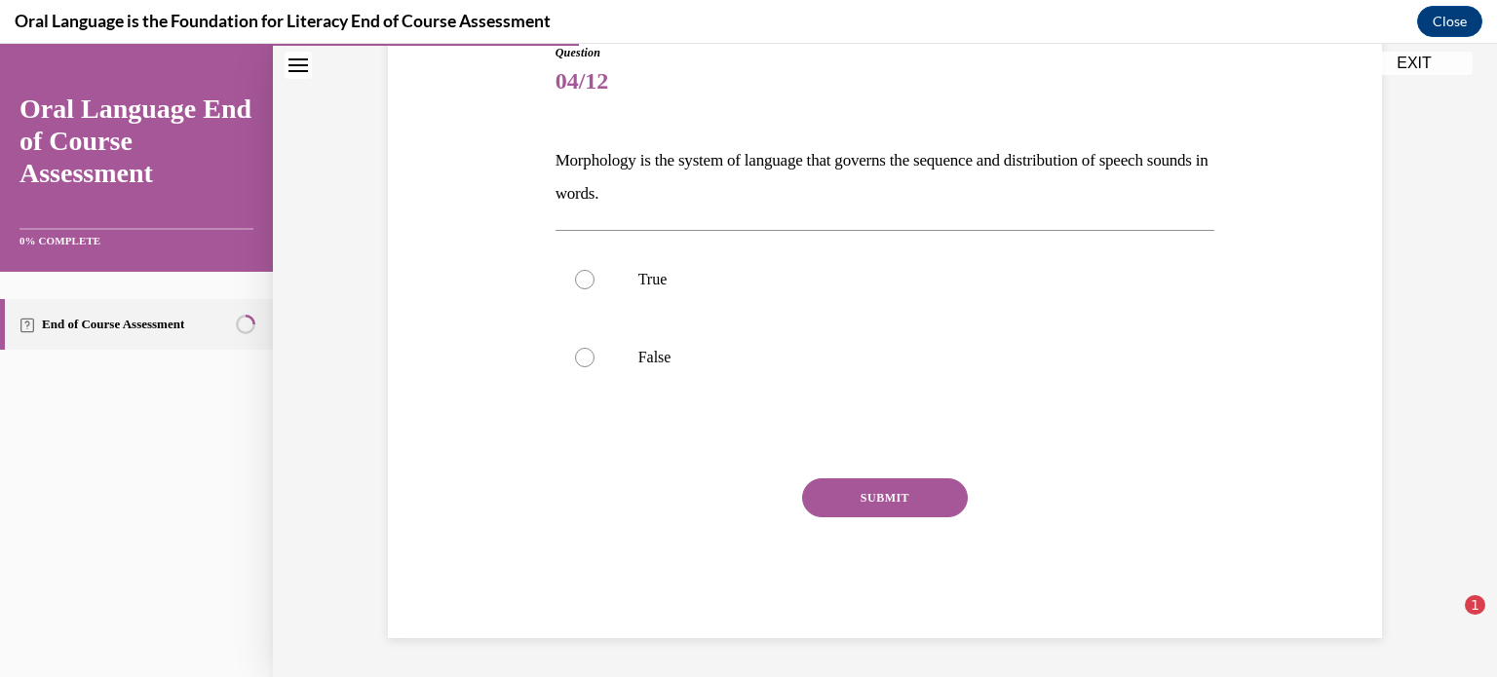
scroll to position [215, 0]
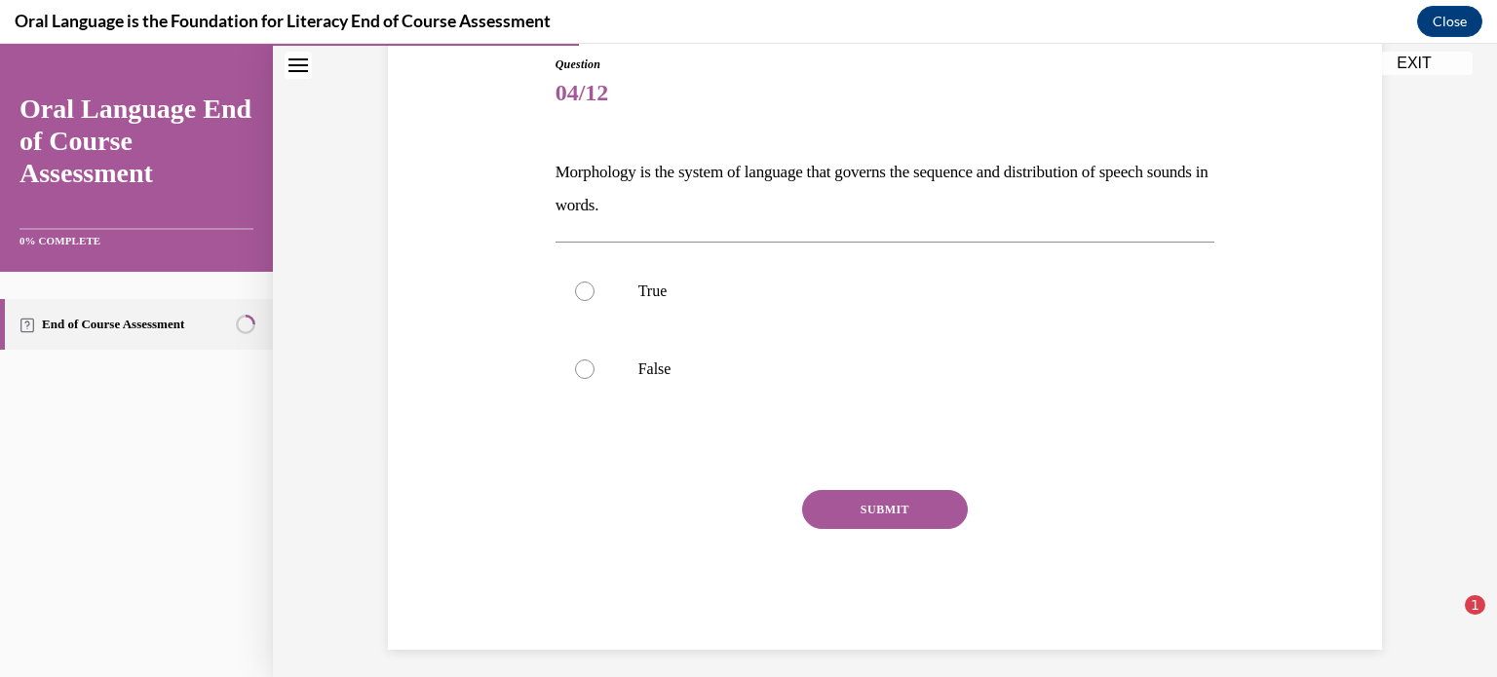
click at [888, 609] on div "SUBMIT NEXT" at bounding box center [886, 570] width 660 height 160
click at [593, 374] on label "False" at bounding box center [886, 369] width 660 height 78
click at [593, 374] on input "False" at bounding box center [584, 369] width 19 height 19
radio input "true"
click at [904, 502] on button "SUBMIT" at bounding box center [885, 509] width 166 height 39
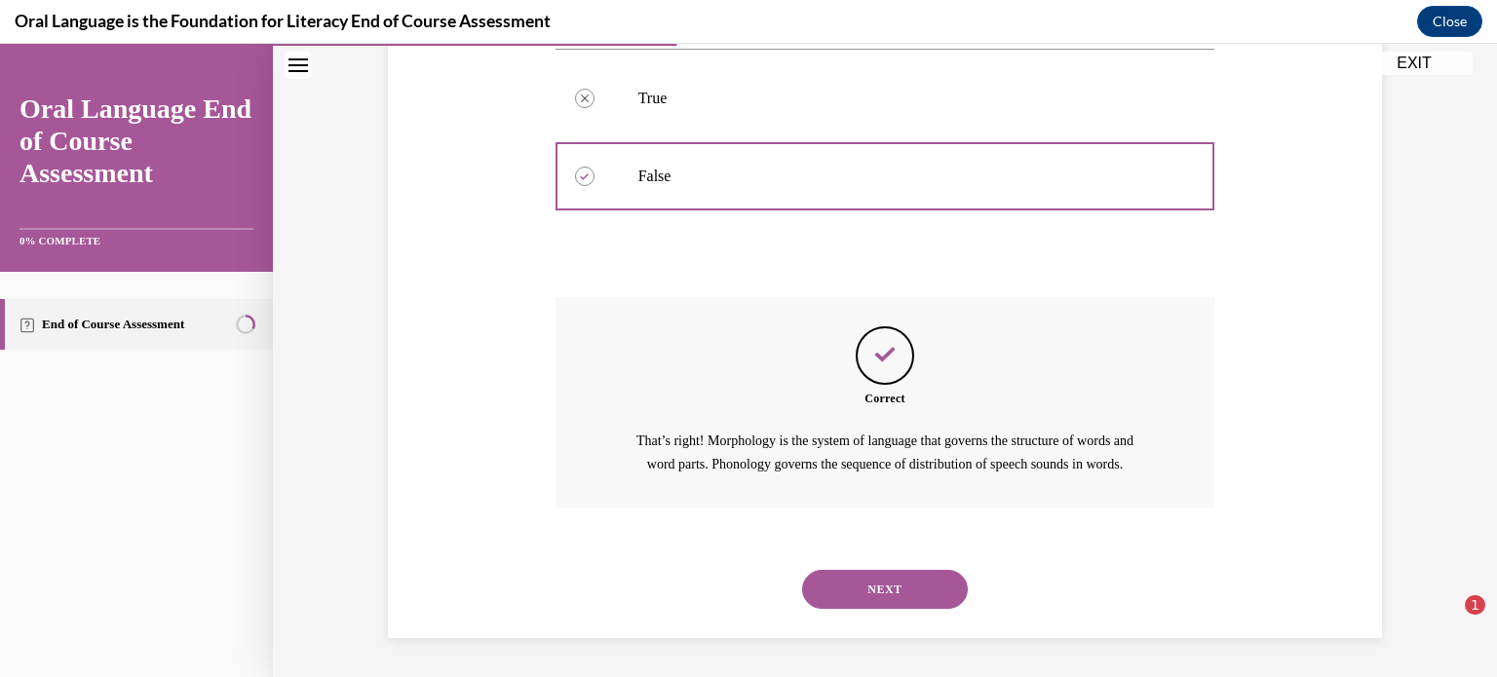
click at [896, 588] on button "NEXT" at bounding box center [885, 589] width 166 height 39
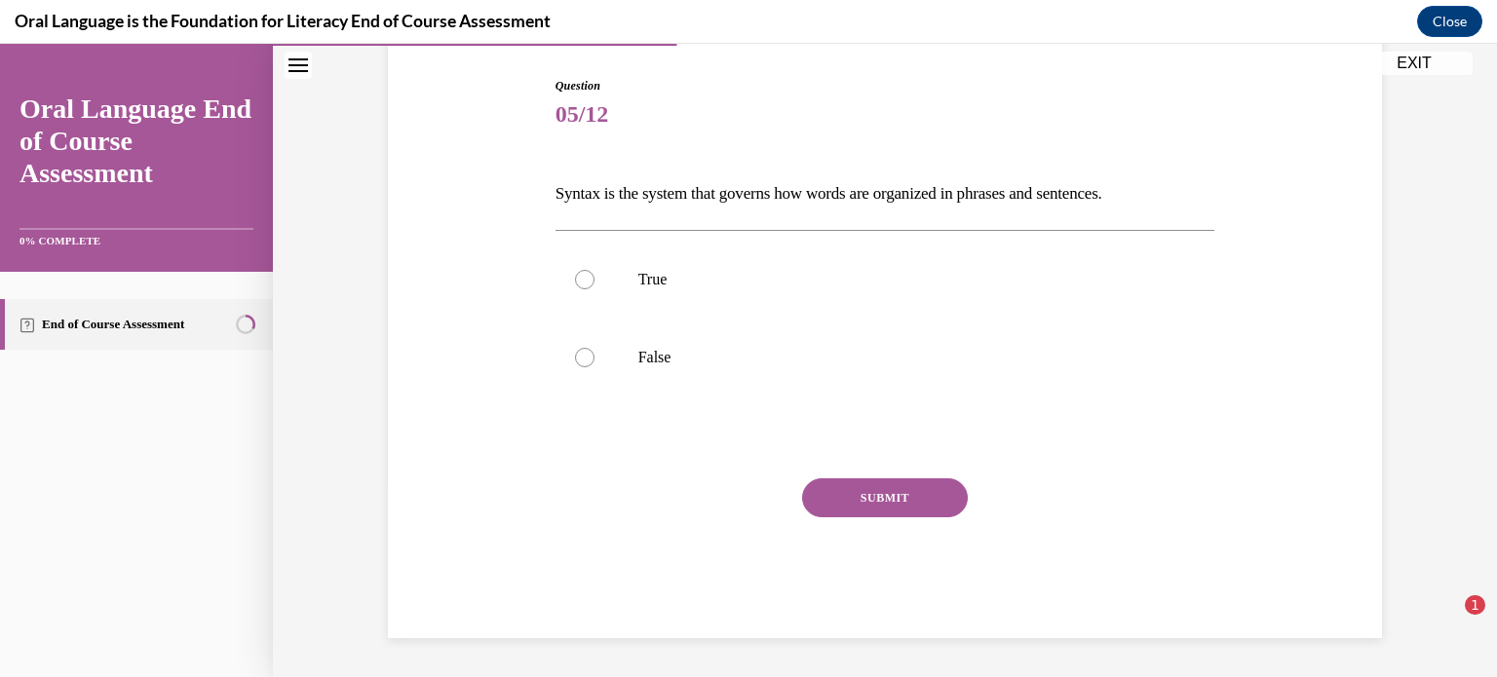
scroll to position [193, 0]
click at [589, 280] on div at bounding box center [584, 280] width 19 height 19
click at [589, 280] on input "True" at bounding box center [584, 280] width 19 height 19
radio input "true"
click at [860, 481] on button "SUBMIT" at bounding box center [885, 499] width 166 height 39
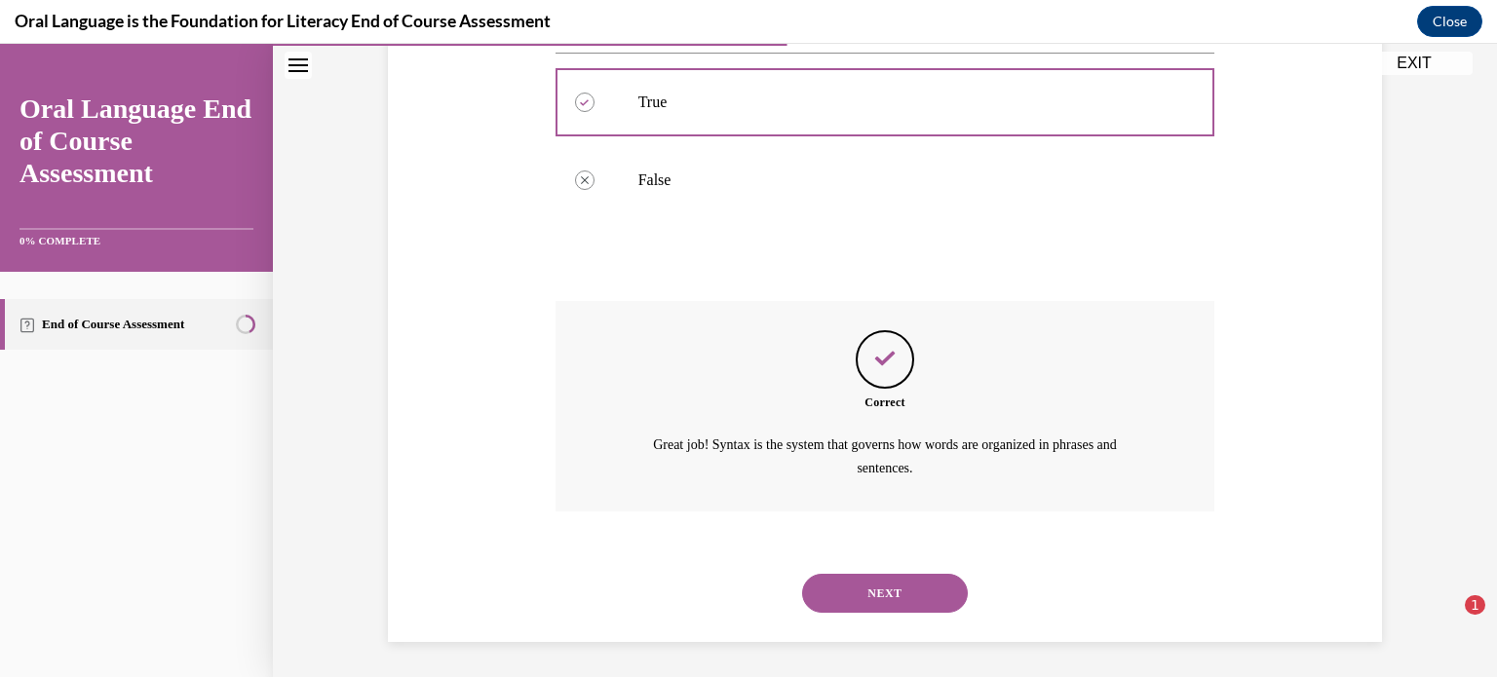
scroll to position [374, 0]
click at [892, 596] on button "NEXT" at bounding box center [885, 590] width 166 height 39
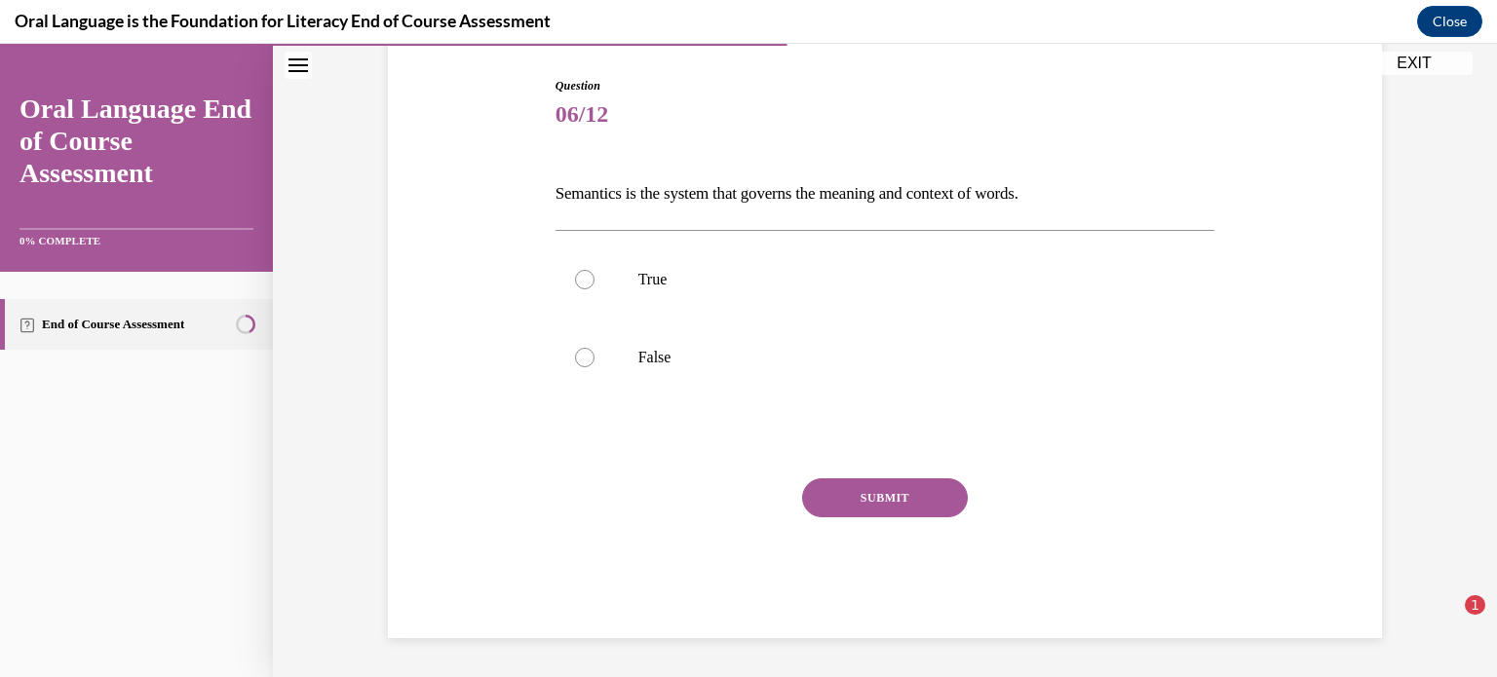
scroll to position [193, 0]
click at [588, 278] on div at bounding box center [584, 280] width 19 height 19
click at [588, 278] on input "True" at bounding box center [584, 280] width 19 height 19
radio input "true"
click at [895, 493] on button "SUBMIT" at bounding box center [885, 499] width 166 height 39
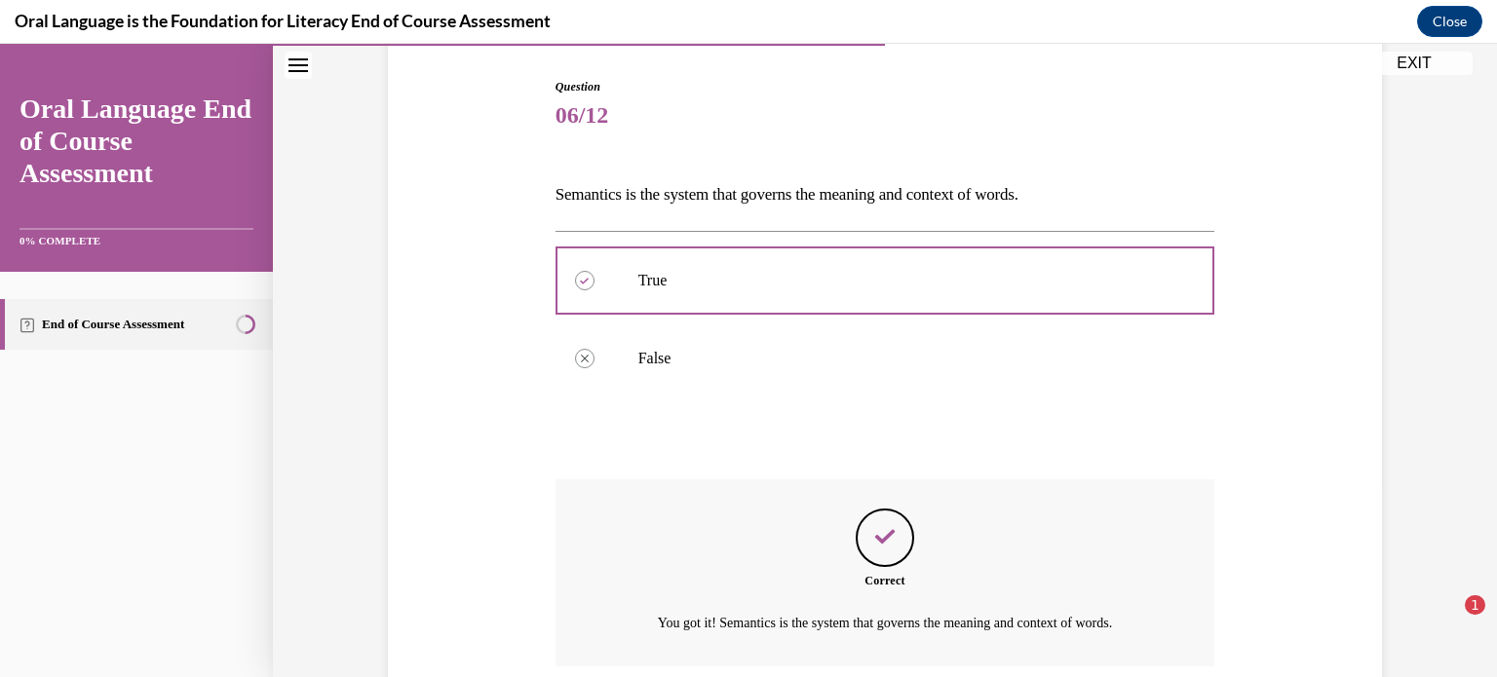
scroll to position [351, 0]
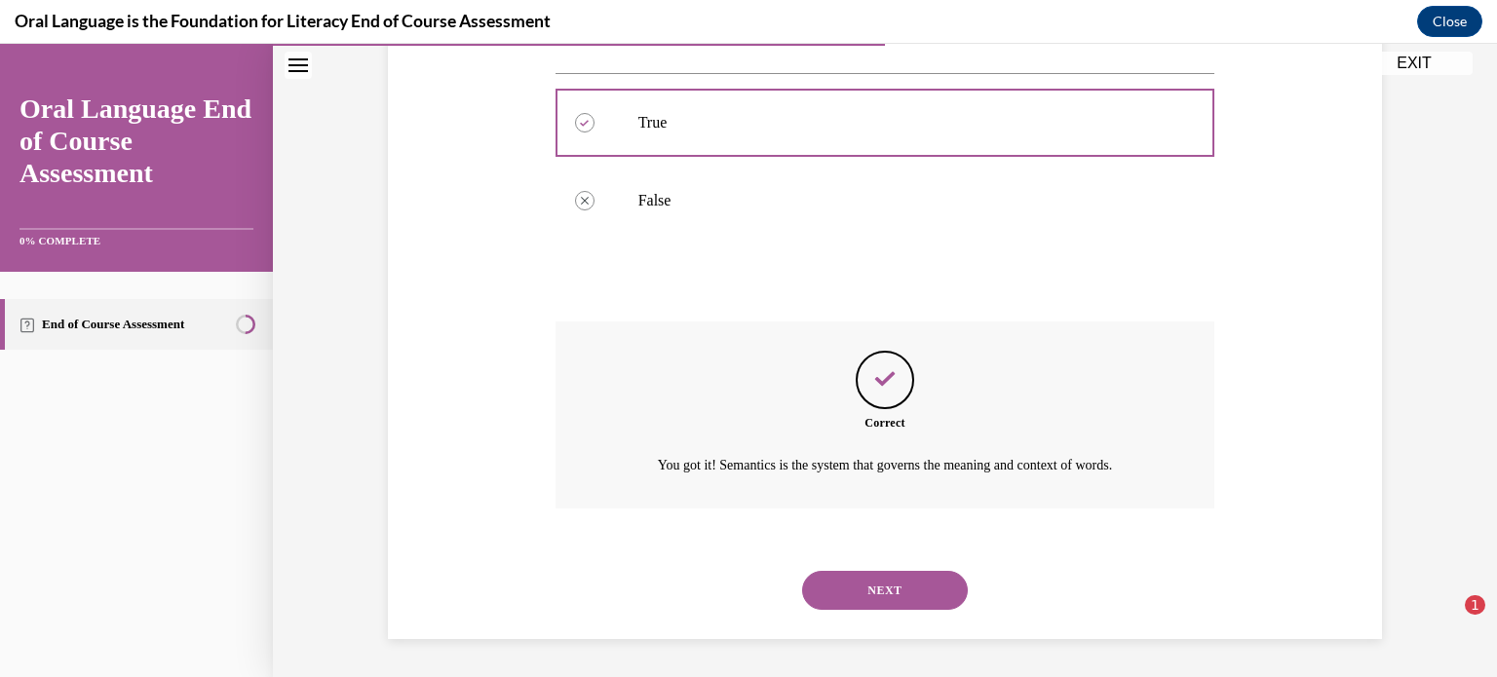
click at [886, 594] on button "NEXT" at bounding box center [885, 590] width 166 height 39
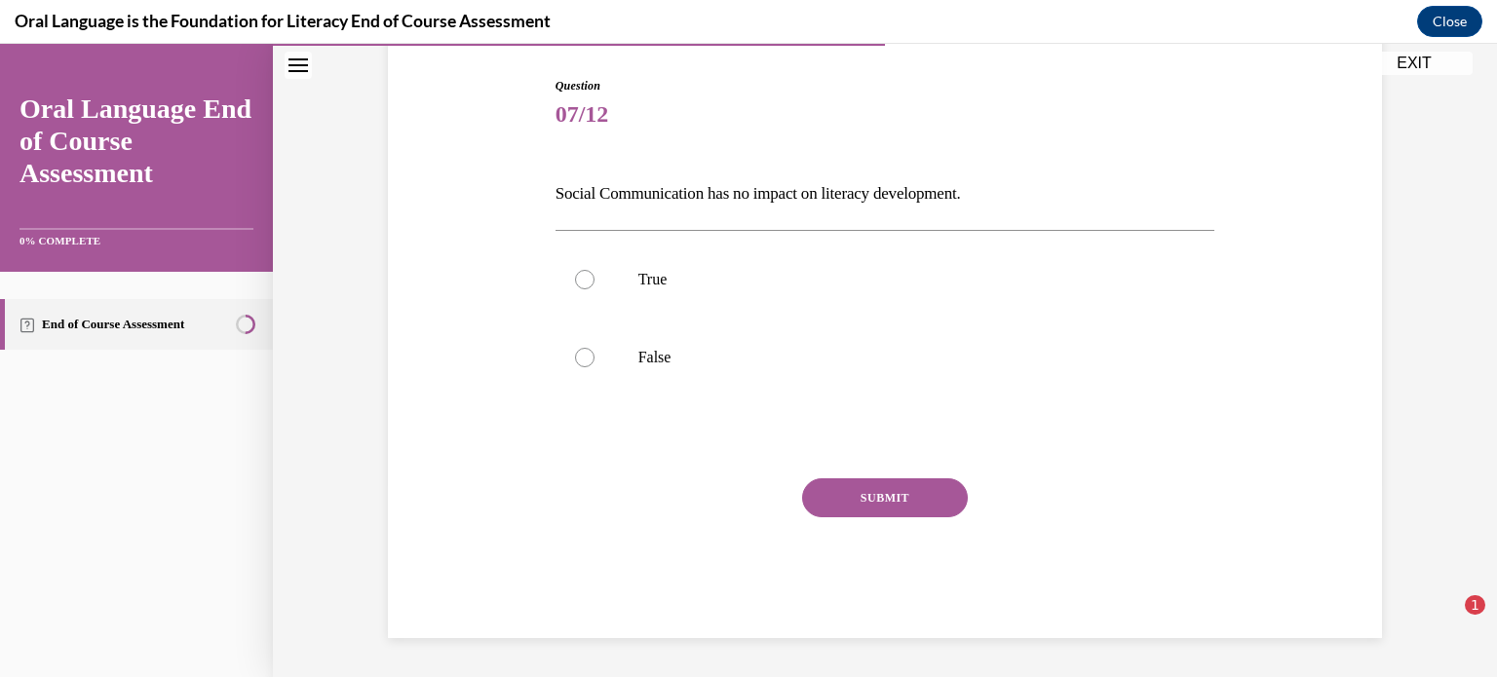
scroll to position [193, 0]
click at [589, 358] on div at bounding box center [584, 358] width 19 height 19
click at [589, 358] on input "False" at bounding box center [584, 358] width 19 height 19
radio input "true"
click at [889, 497] on button "SUBMIT" at bounding box center [885, 499] width 166 height 39
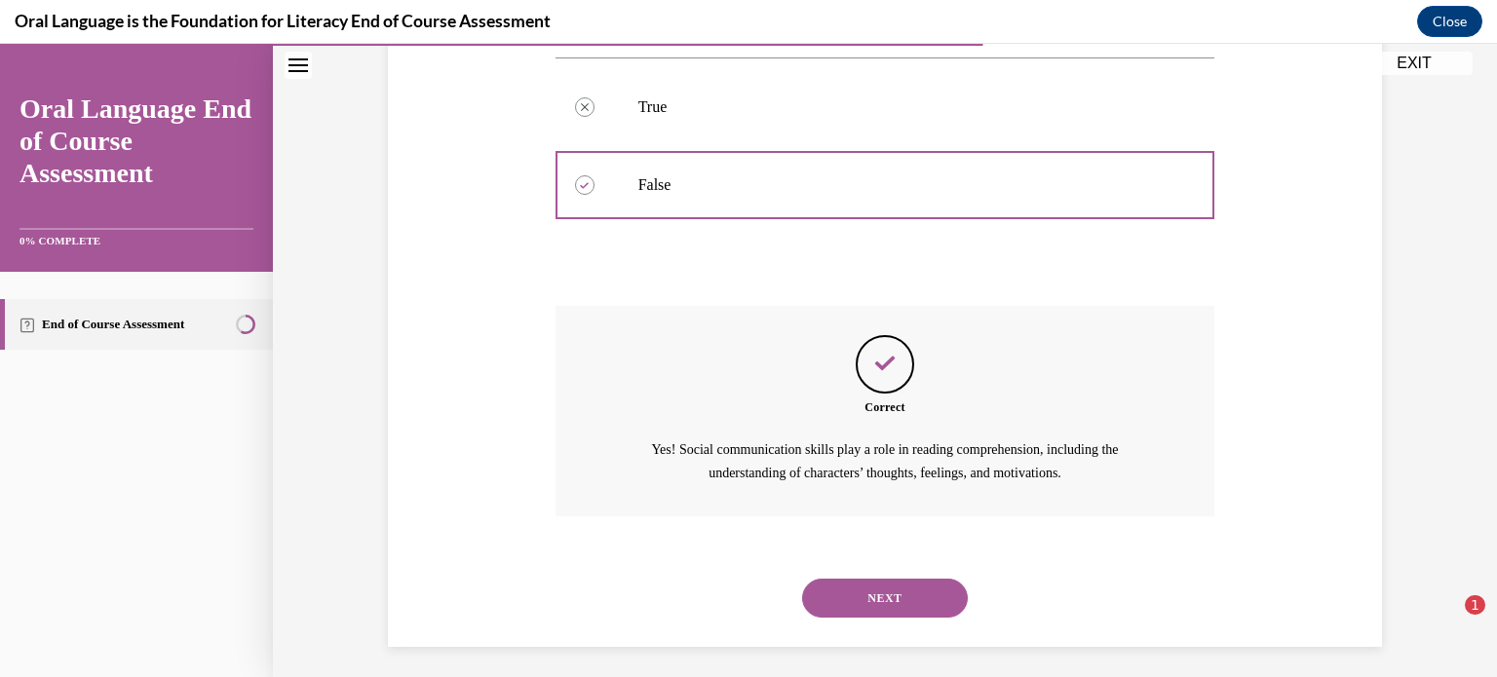
scroll to position [374, 0]
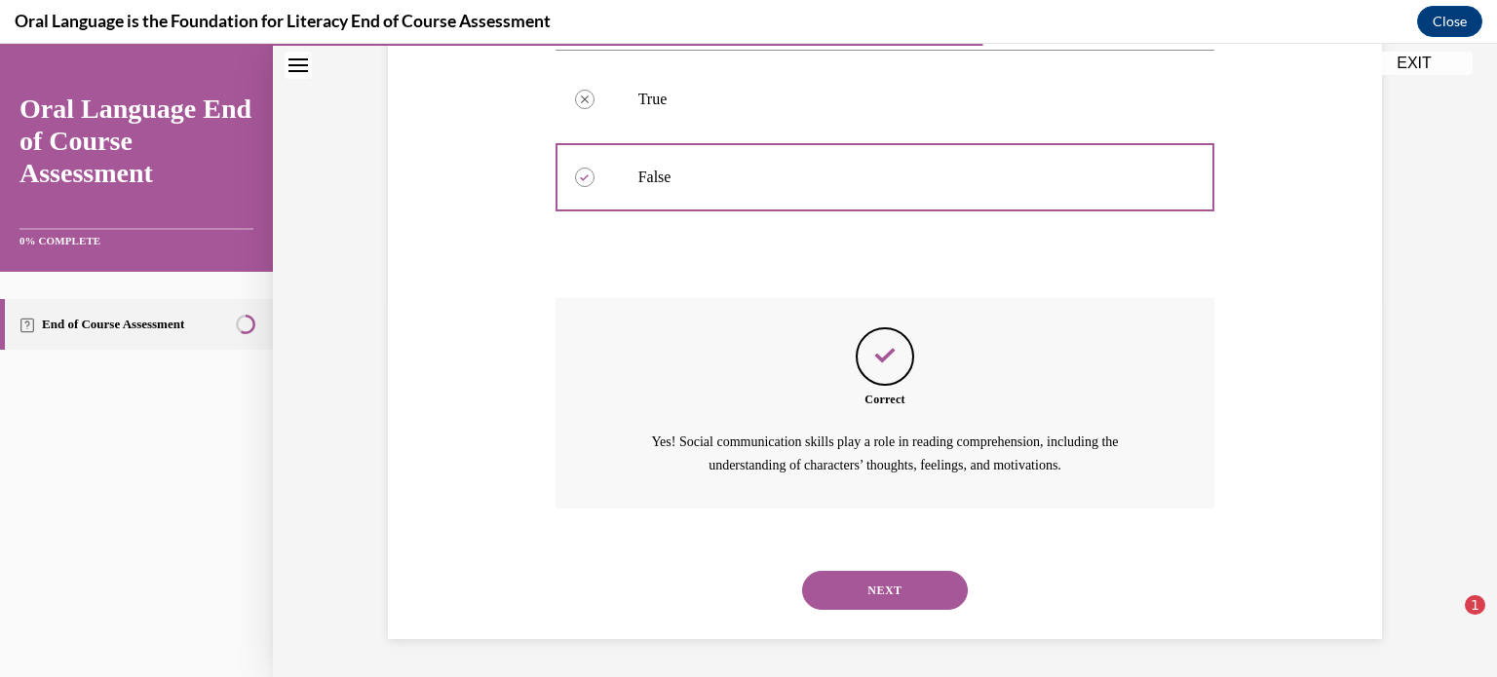
click at [875, 578] on button "NEXT" at bounding box center [885, 590] width 166 height 39
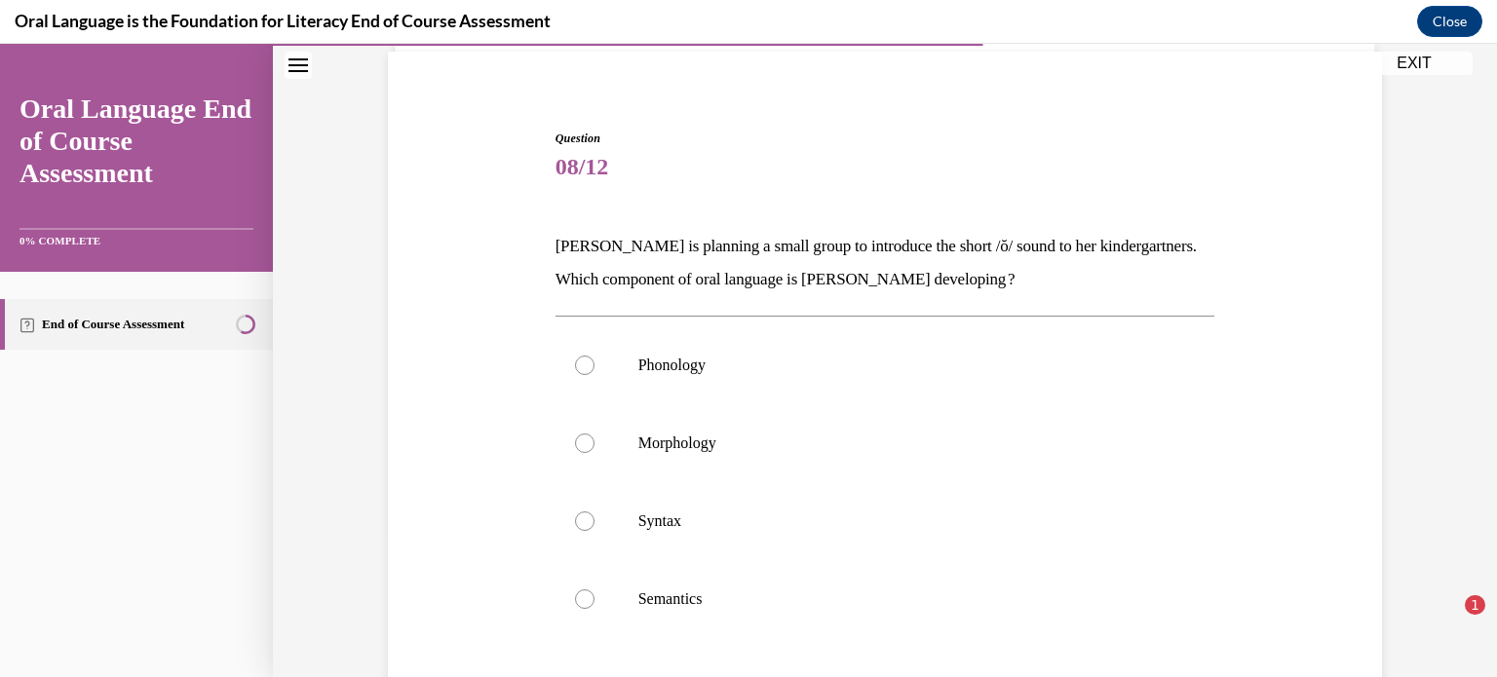
scroll to position [142, 0]
click at [578, 354] on label "Phonology" at bounding box center [886, 365] width 660 height 78
click at [578, 355] on input "Phonology" at bounding box center [584, 364] width 19 height 19
radio input "true"
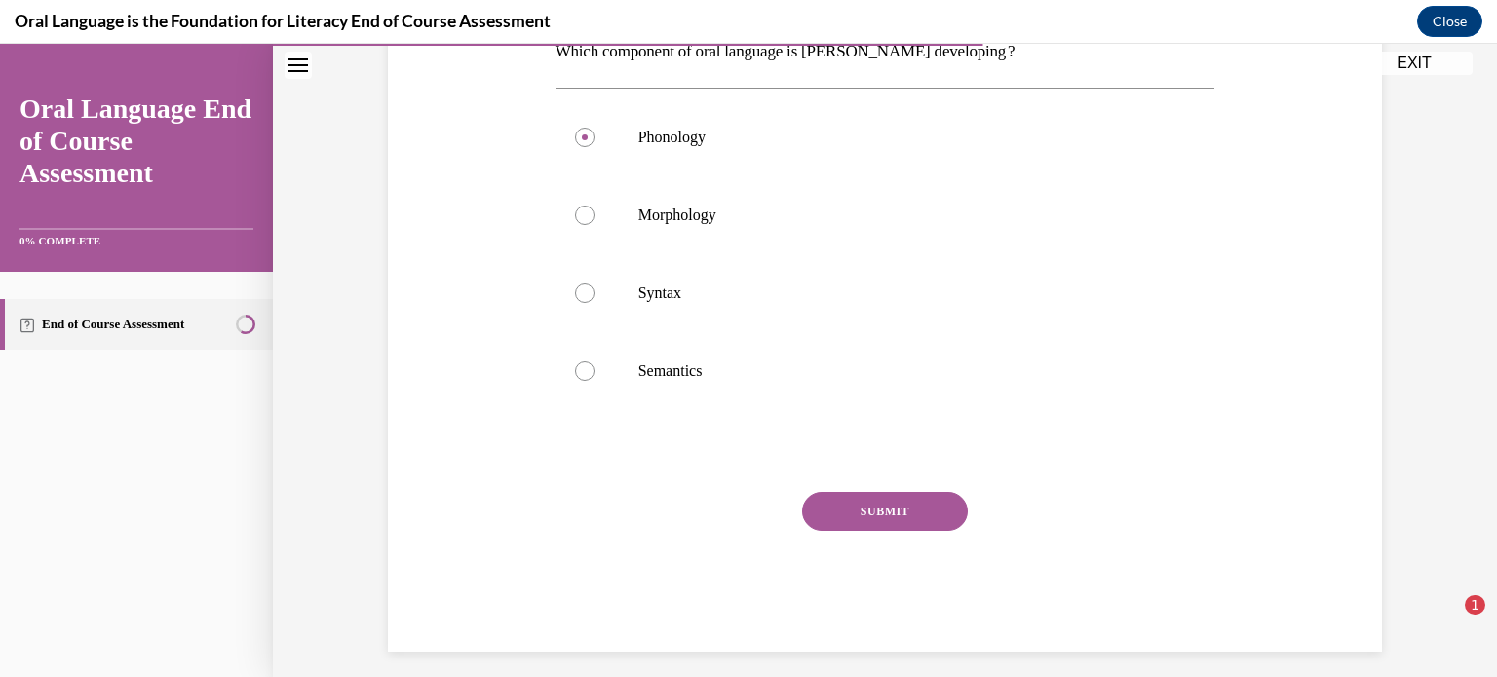
click at [884, 503] on button "SUBMIT" at bounding box center [885, 511] width 166 height 39
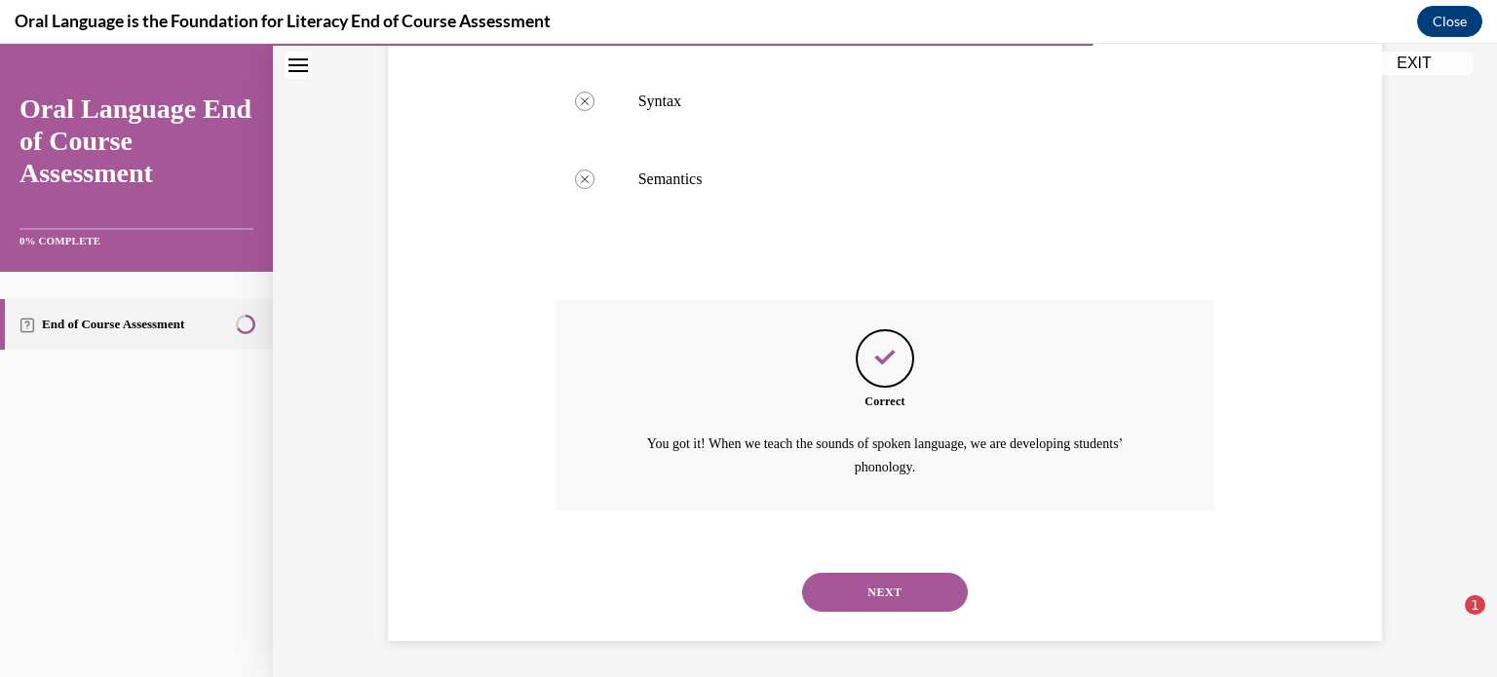
scroll to position [563, 0]
click at [887, 593] on button "NEXT" at bounding box center [885, 590] width 166 height 39
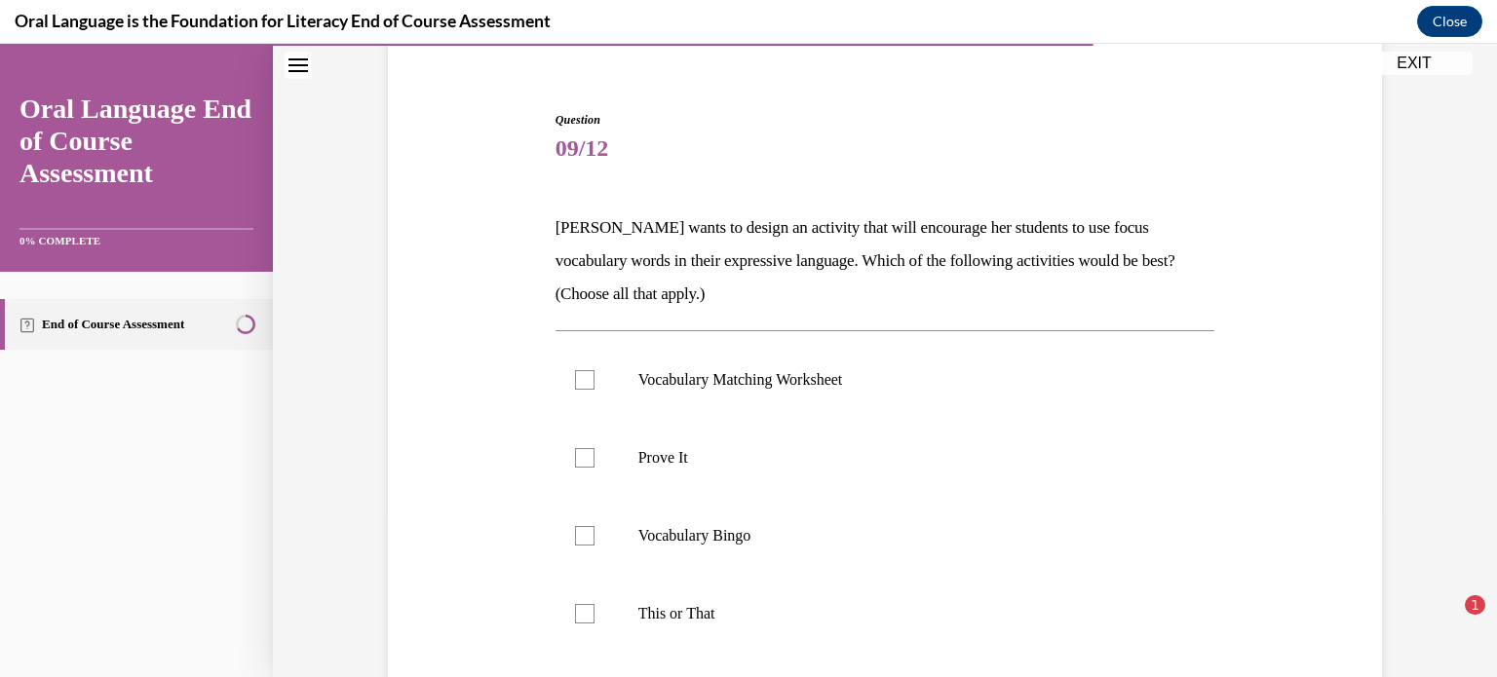
scroll to position [161, 0]
click at [588, 378] on div at bounding box center [584, 378] width 19 height 19
click at [588, 378] on input "Vocabulary Matching Worksheet" at bounding box center [584, 378] width 19 height 19
checkbox input "true"
click at [582, 530] on div at bounding box center [584, 534] width 19 height 19
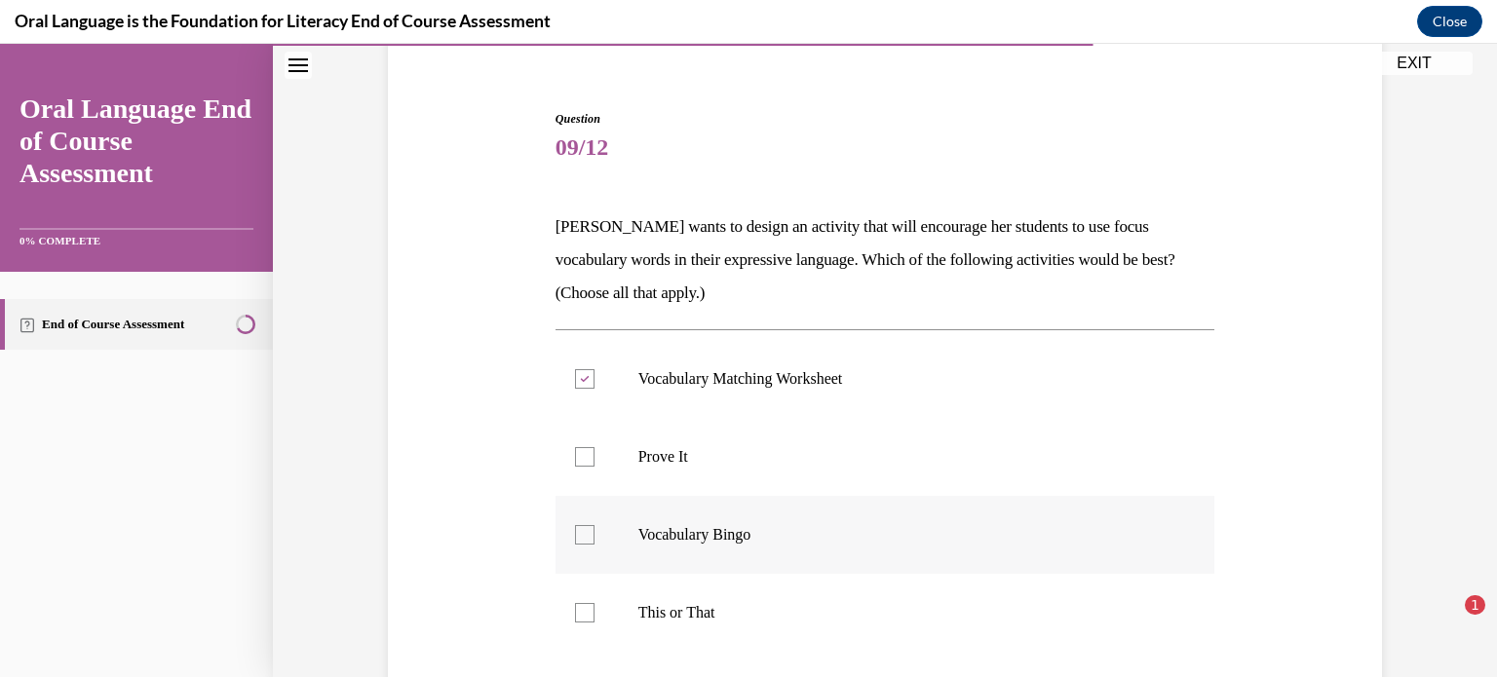
click at [582, 530] on input "Vocabulary Bingo" at bounding box center [584, 534] width 19 height 19
checkbox input "true"
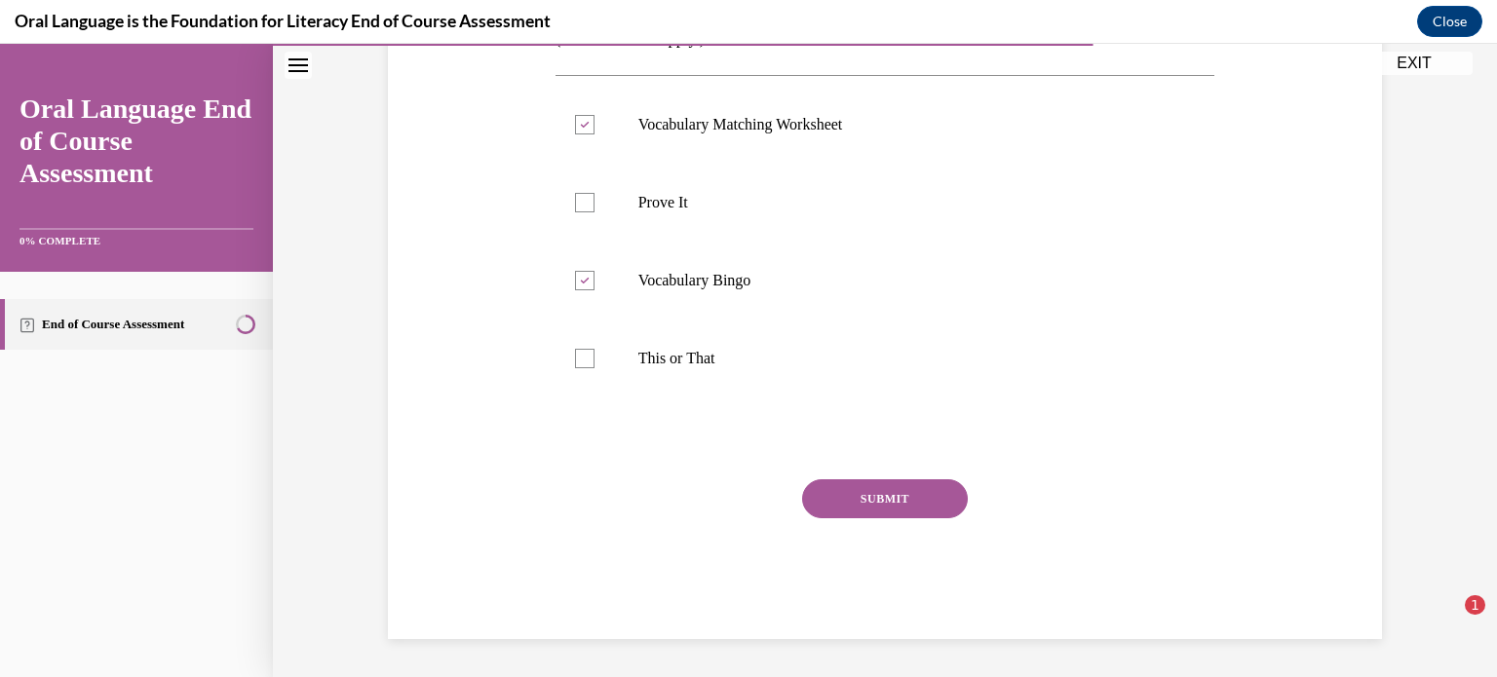
click at [929, 493] on button "SUBMIT" at bounding box center [885, 499] width 166 height 39
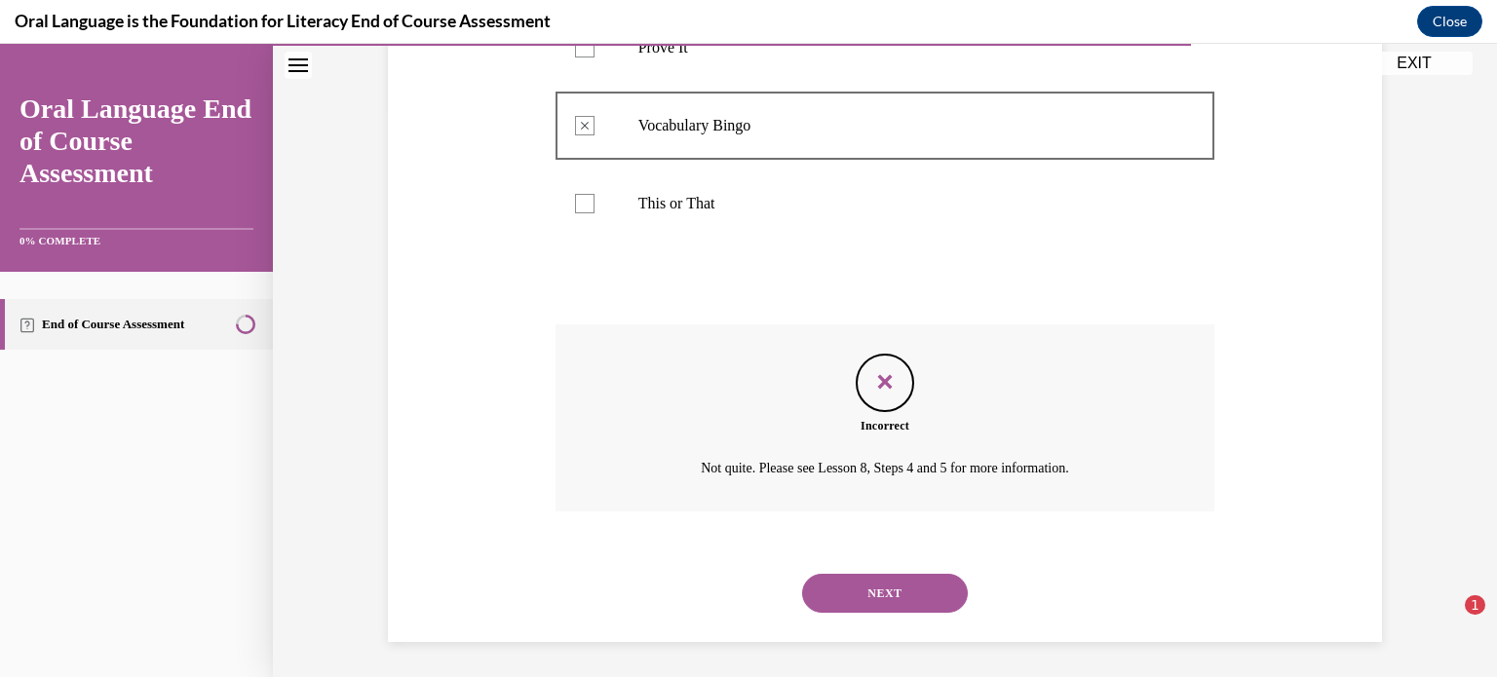
scroll to position [573, 0]
click at [938, 583] on button "NEXT" at bounding box center [885, 590] width 166 height 39
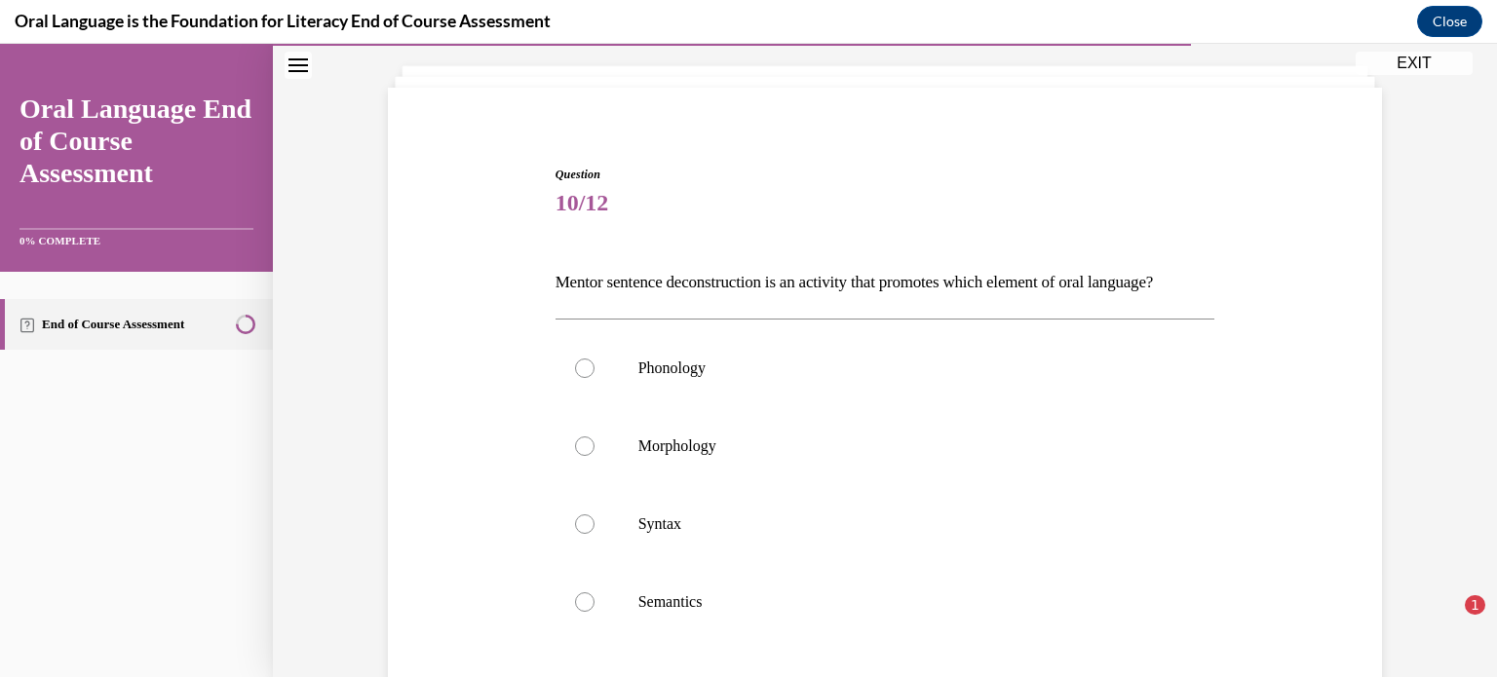
scroll to position [108, 0]
click at [708, 531] on p "Syntax" at bounding box center [902, 521] width 528 height 19
click at [595, 531] on input "Syntax" at bounding box center [584, 521] width 19 height 19
radio input "true"
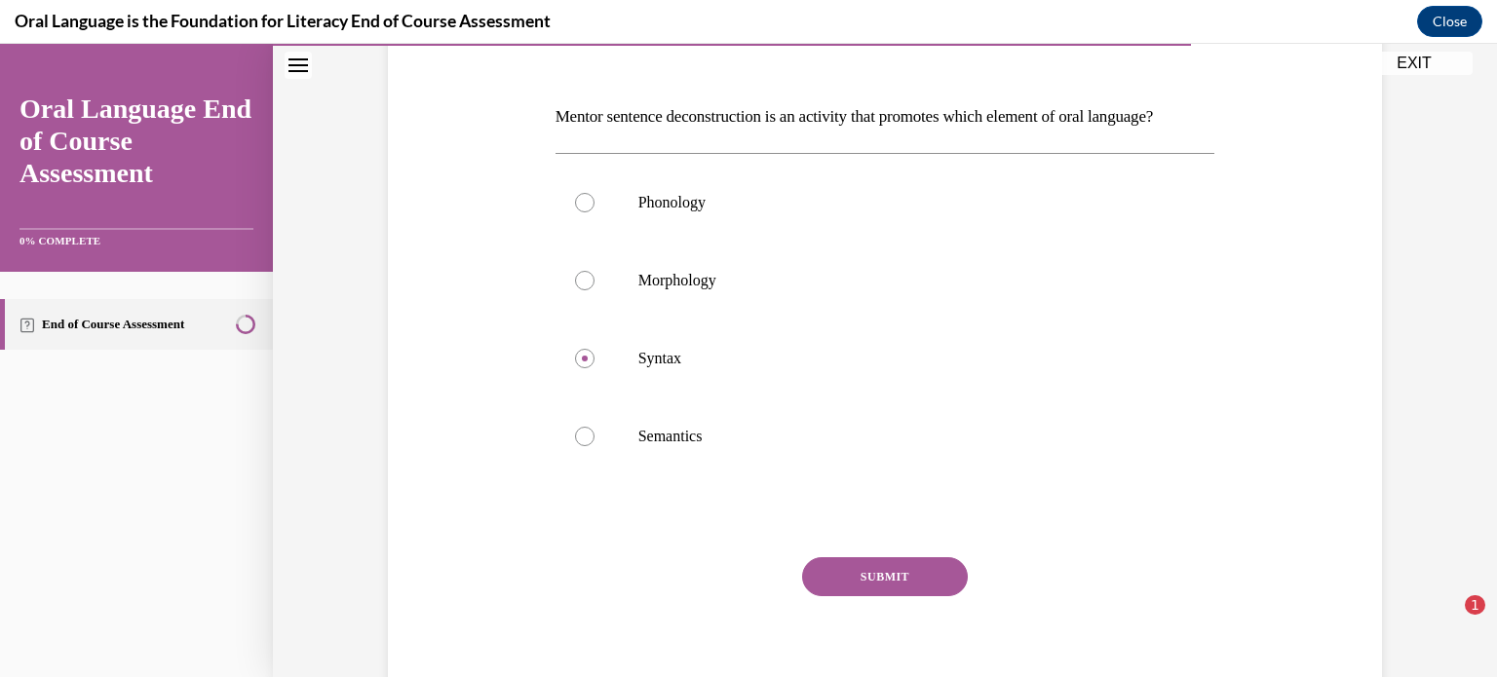
click at [853, 596] on button "SUBMIT" at bounding box center [885, 576] width 166 height 39
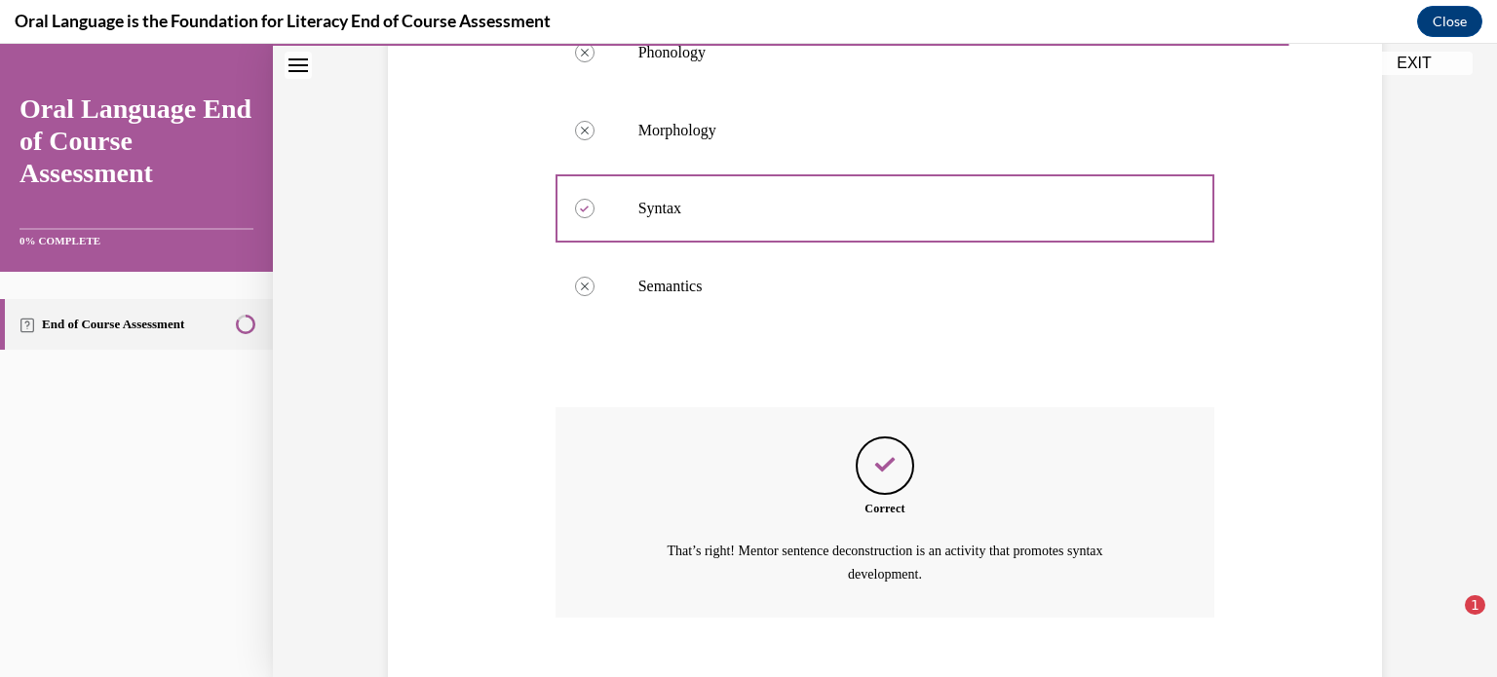
scroll to position [563, 0]
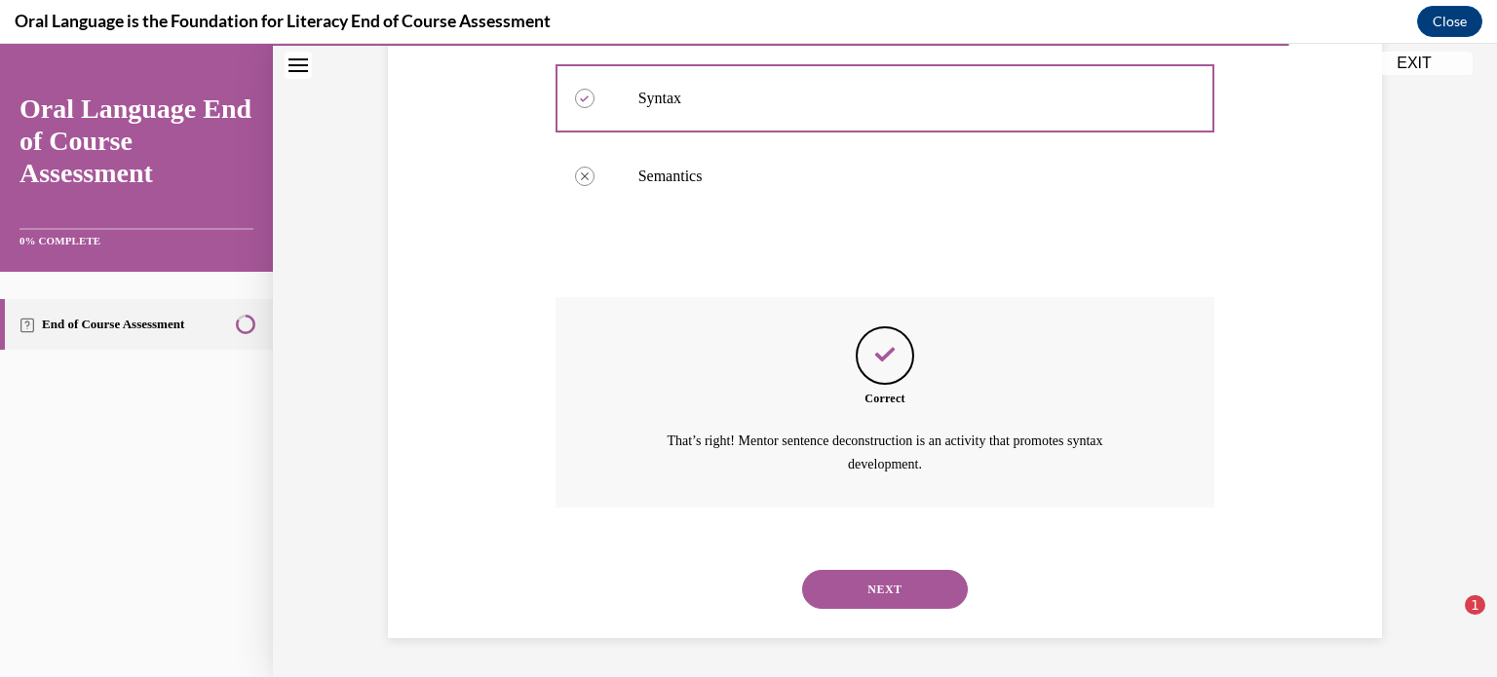
click at [853, 609] on div "NEXT" at bounding box center [886, 590] width 660 height 78
click at [849, 591] on button "NEXT" at bounding box center [885, 589] width 166 height 39
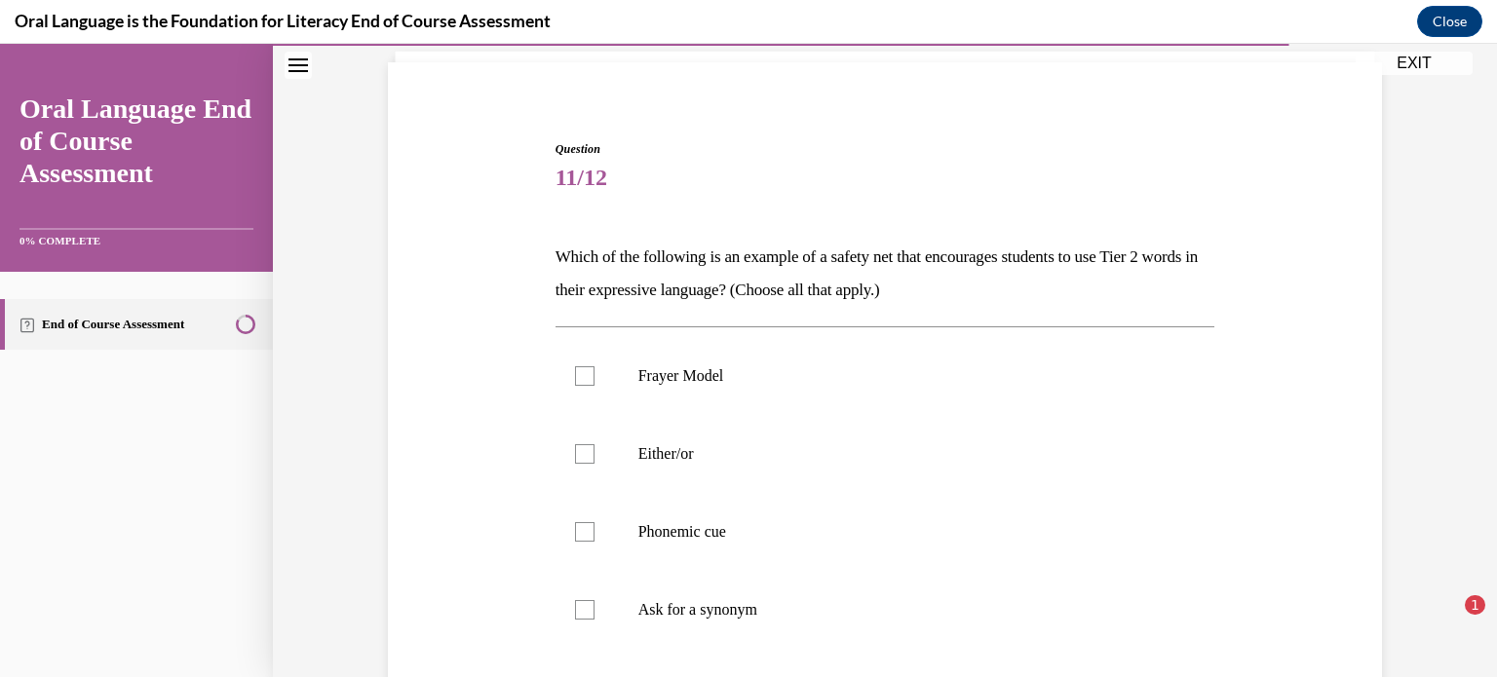
scroll to position [136, 0]
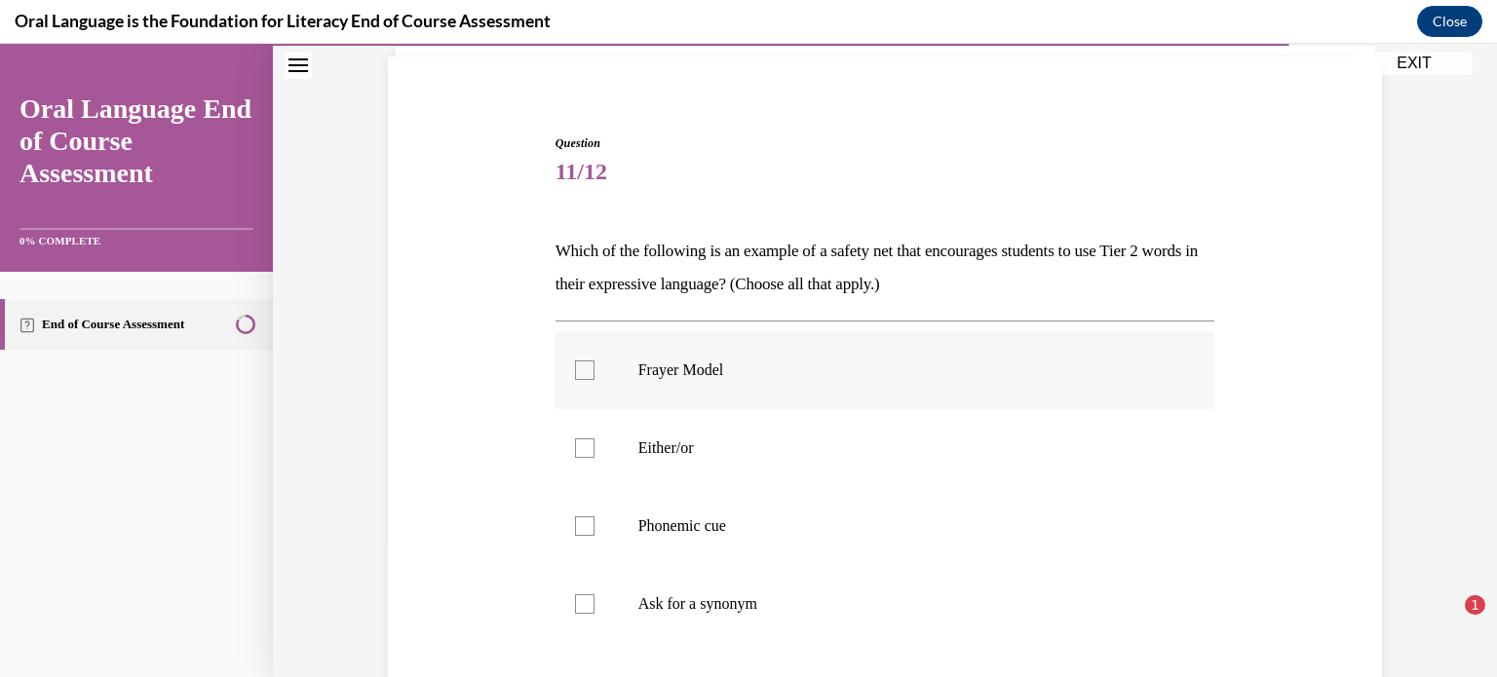
click at [580, 373] on div at bounding box center [584, 370] width 19 height 19
click at [580, 373] on input "Frayer Model" at bounding box center [584, 370] width 19 height 19
checkbox input "true"
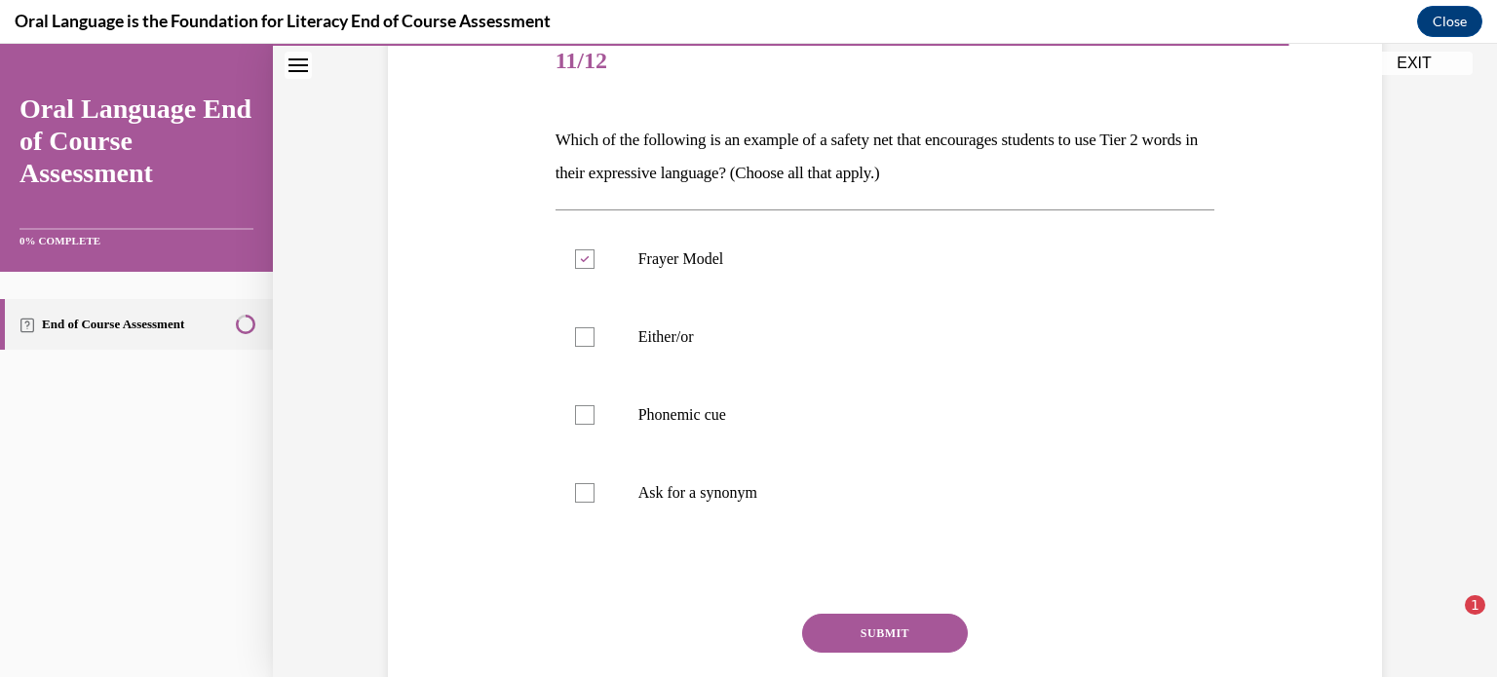
click at [904, 625] on button "SUBMIT" at bounding box center [885, 633] width 166 height 39
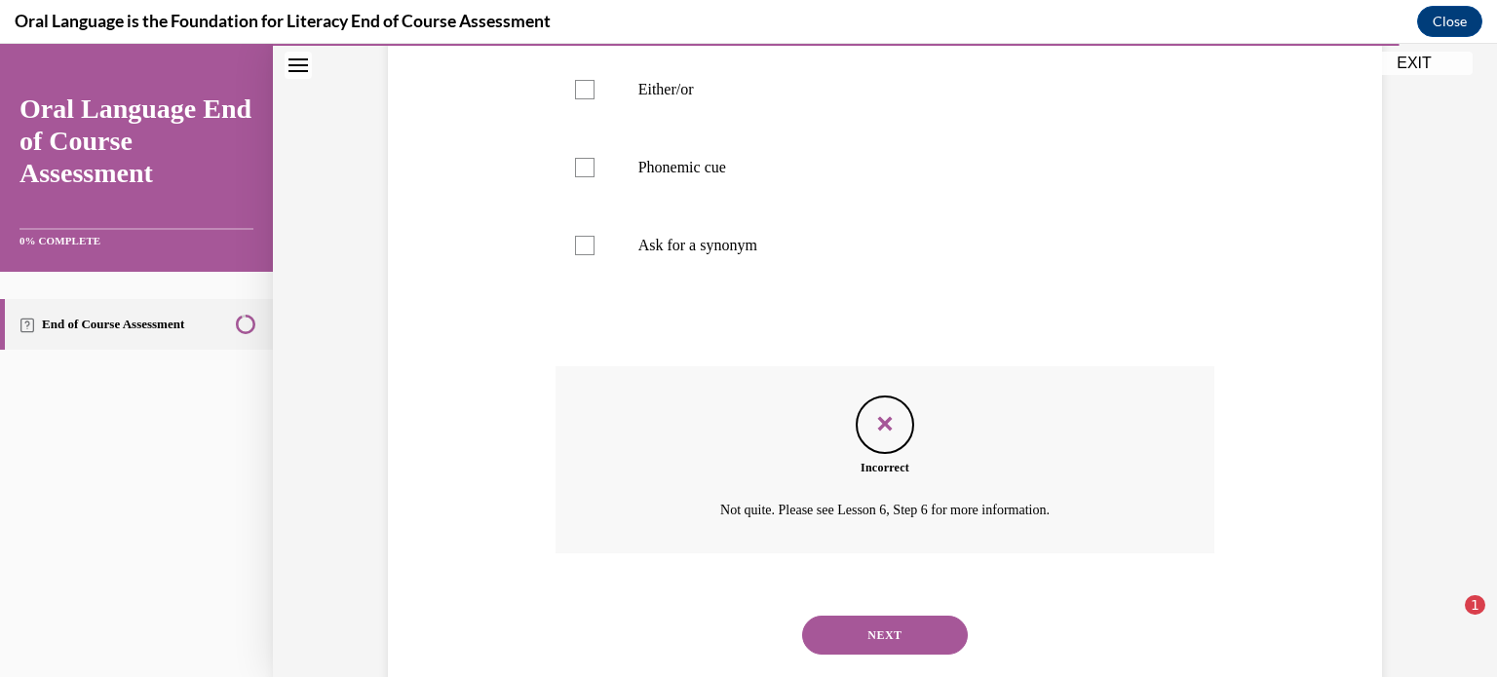
scroll to position [540, 0]
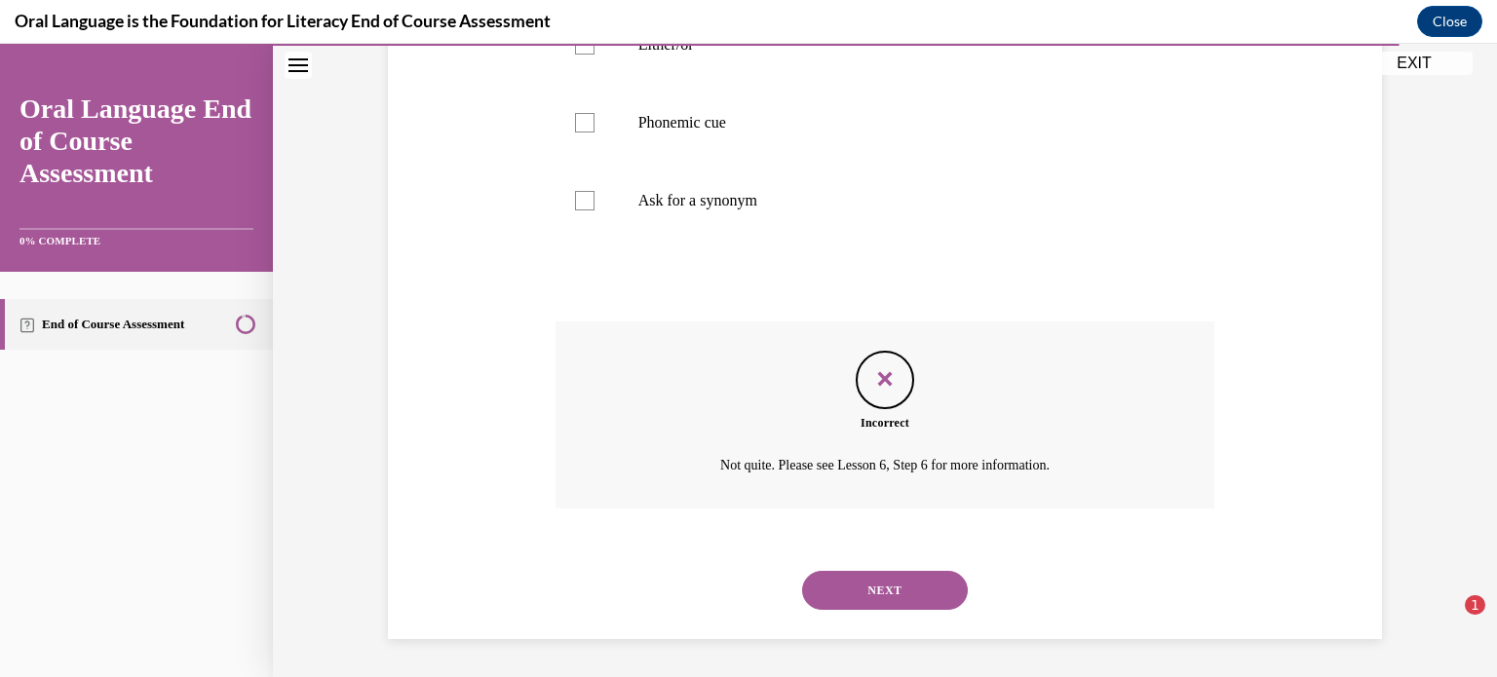
click at [904, 595] on button "NEXT" at bounding box center [885, 590] width 166 height 39
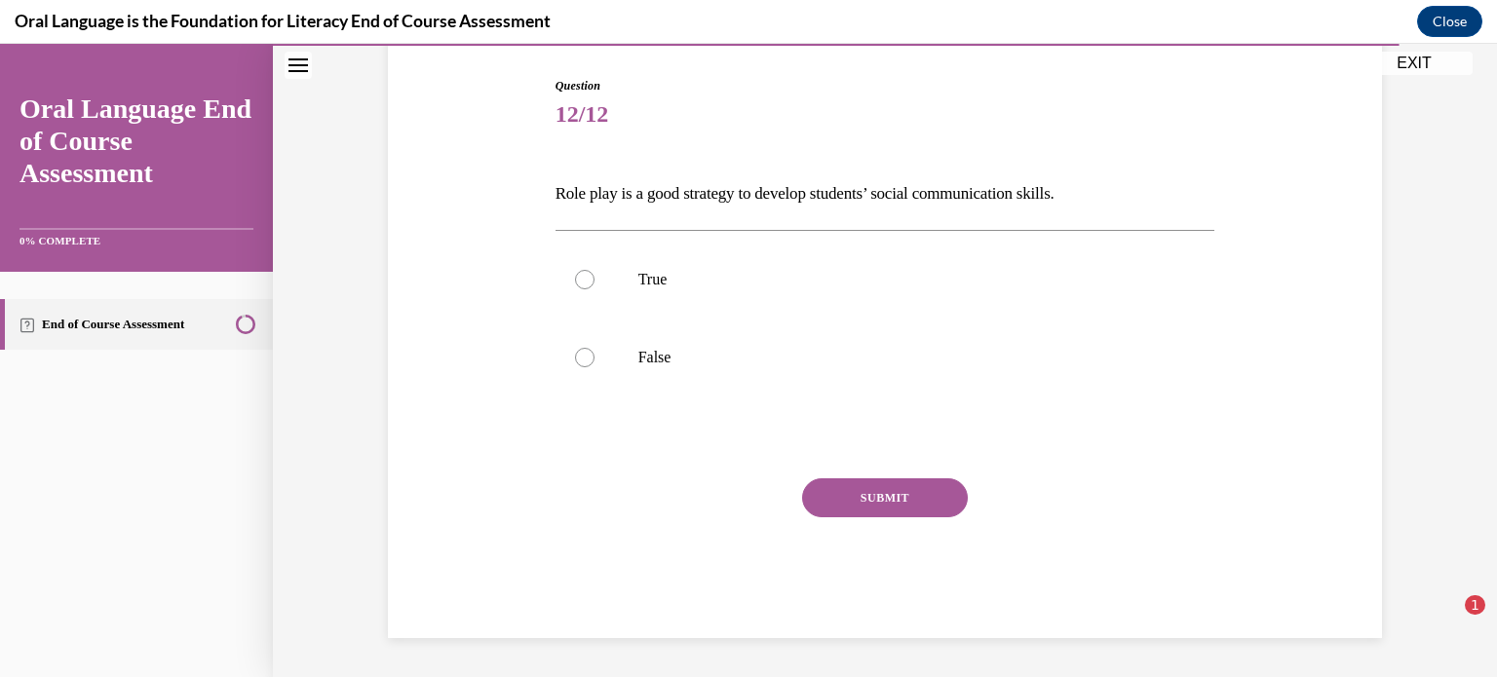
scroll to position [193, 0]
click at [586, 277] on div at bounding box center [584, 280] width 19 height 19
click at [586, 277] on input "True" at bounding box center [584, 280] width 19 height 19
radio input "true"
click at [926, 493] on button "SUBMIT" at bounding box center [885, 499] width 166 height 39
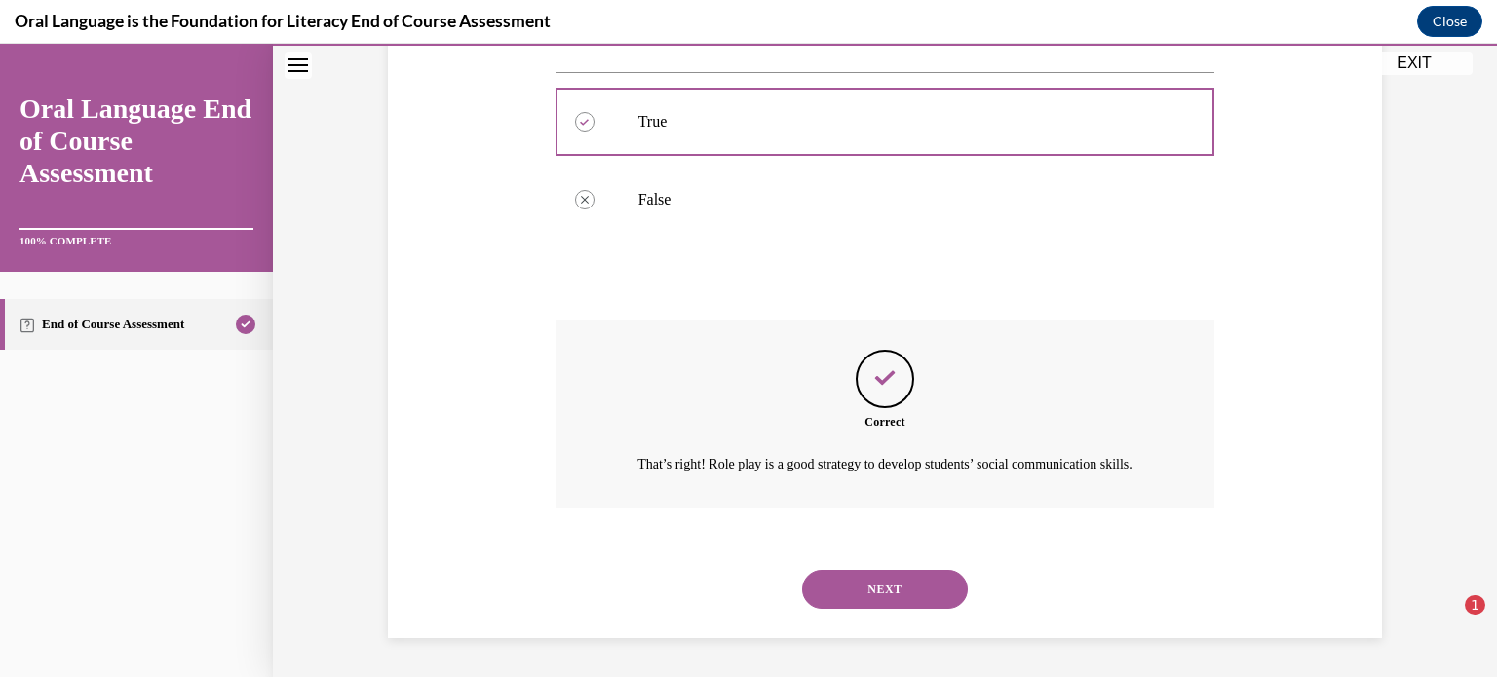
scroll to position [374, 0]
click at [902, 584] on button "NEXT" at bounding box center [885, 589] width 166 height 39
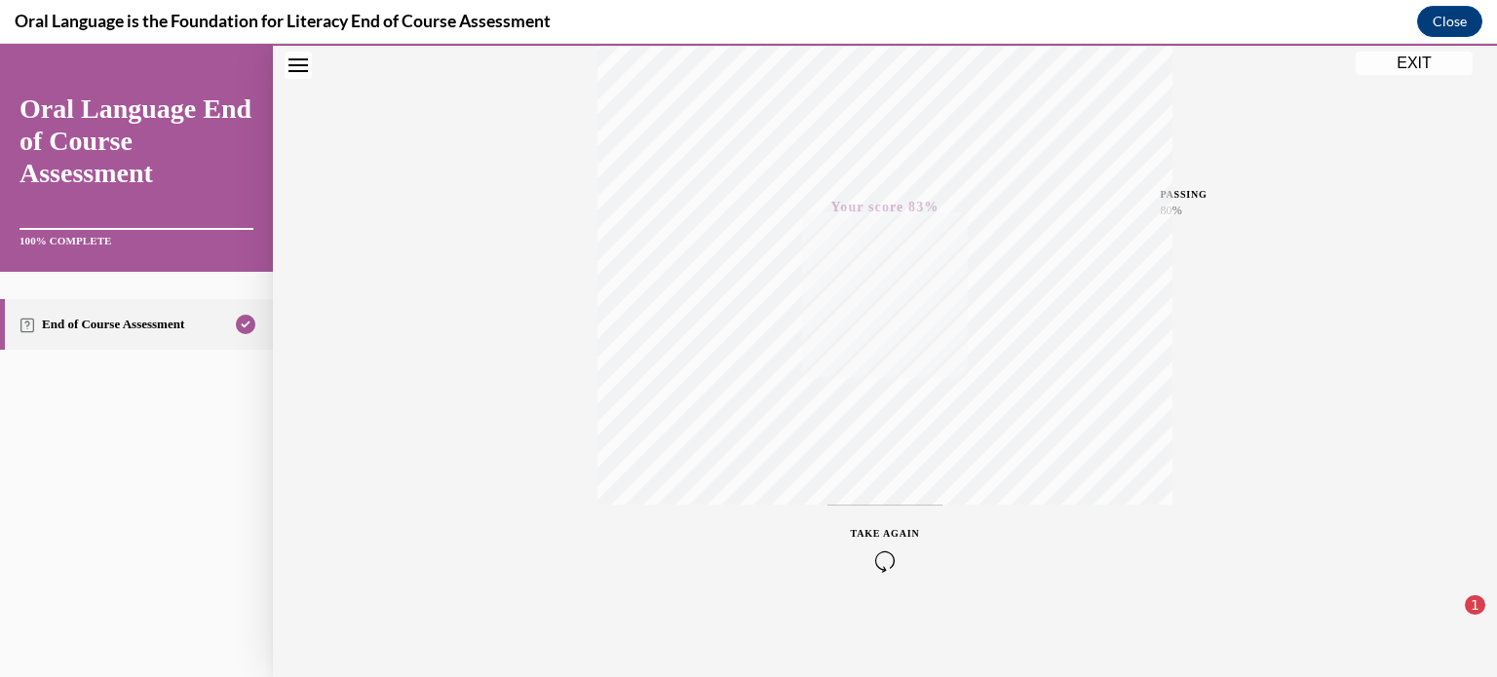
scroll to position [365, 0]
click at [1409, 63] on button "EXIT" at bounding box center [1414, 63] width 117 height 23
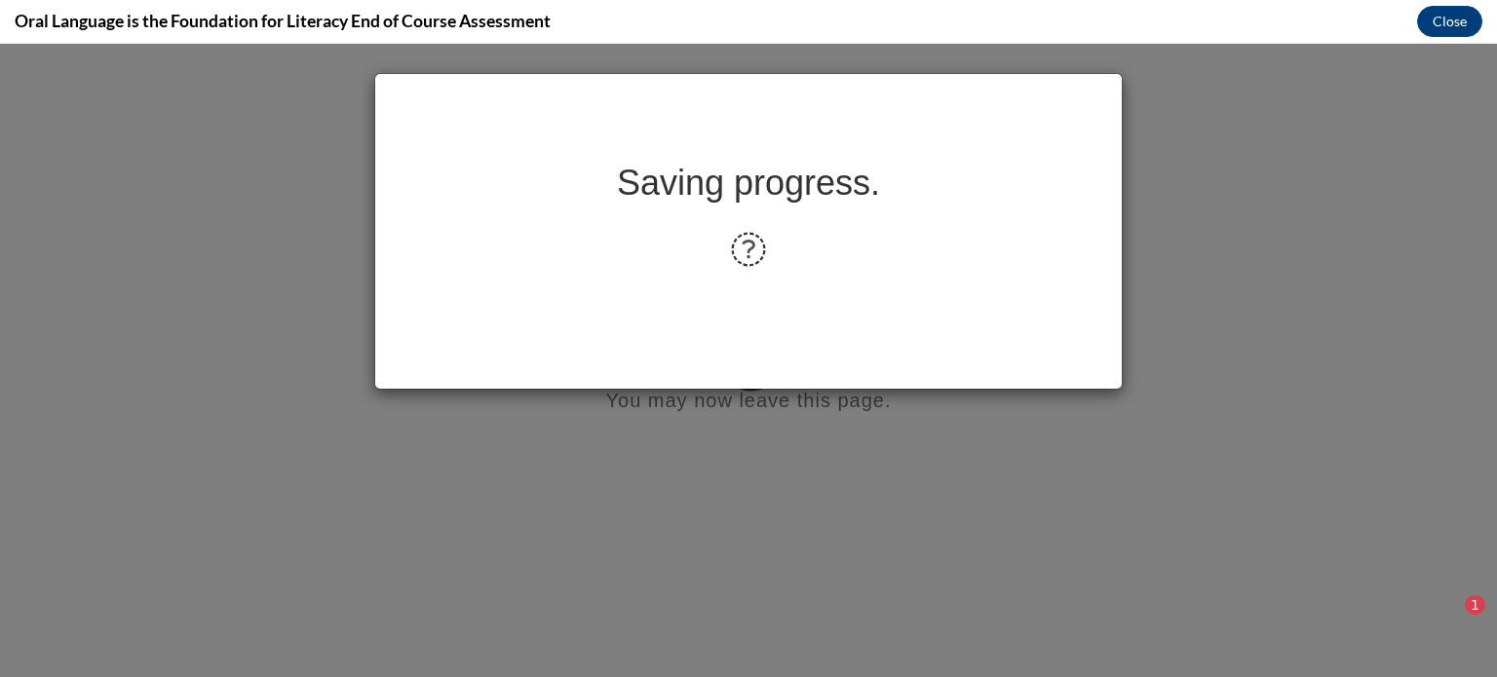
scroll to position [0, 0]
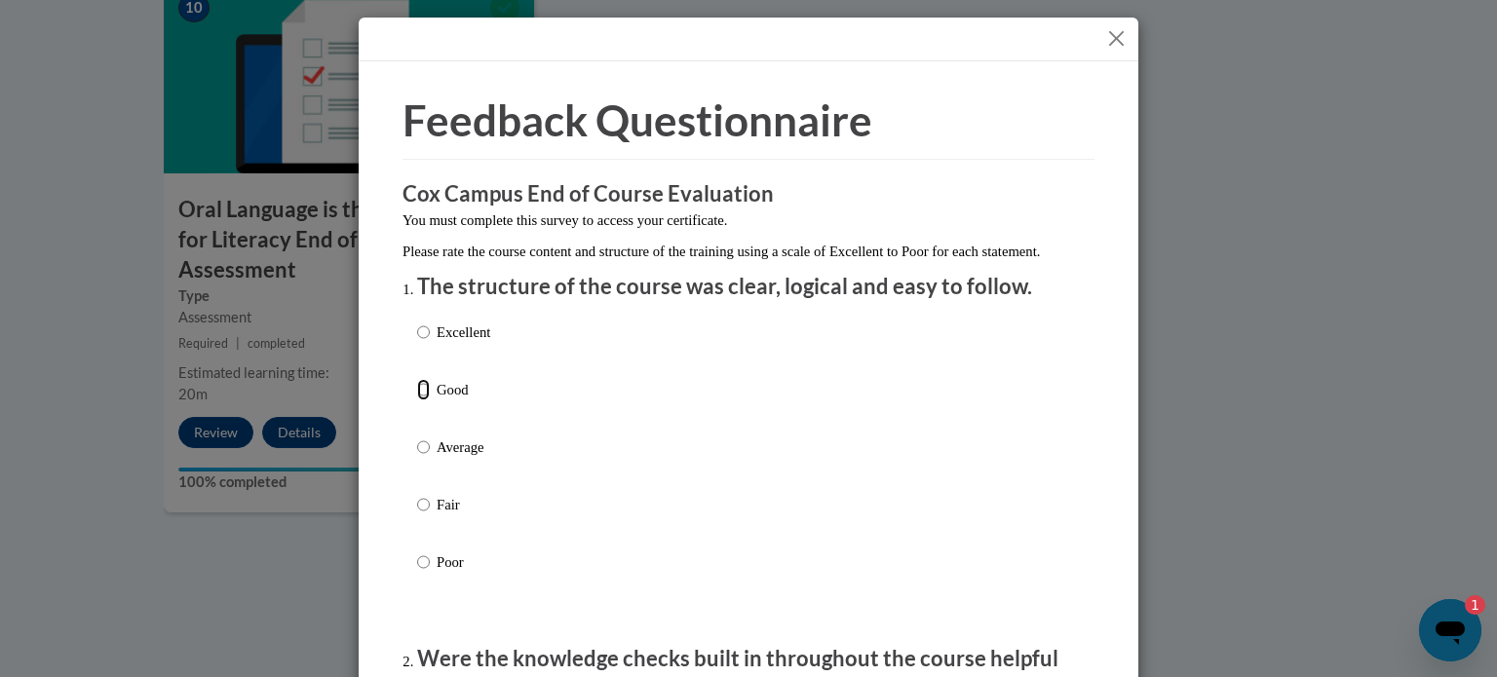
click at [424, 401] on input "Good" at bounding box center [423, 389] width 13 height 21
radio input "true"
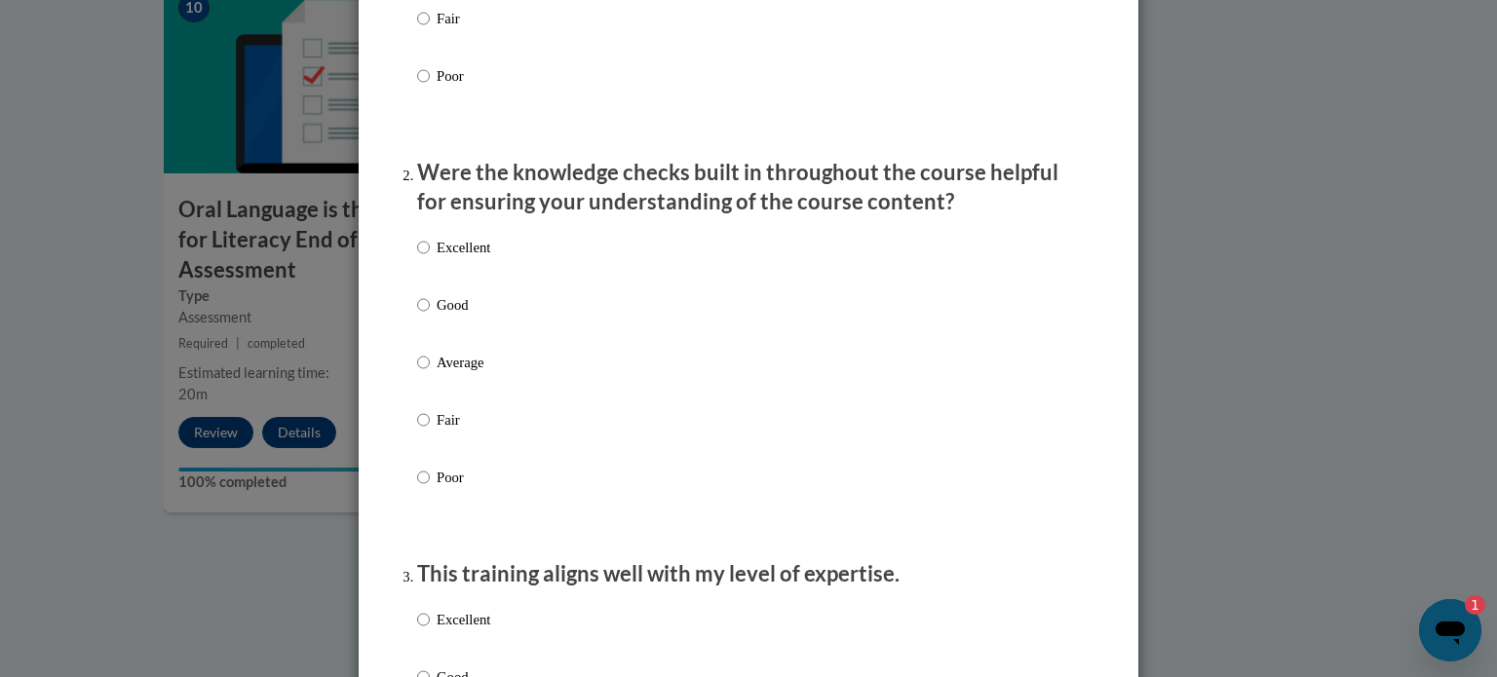
scroll to position [498, 0]
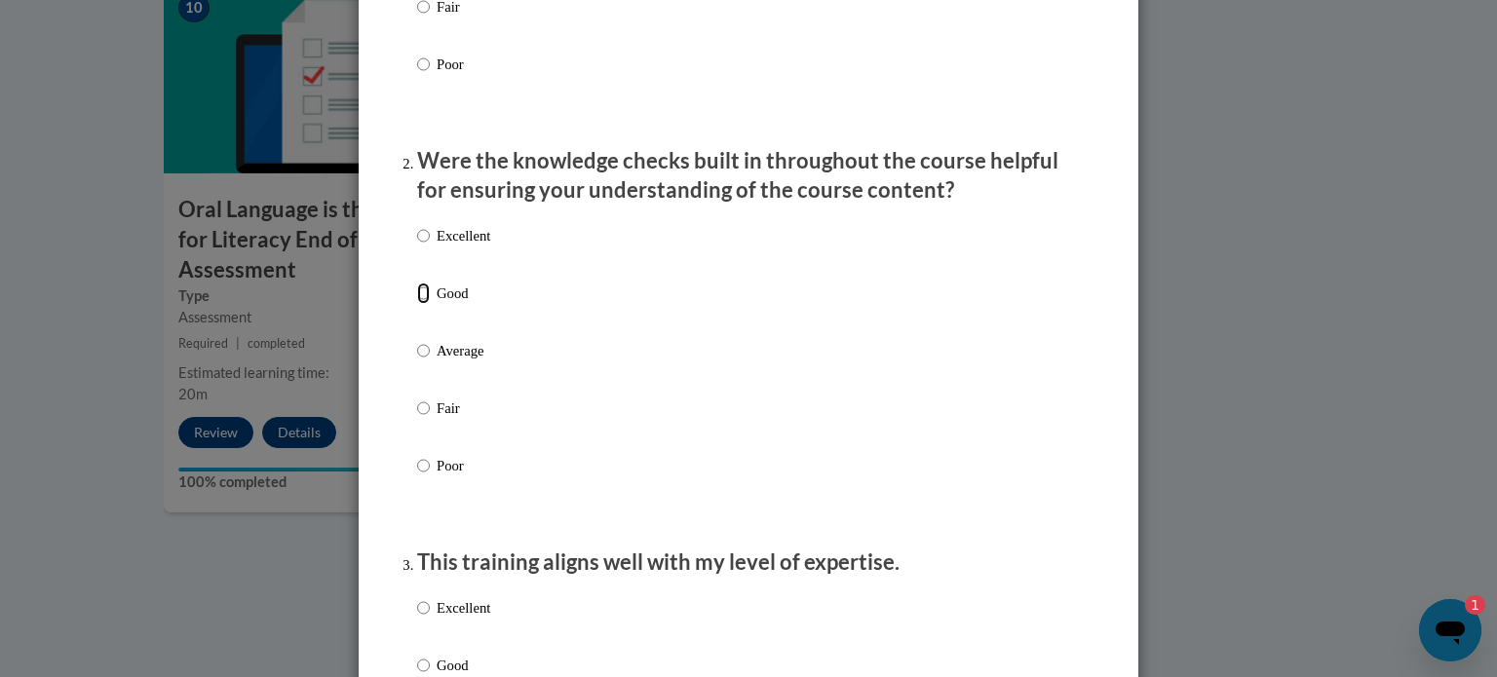
click at [422, 304] on input "Good" at bounding box center [423, 293] width 13 height 21
radio input "true"
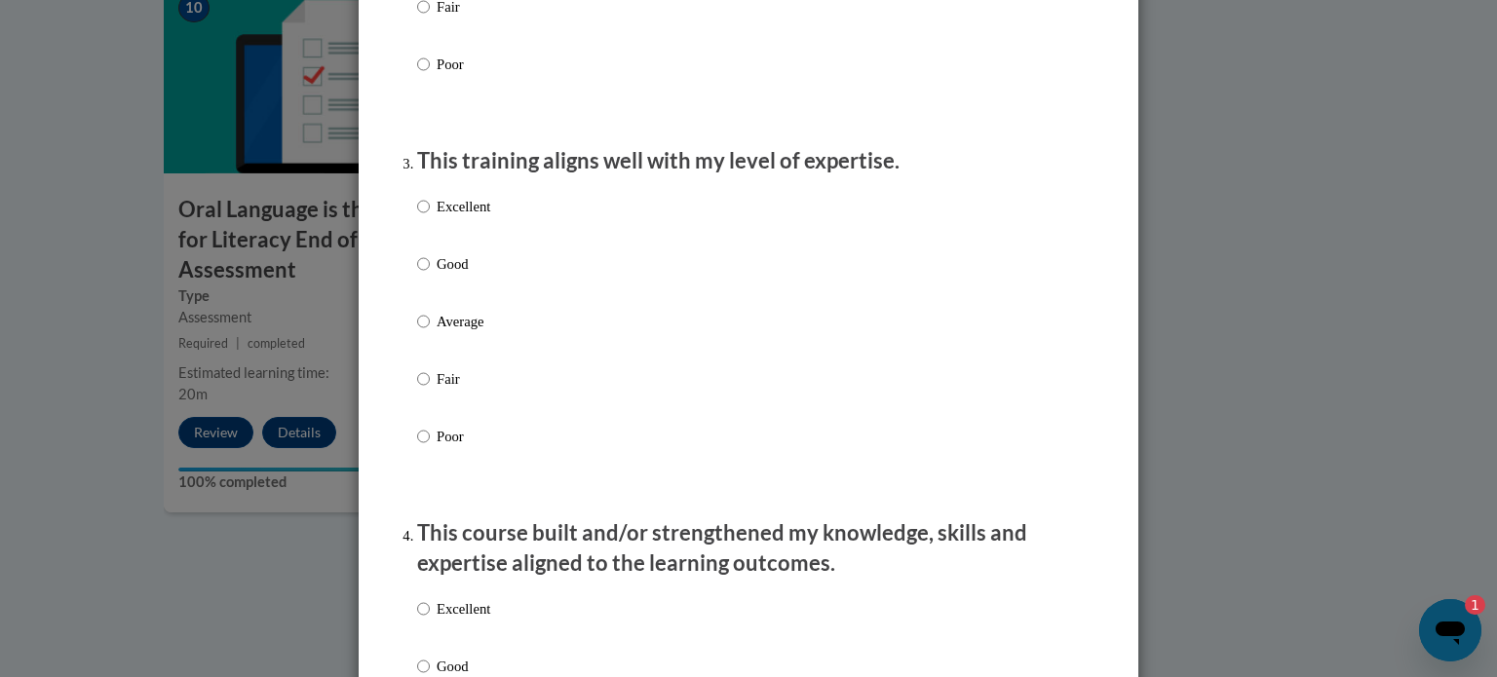
scroll to position [907, 0]
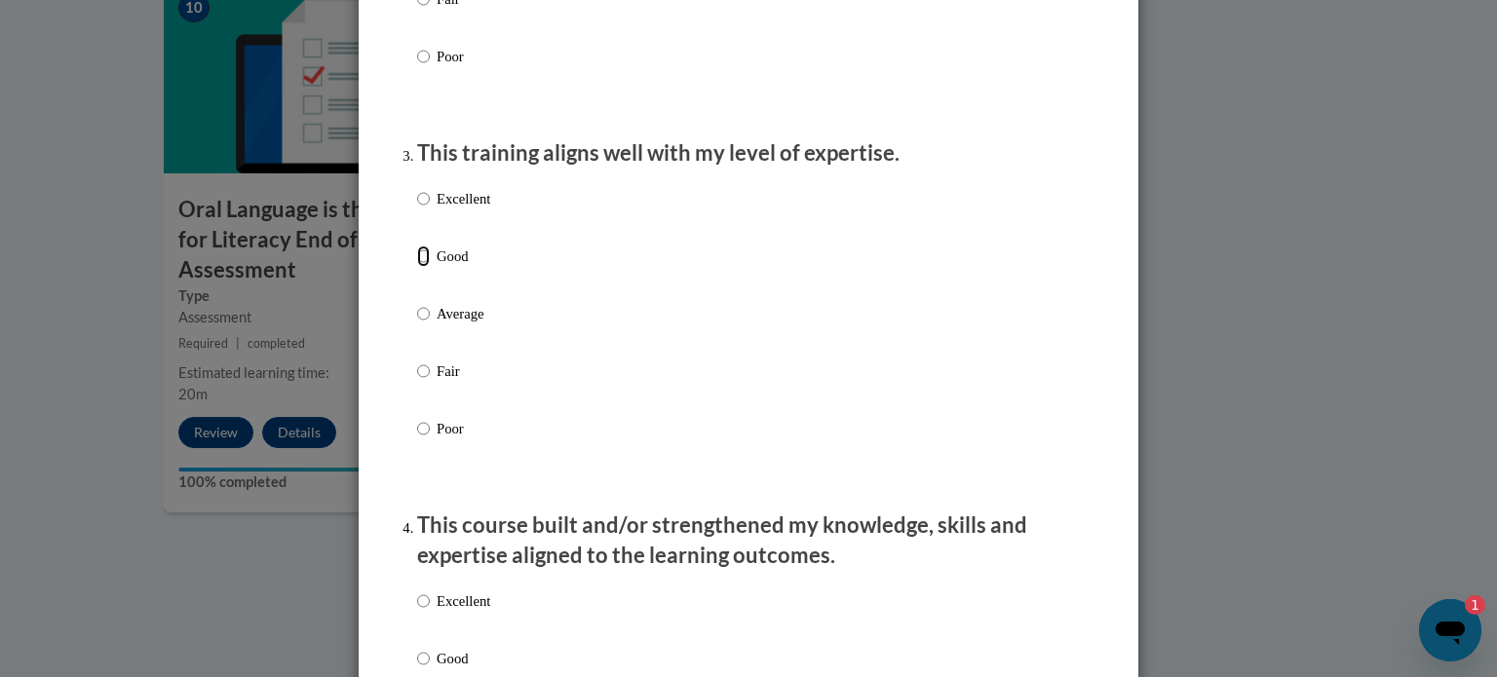
click at [422, 267] on input "Good" at bounding box center [423, 256] width 13 height 21
radio input "true"
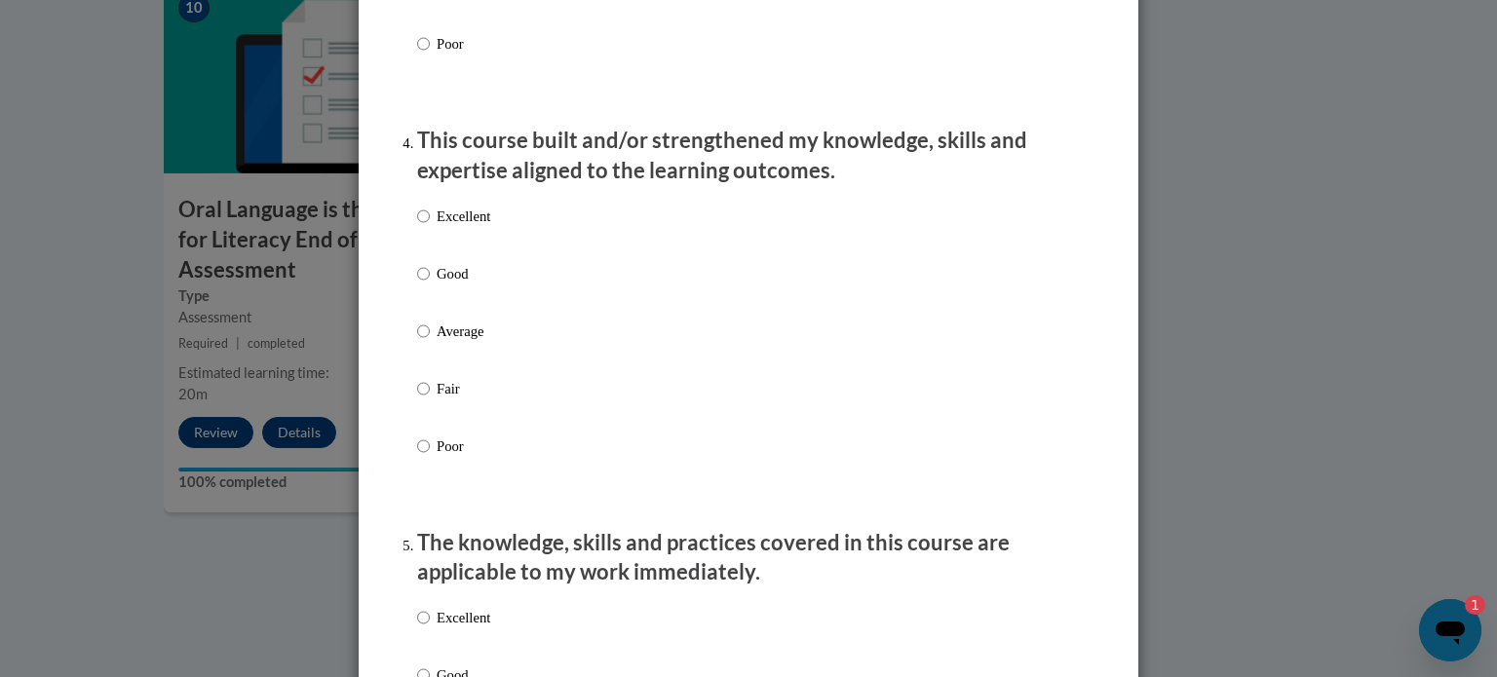
scroll to position [1295, 0]
click at [427, 282] on input "Good" at bounding box center [423, 270] width 13 height 21
radio input "true"
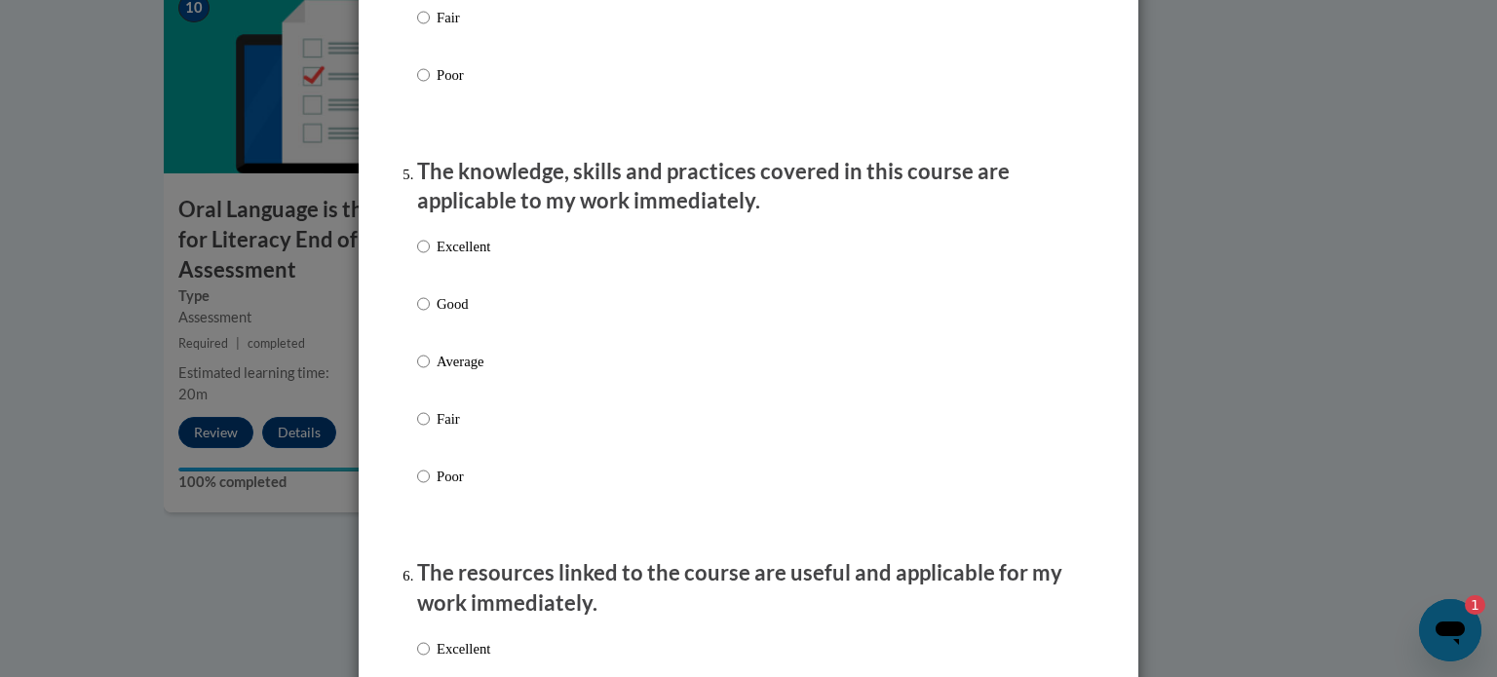
scroll to position [1706, 0]
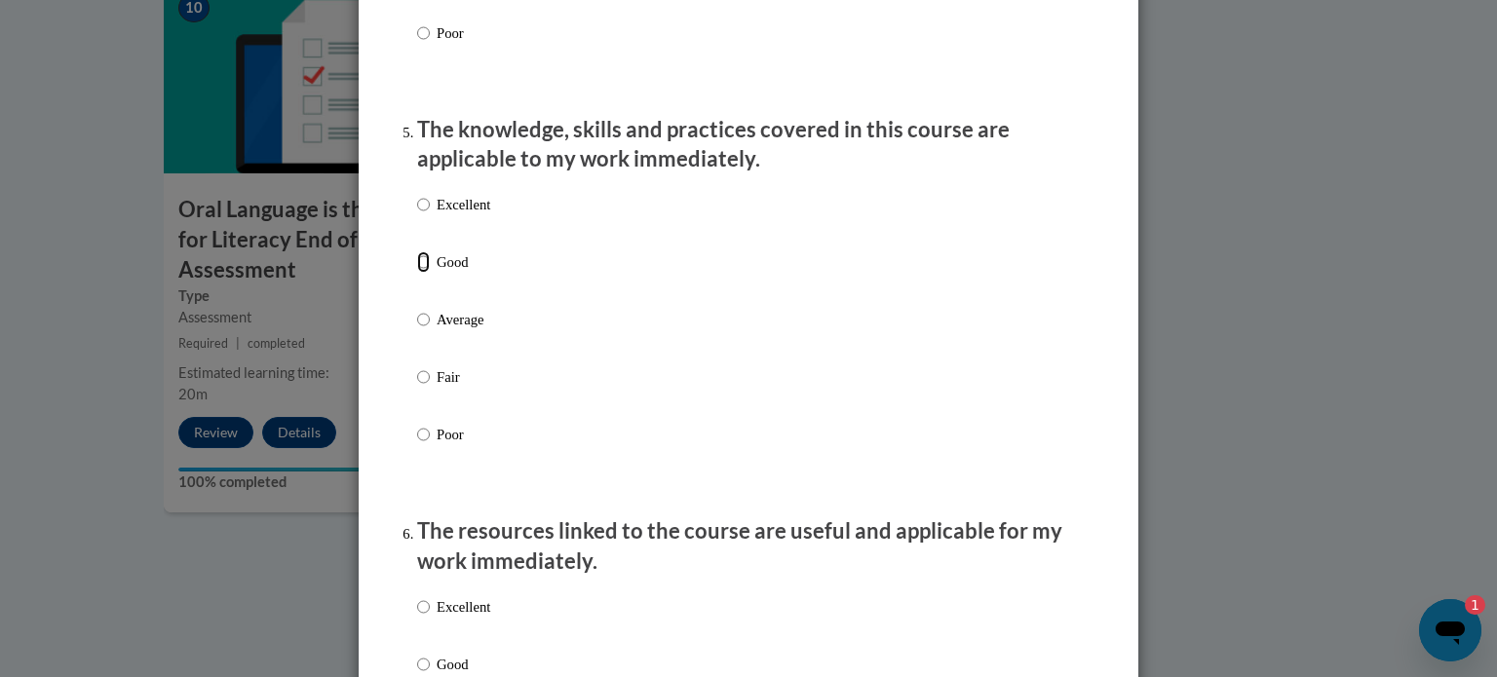
click at [427, 273] on input "Good" at bounding box center [423, 261] width 13 height 21
radio input "true"
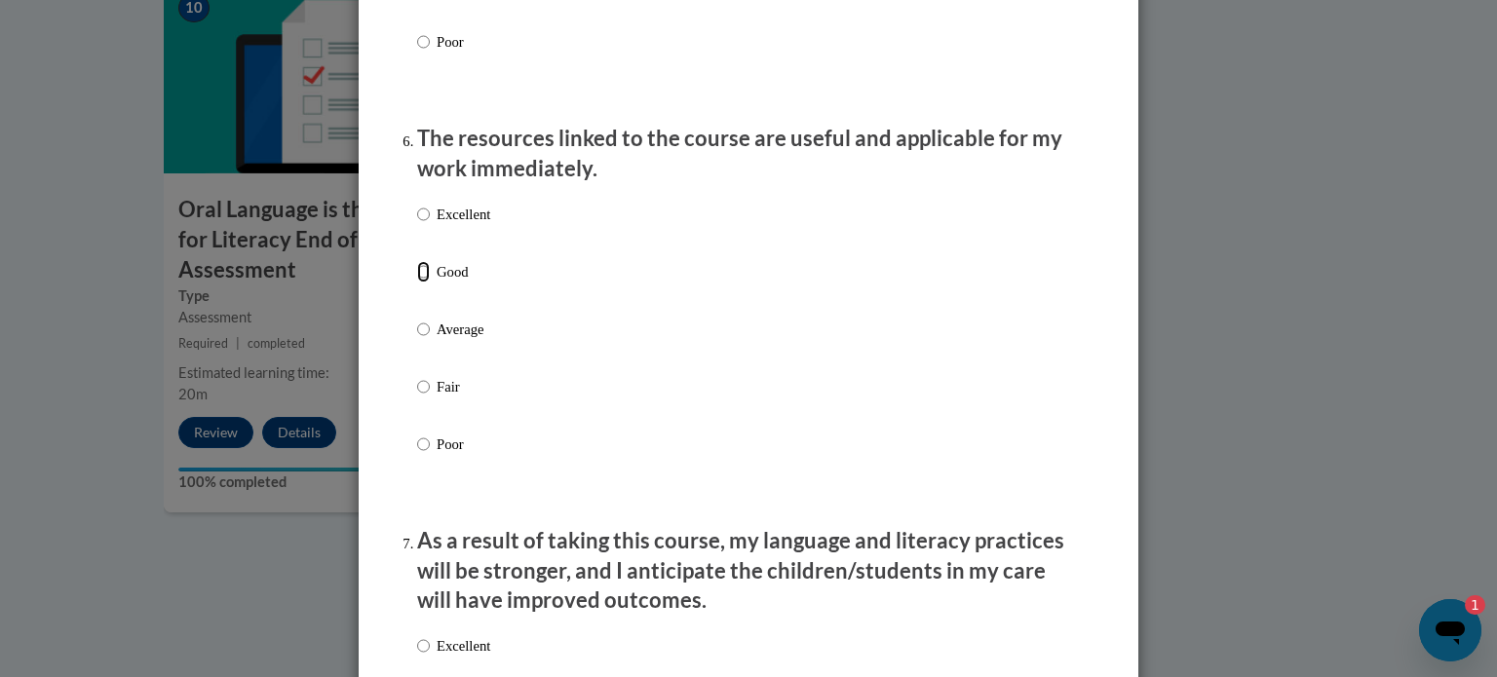
click at [427, 283] on input "Good" at bounding box center [423, 271] width 13 height 21
radio input "true"
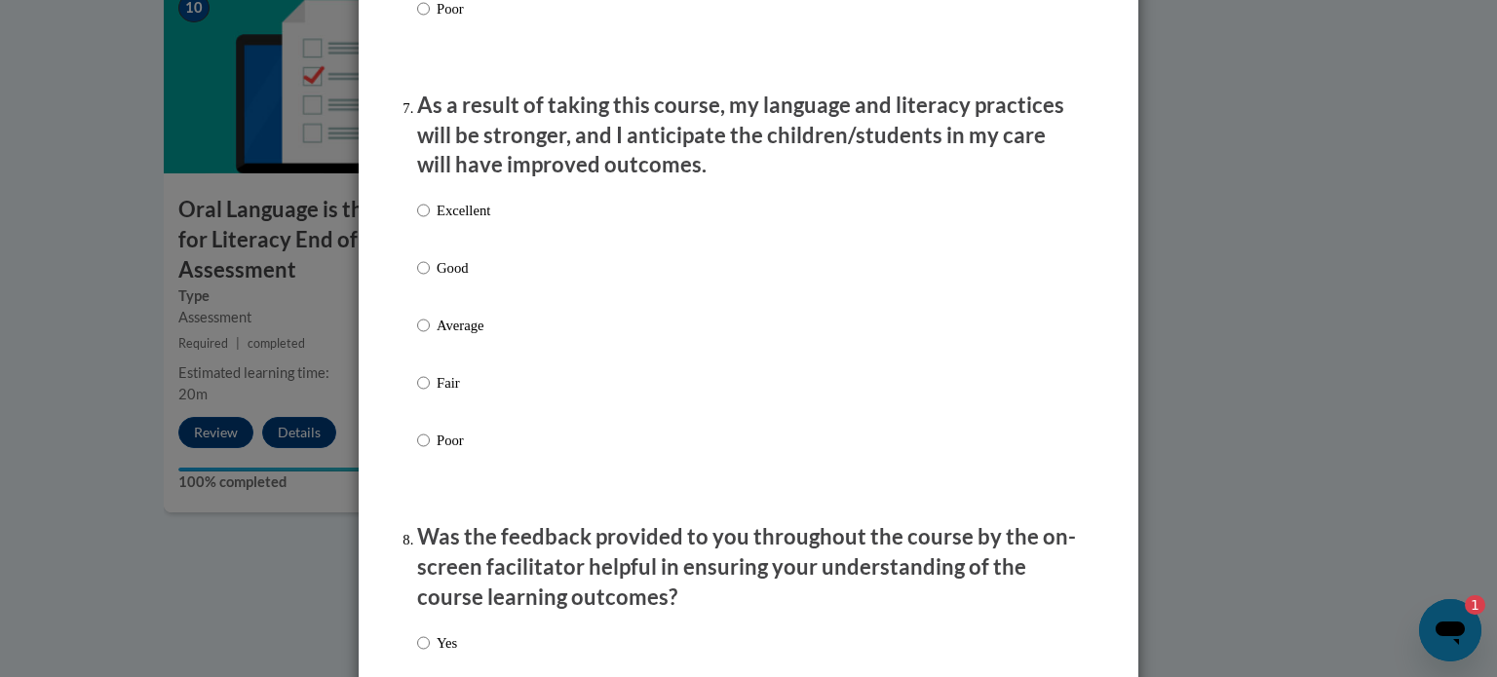
scroll to position [2545, 0]
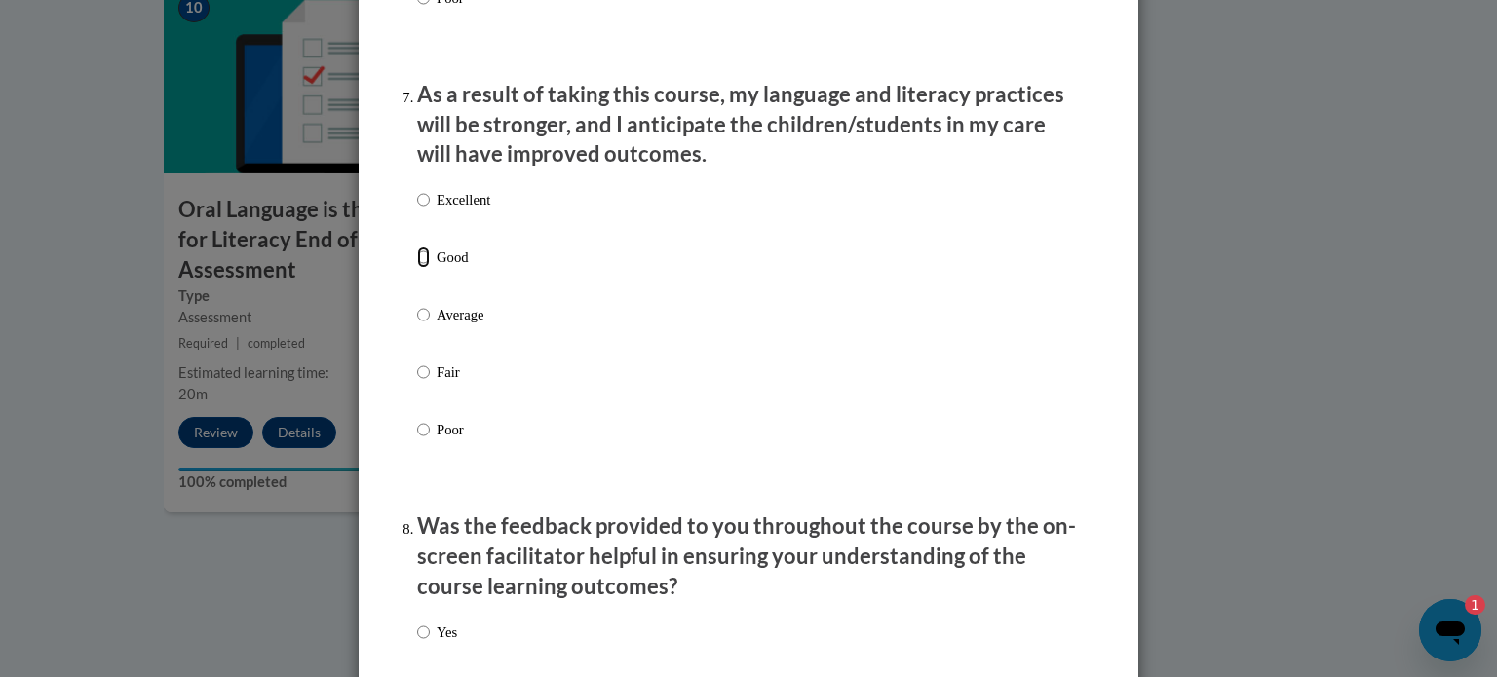
click at [423, 268] on input "Good" at bounding box center [423, 257] width 13 height 21
radio input "true"
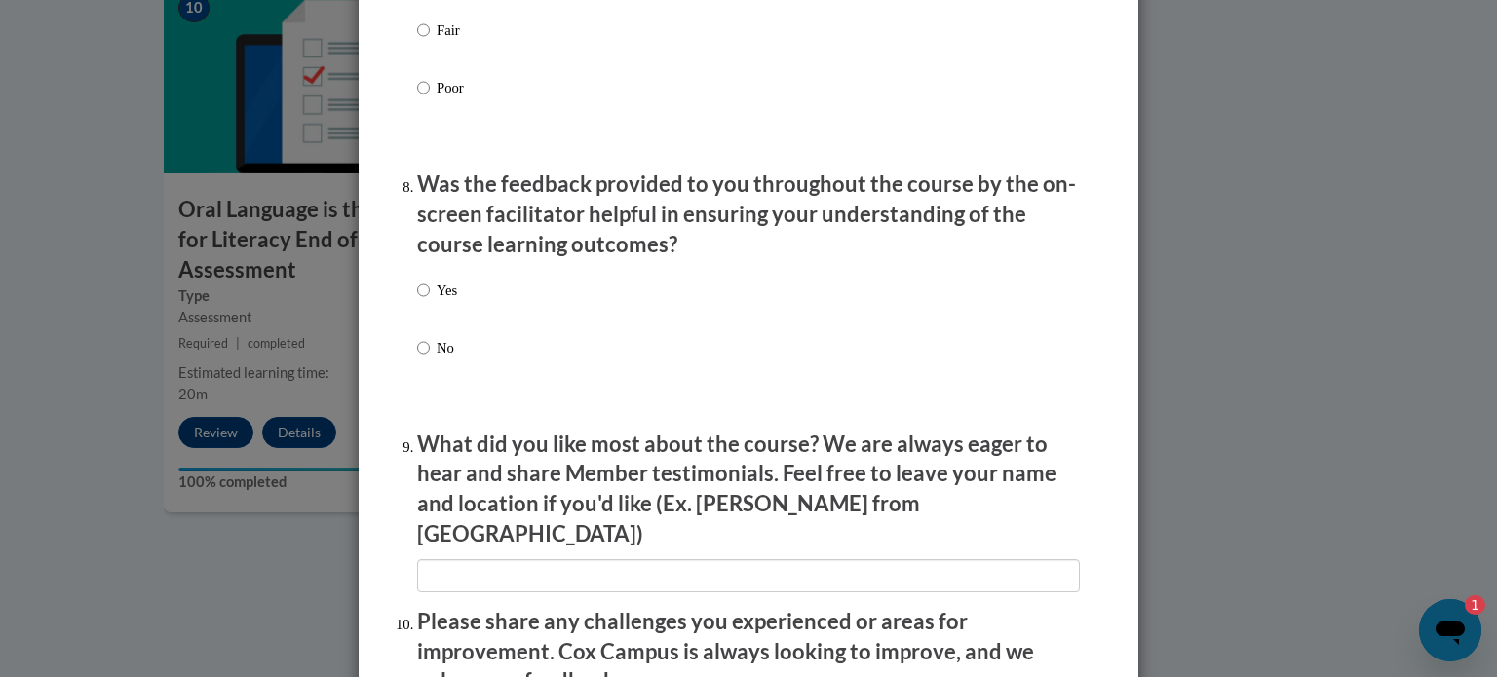
scroll to position [2921, 0]
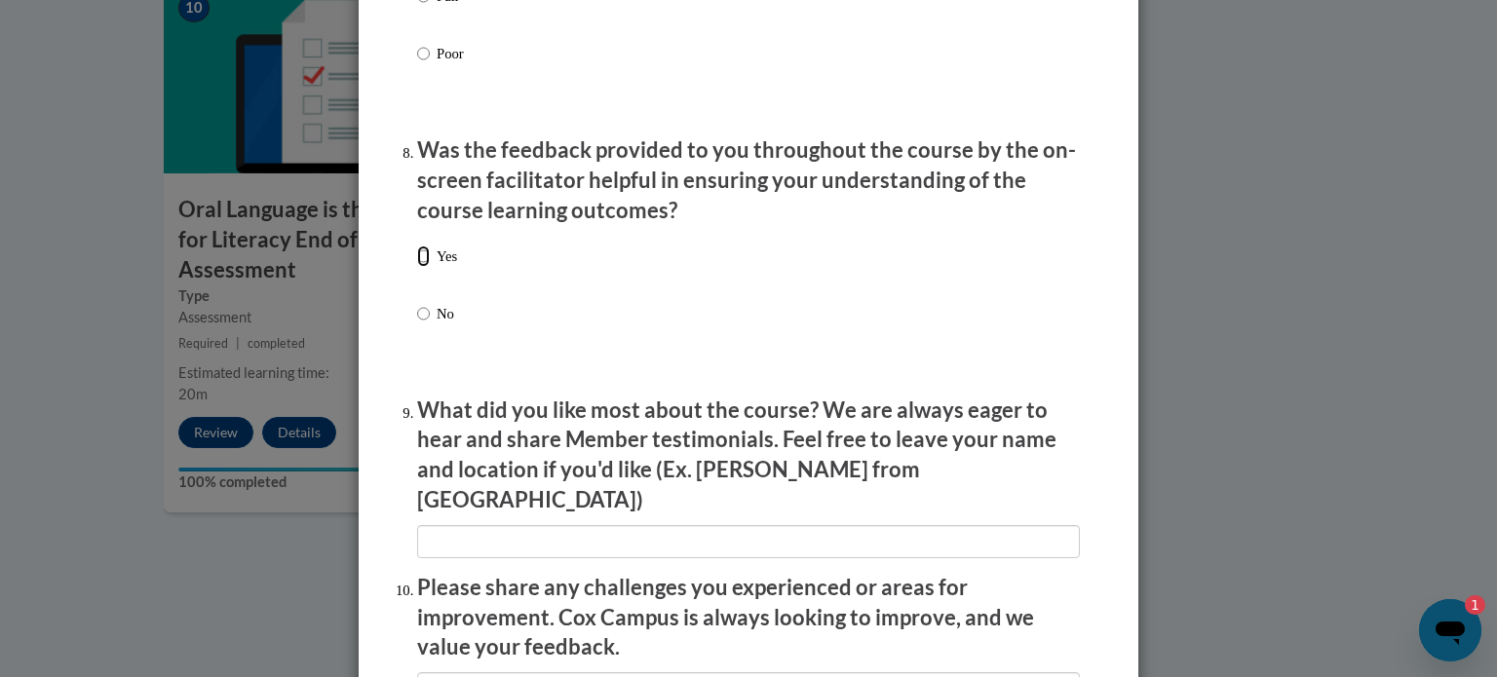
click at [423, 267] on input "Yes" at bounding box center [423, 256] width 13 height 21
radio input "true"
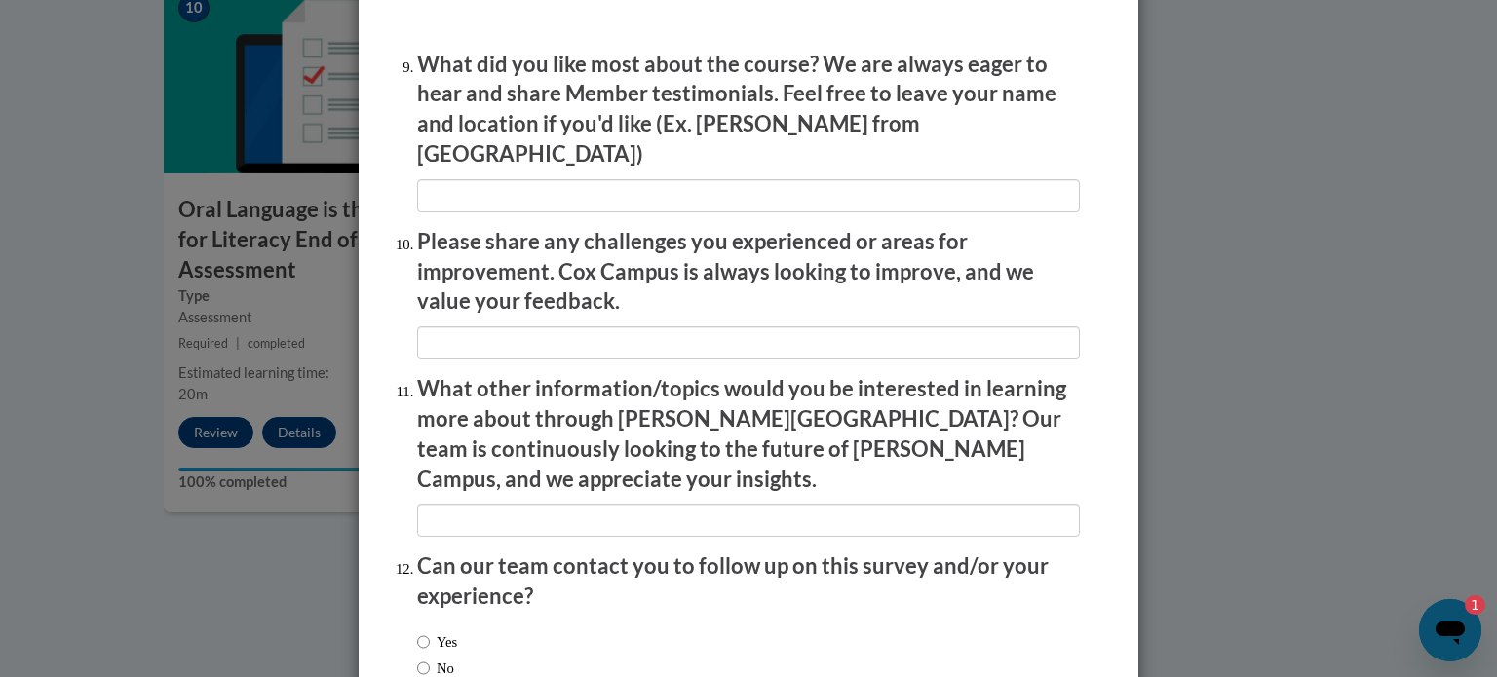
scroll to position [3381, 0]
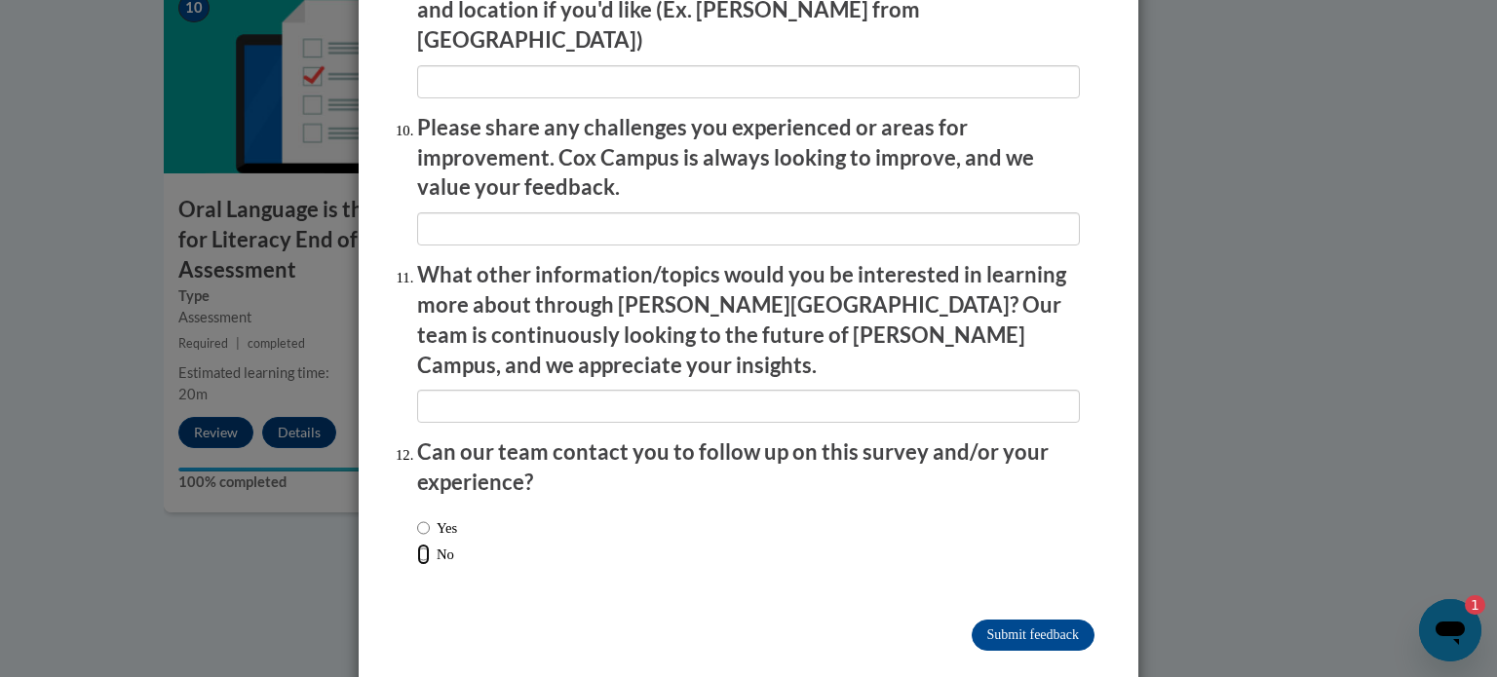
click at [424, 544] on input "No" at bounding box center [423, 554] width 13 height 21
radio input "true"
click at [1011, 620] on input "Submit feedback" at bounding box center [1033, 635] width 123 height 31
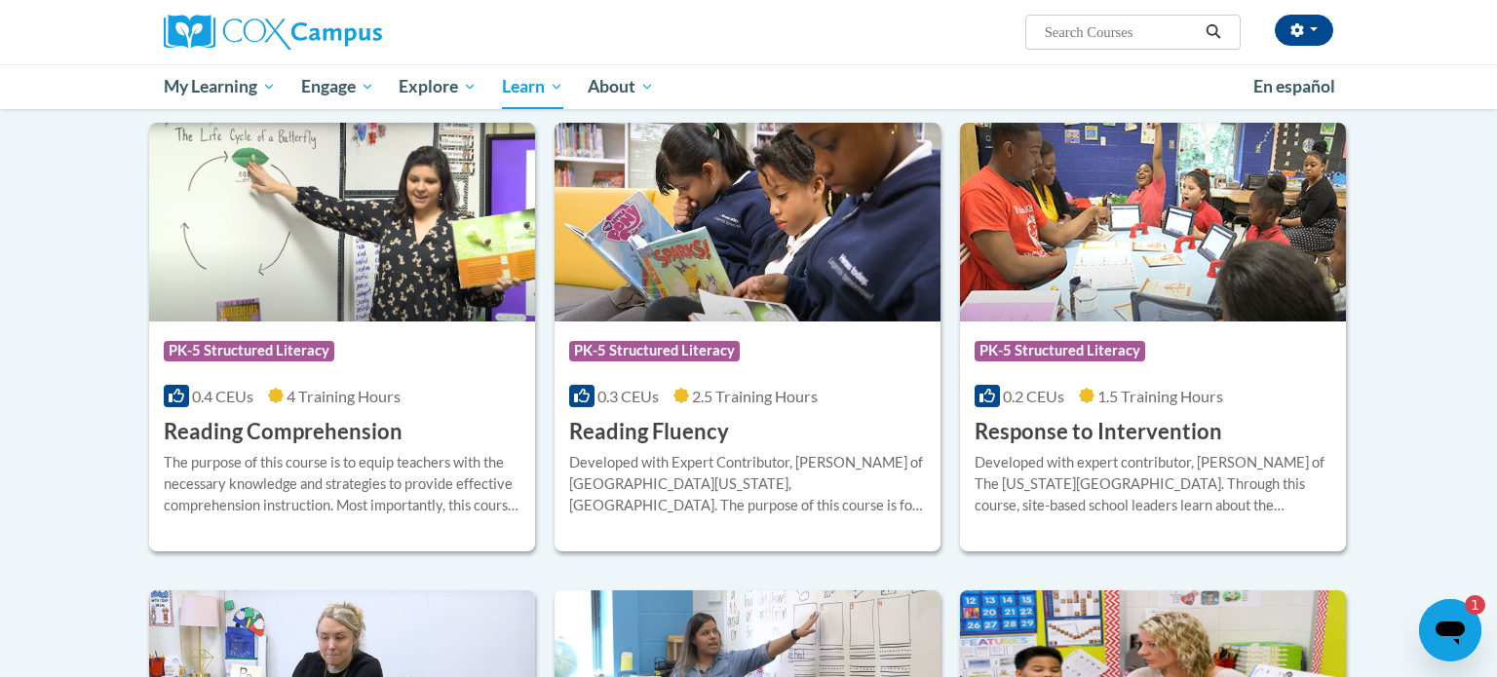
scroll to position [1609, 0]
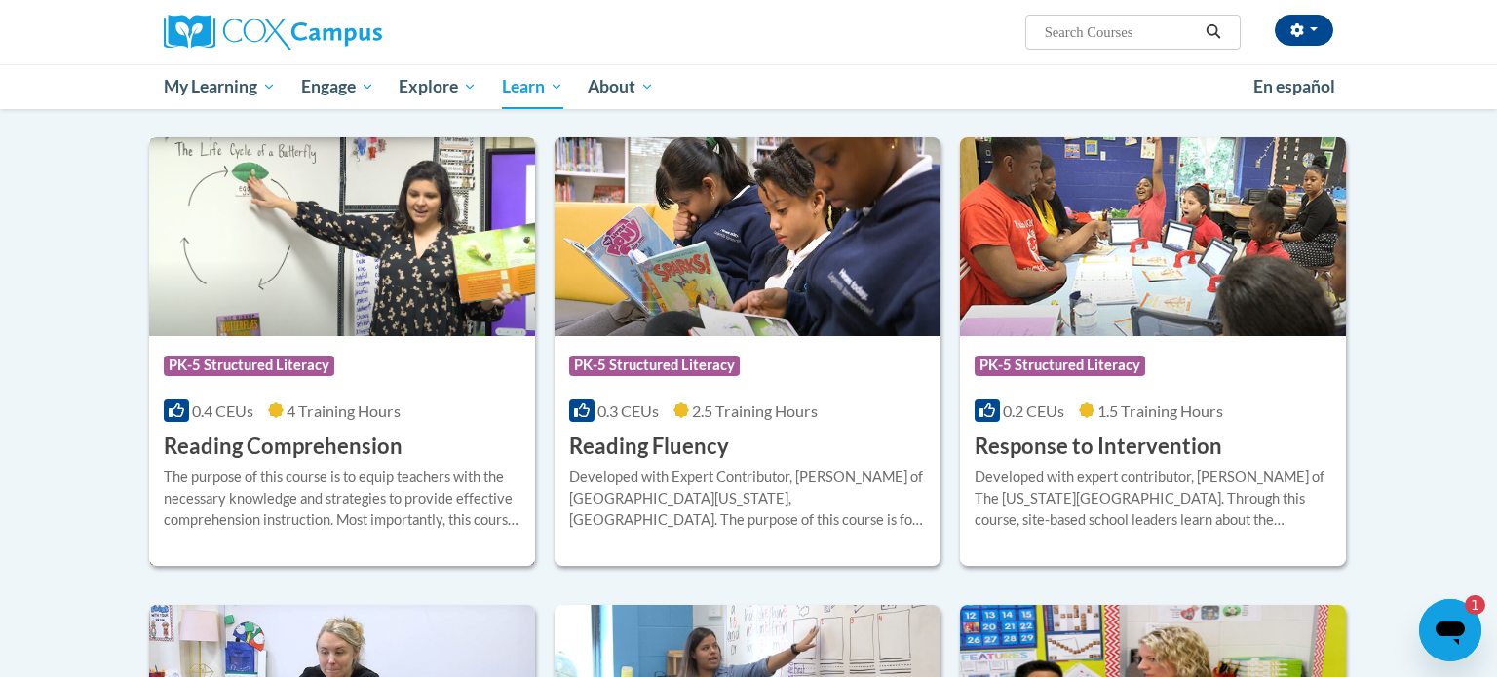
click at [286, 302] on img at bounding box center [342, 236] width 386 height 199
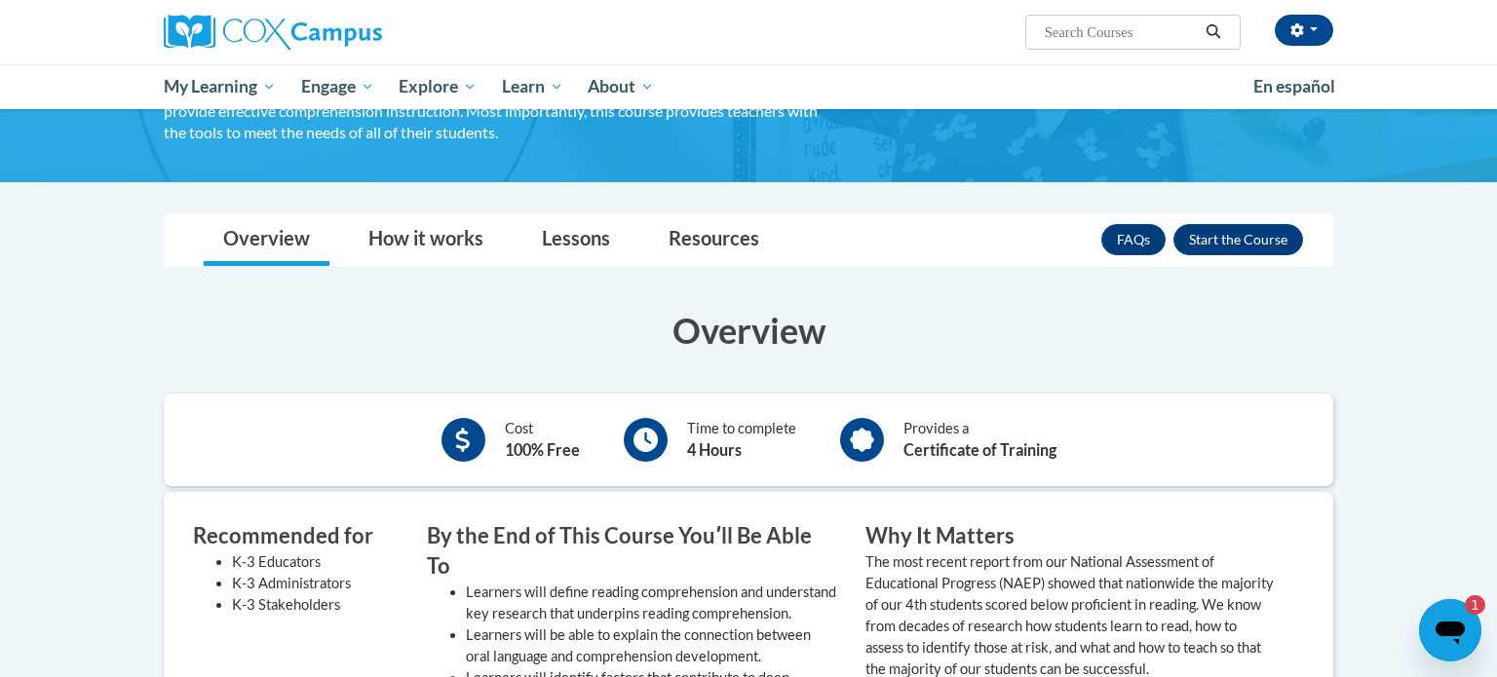
scroll to position [175, 0]
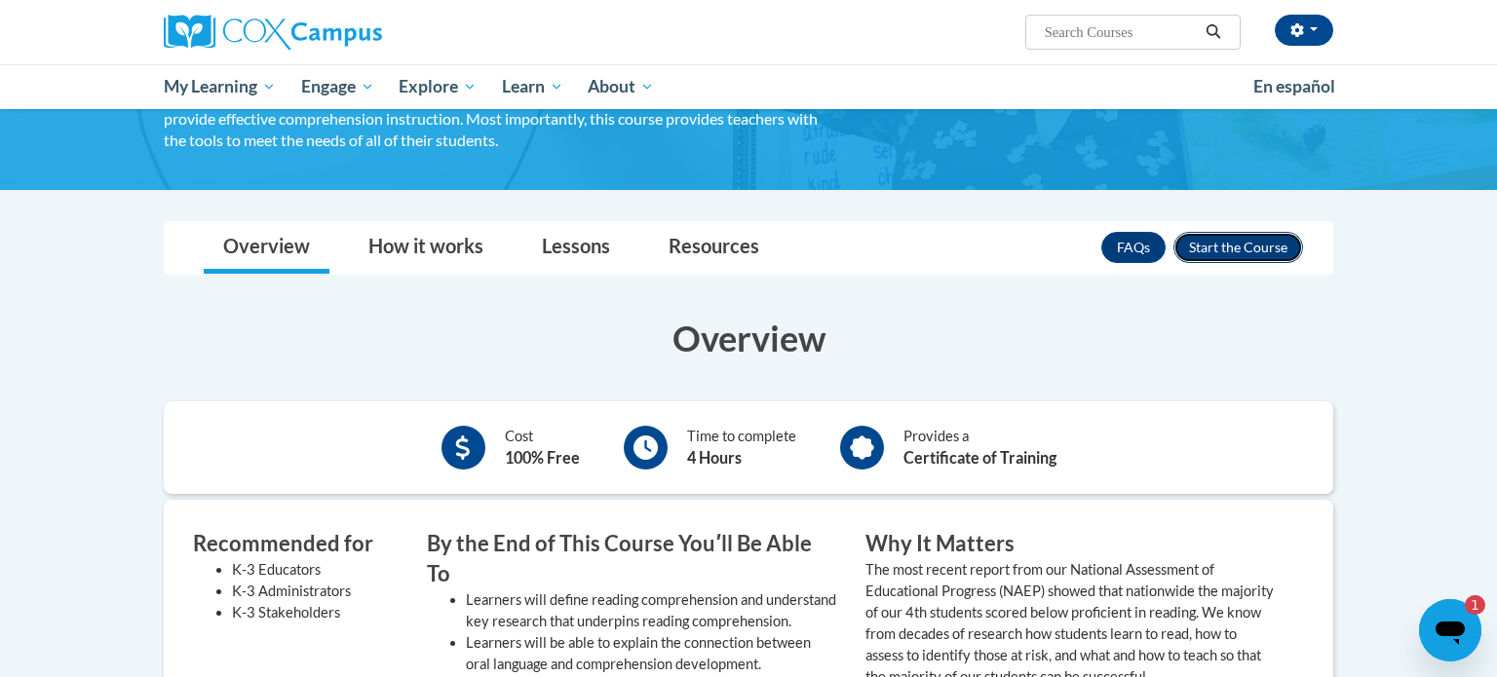
click at [1220, 248] on button "Enroll" at bounding box center [1238, 247] width 130 height 31
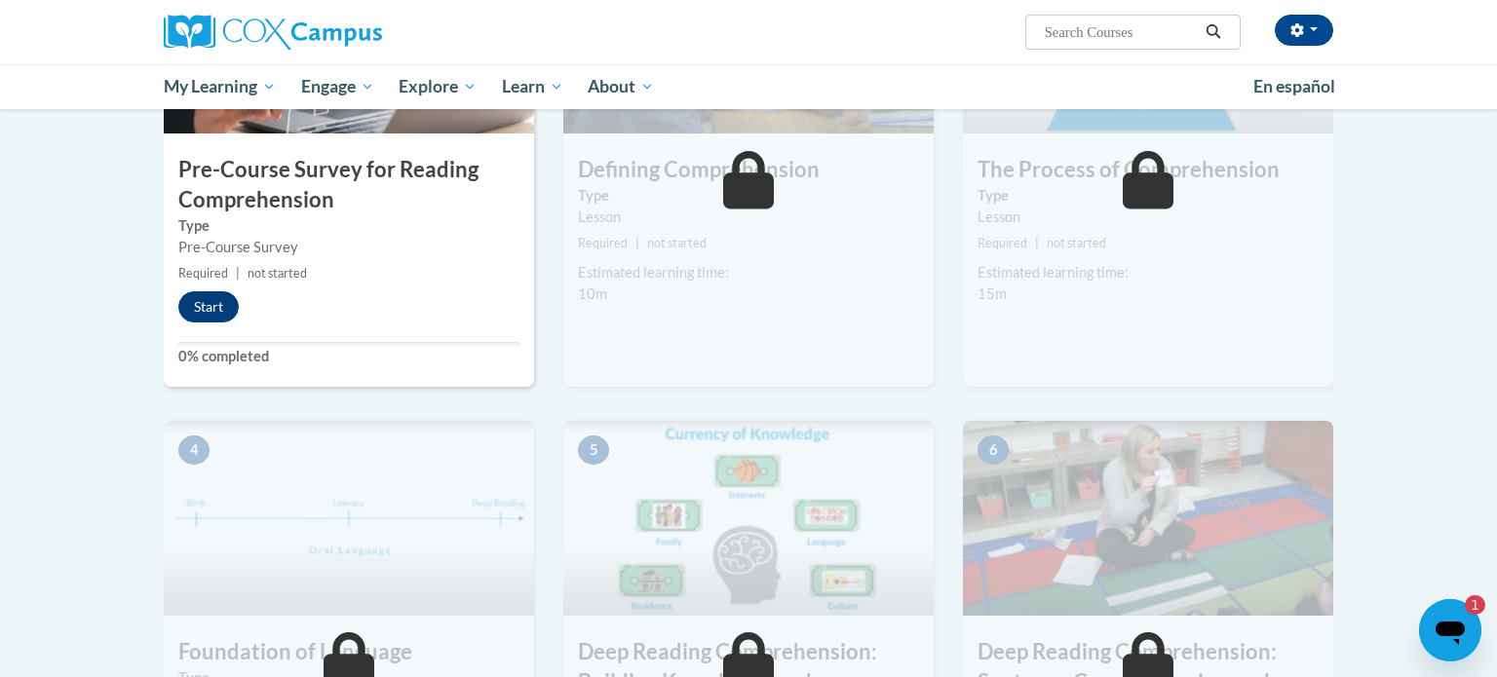
scroll to position [536, 0]
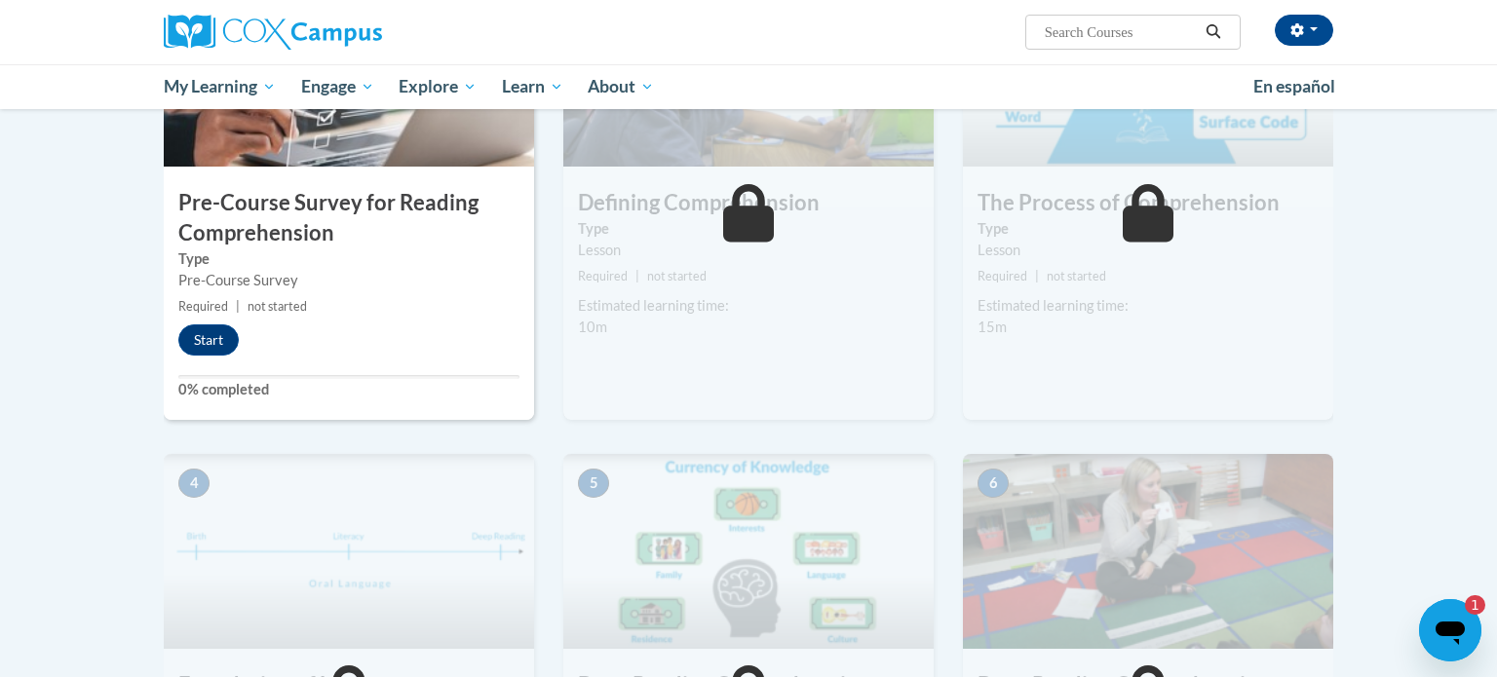
click at [1220, 248] on div "Lesson" at bounding box center [1148, 250] width 341 height 21
click at [219, 343] on button "Start" at bounding box center [208, 341] width 60 height 31
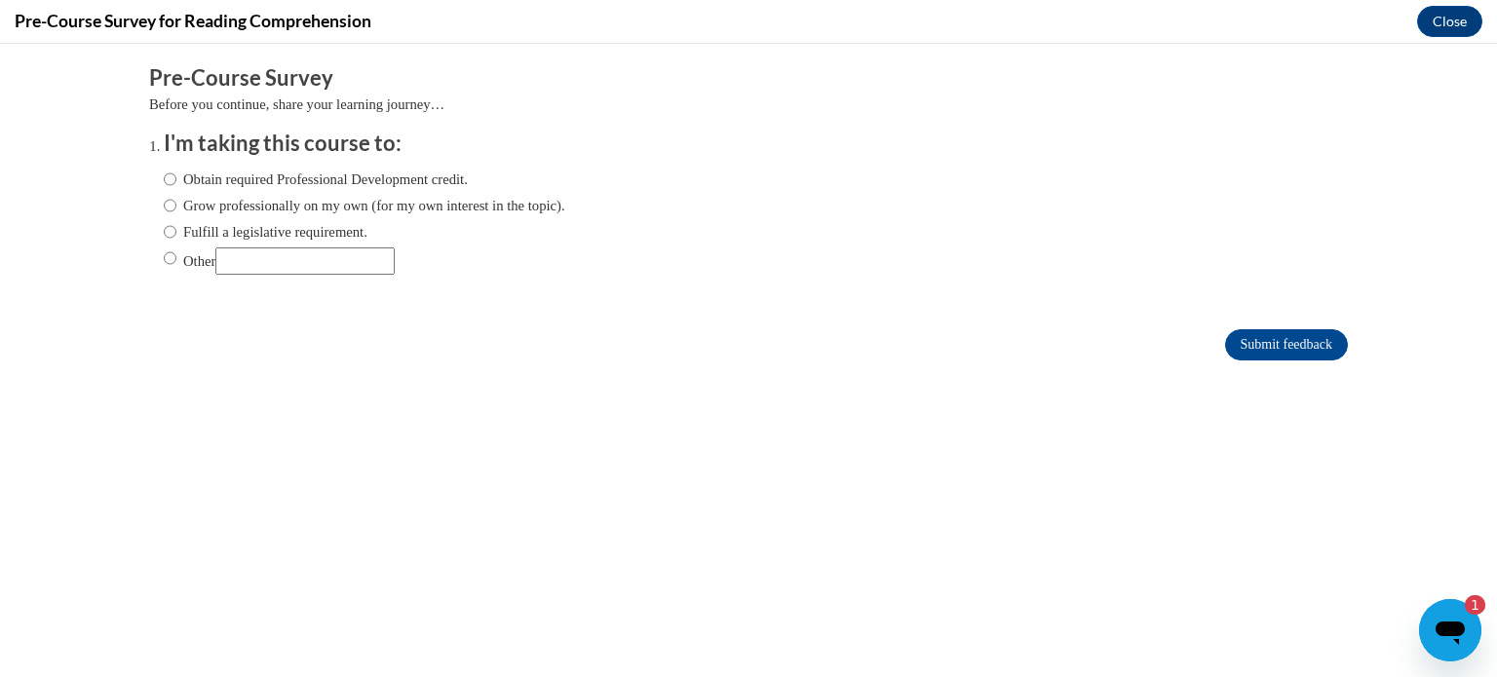
scroll to position [0, 0]
click at [305, 229] on label "Fulfill a legislative requirement." at bounding box center [266, 231] width 204 height 21
click at [176, 229] on input "Fulfill a legislative requirement." at bounding box center [170, 231] width 13 height 21
radio input "true"
click at [1324, 344] on input "Submit feedback" at bounding box center [1286, 344] width 123 height 31
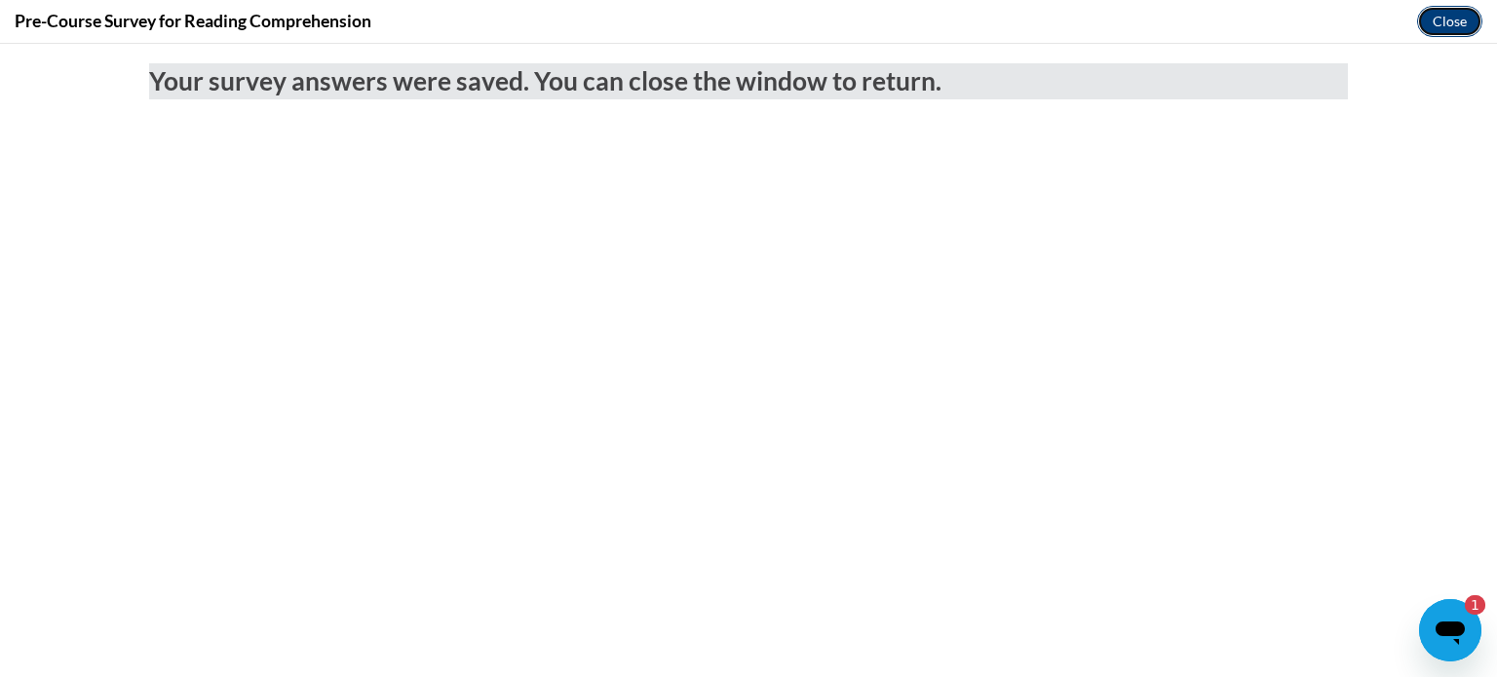
click at [1451, 20] on button "Close" at bounding box center [1449, 21] width 65 height 31
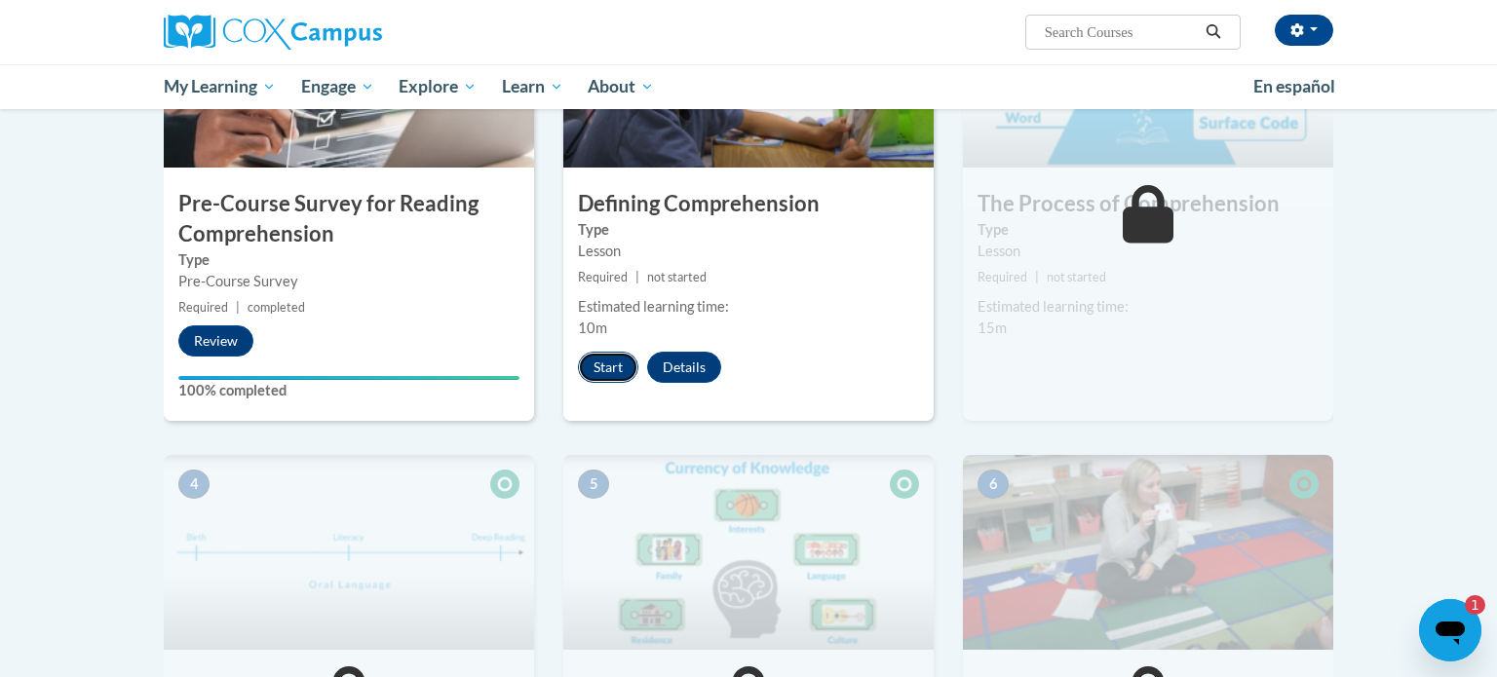
click at [613, 365] on button "Start" at bounding box center [608, 367] width 60 height 31
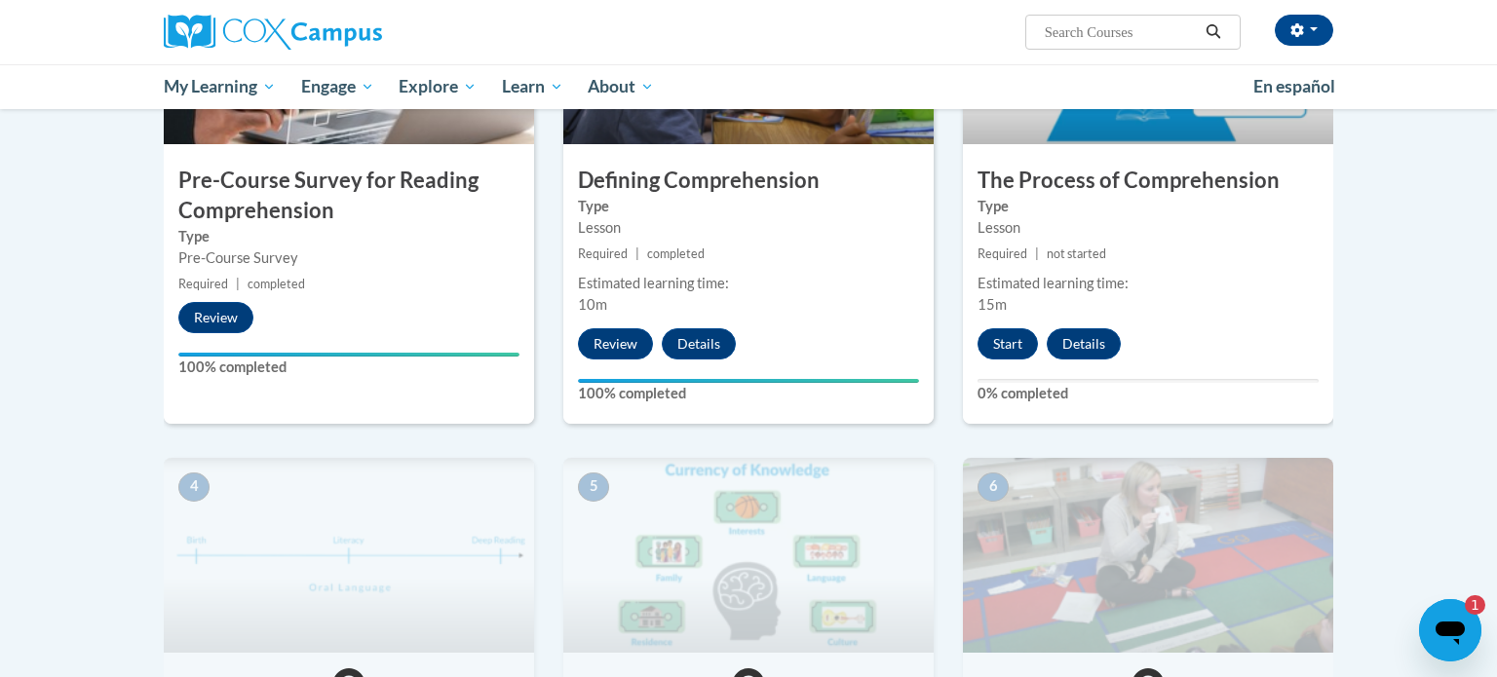
scroll to position [556, 0]
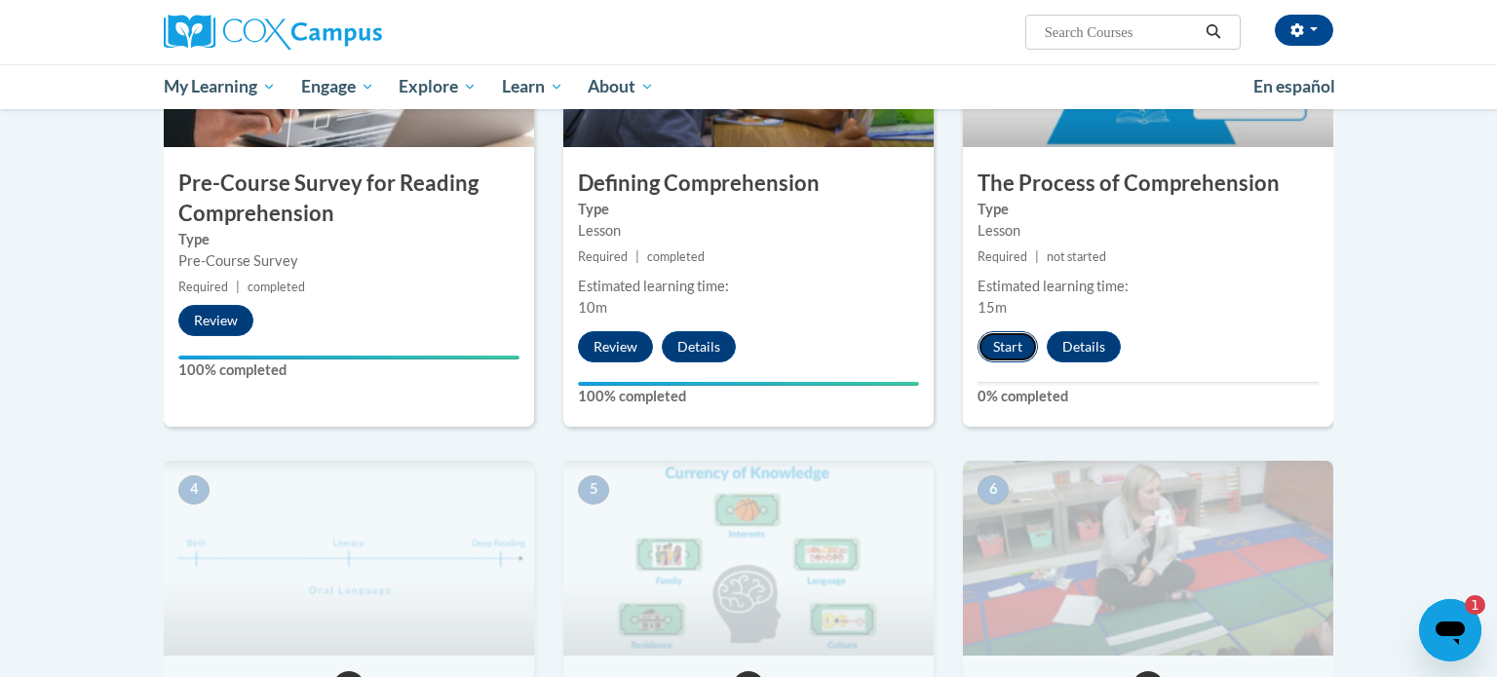
click at [1011, 338] on button "Start" at bounding box center [1008, 346] width 60 height 31
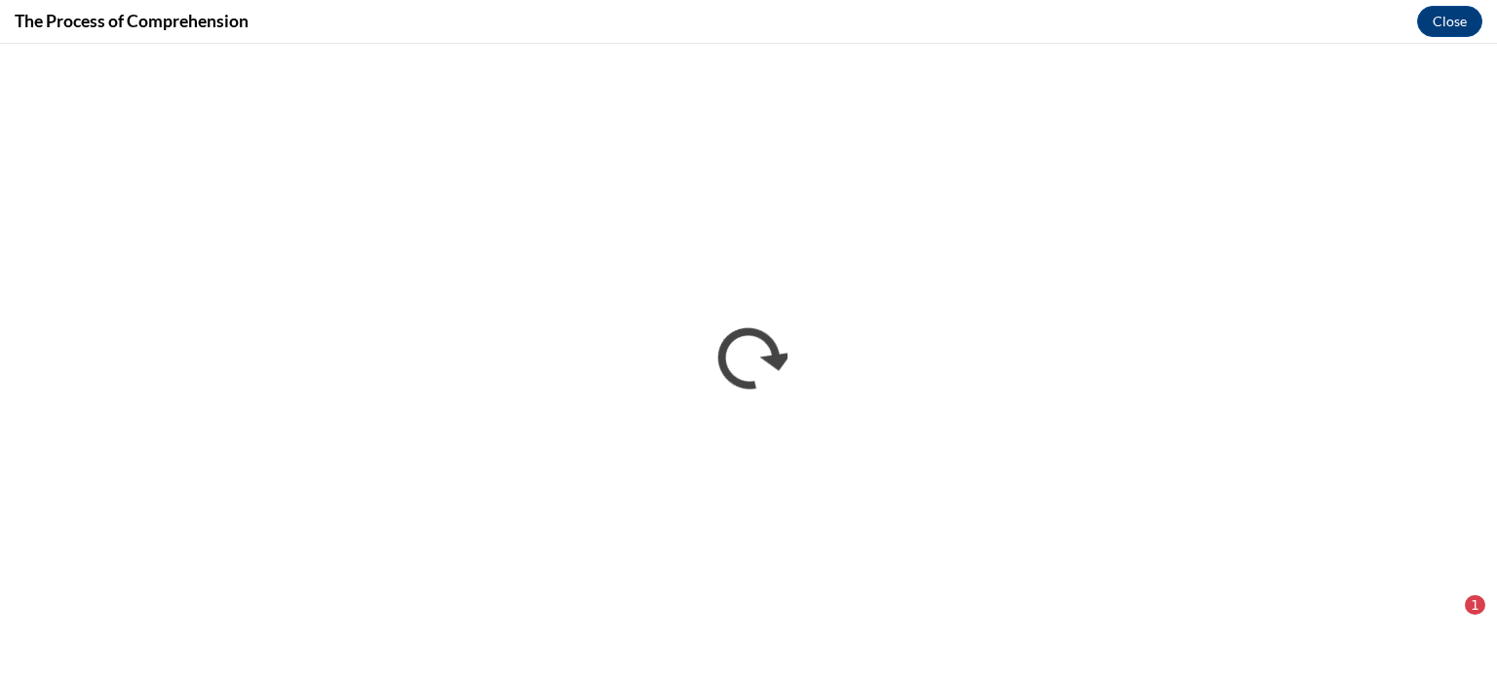
scroll to position [0, 0]
